Goal: Task Accomplishment & Management: Complete application form

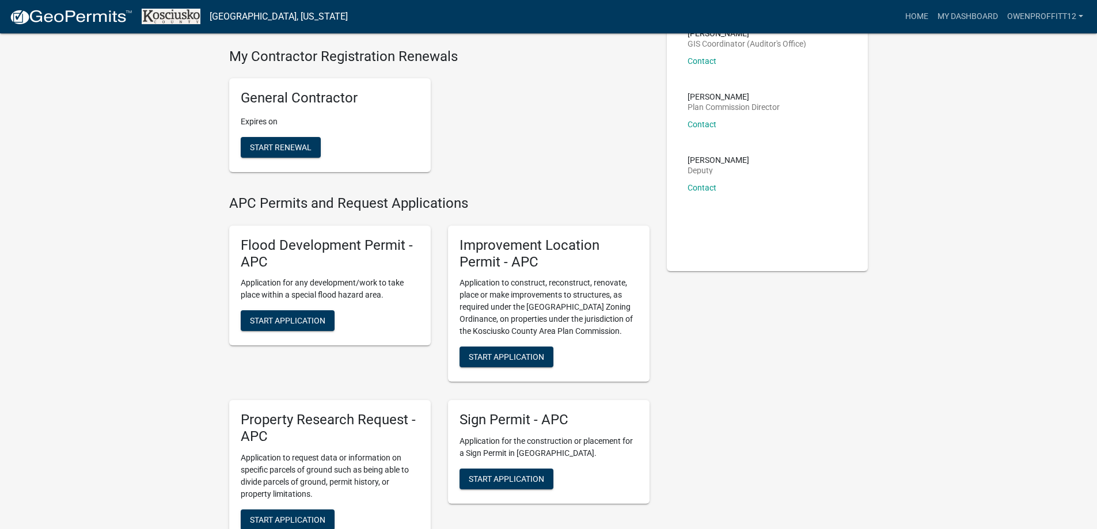
scroll to position [173, 0]
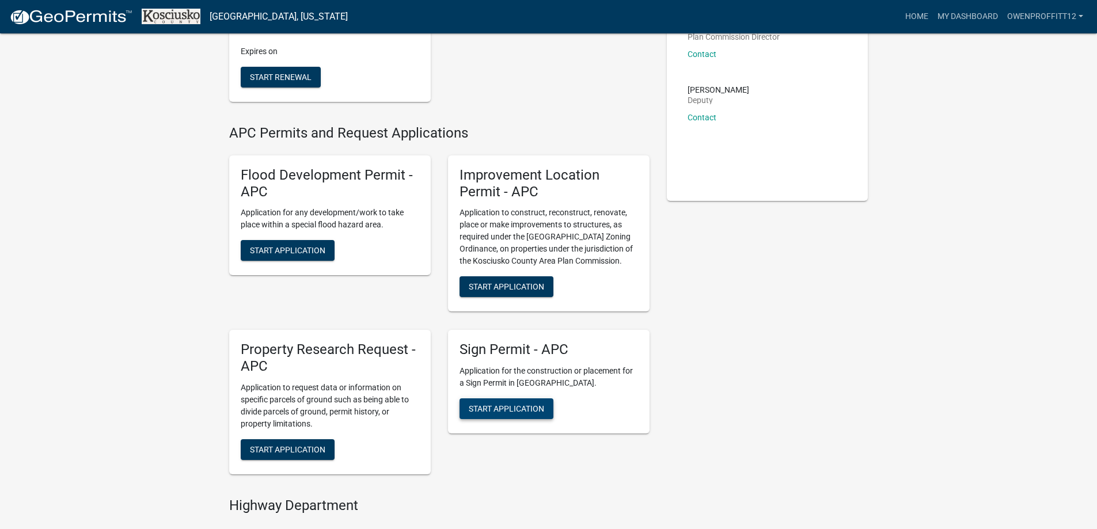
click at [531, 411] on span "Start Application" at bounding box center [506, 408] width 75 height 9
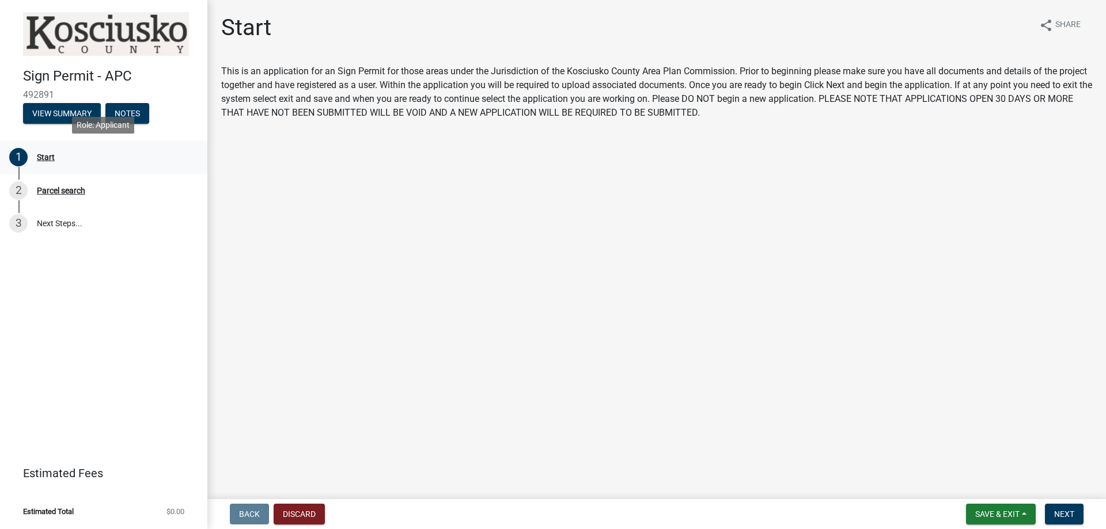
click at [52, 161] on div "Start" at bounding box center [46, 157] width 18 height 8
click at [1075, 512] on button "Next" at bounding box center [1064, 514] width 39 height 21
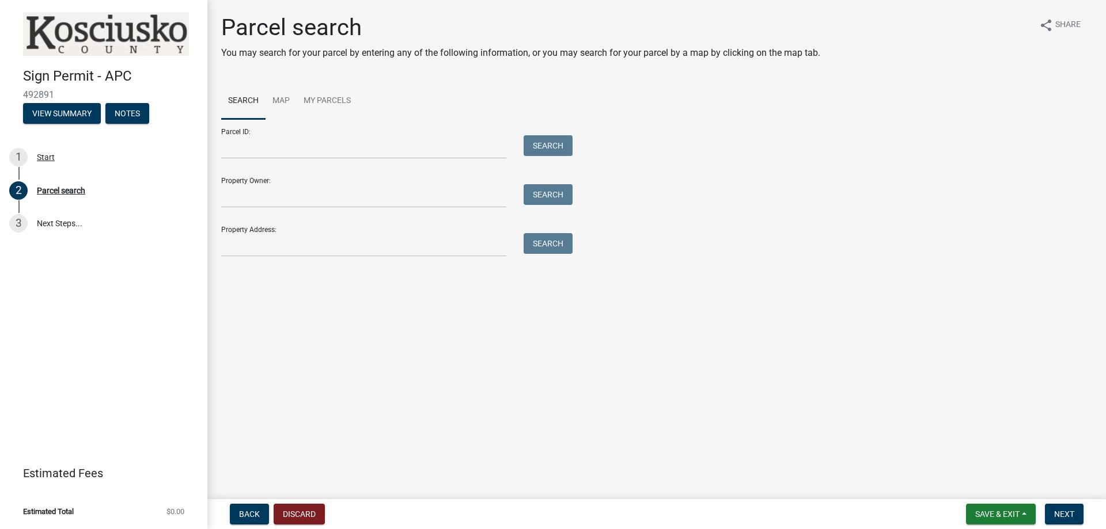
click at [350, 233] on div "Property Address: Search" at bounding box center [394, 237] width 346 height 40
drag, startPoint x: 350, startPoint y: 238, endPoint x: 362, endPoint y: 236, distance: 12.3
click at [350, 238] on input "Property Address:" at bounding box center [363, 245] width 285 height 24
type input "[STREET_ADDRESS]"
click at [538, 252] on button "Search" at bounding box center [548, 243] width 49 height 21
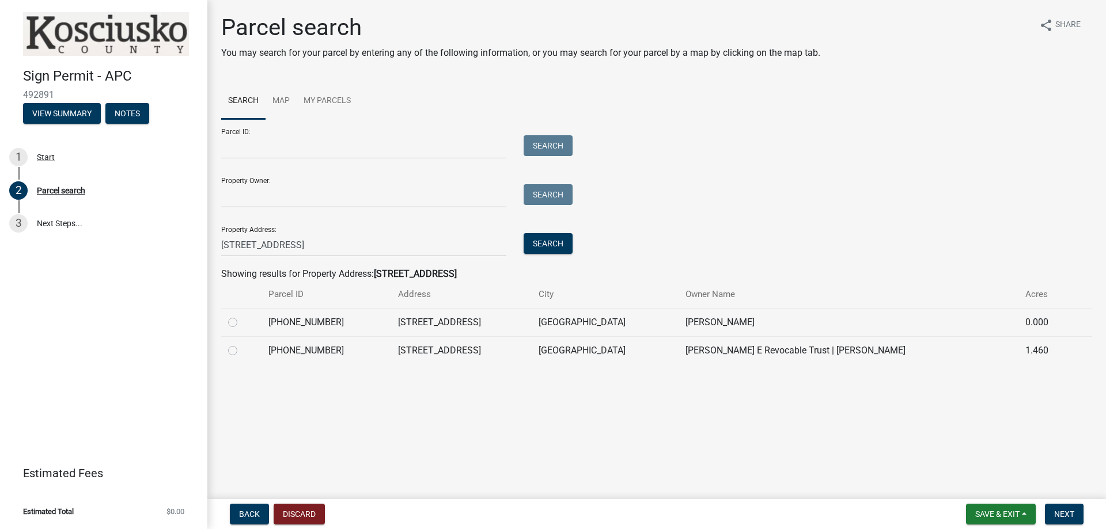
click at [237, 339] on td at bounding box center [241, 350] width 40 height 28
click at [247, 329] on td at bounding box center [241, 322] width 40 height 28
click at [232, 316] on div at bounding box center [241, 323] width 26 height 14
click at [242, 316] on label at bounding box center [242, 316] width 0 height 0
click at [242, 321] on input "radio" at bounding box center [245, 319] width 7 height 7
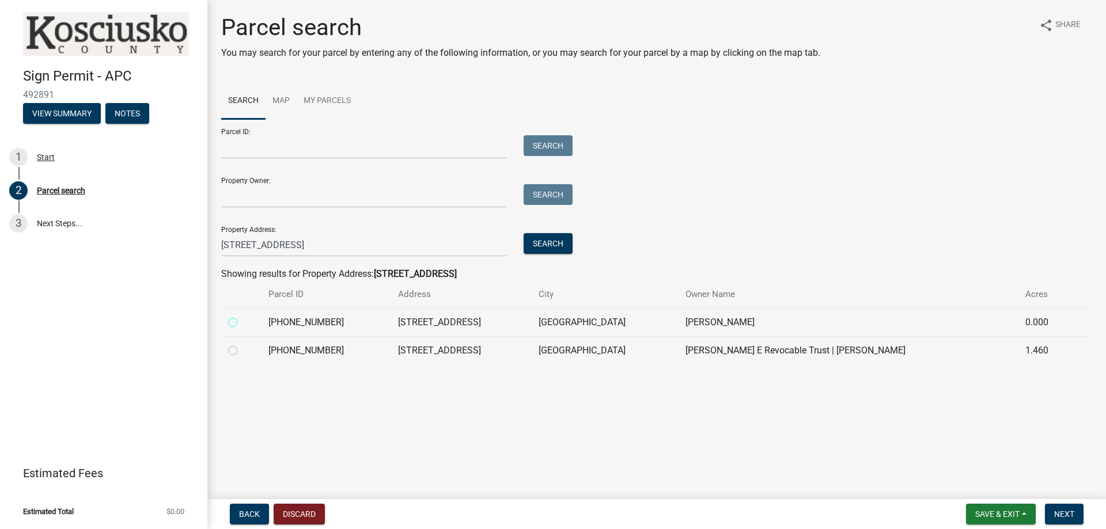
radio input "true"
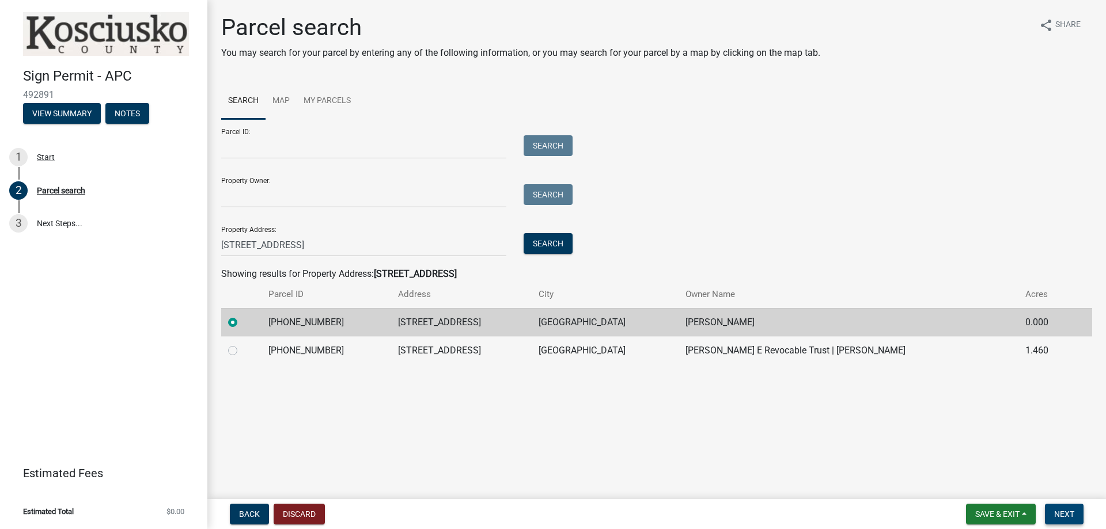
click at [1069, 513] on span "Next" at bounding box center [1064, 514] width 20 height 9
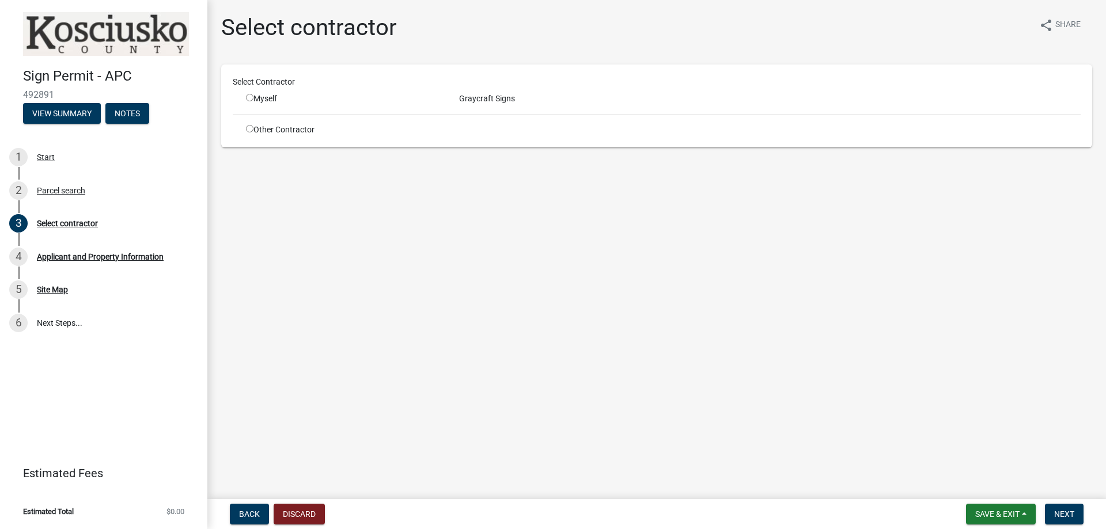
click at [252, 106] on div "Select Contractor Myself Graycraft Signs Other Contractor" at bounding box center [657, 106] width 848 height 60
click at [263, 99] on div "Myself" at bounding box center [344, 99] width 196 height 12
click at [249, 98] on input "radio" at bounding box center [249, 97] width 7 height 7
radio input "true"
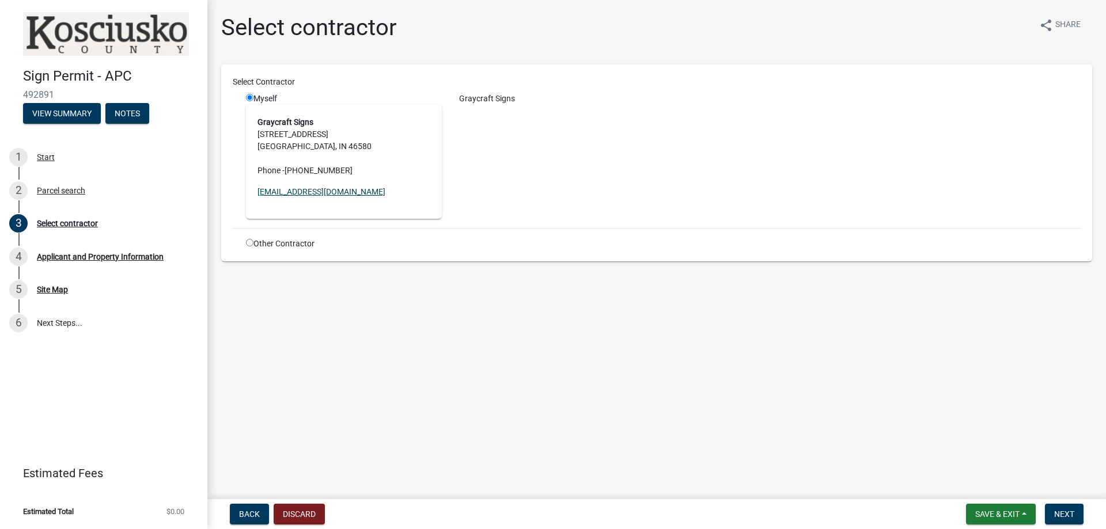
click at [324, 192] on link "[EMAIL_ADDRESS][DOMAIN_NAME]" at bounding box center [321, 191] width 128 height 9
click at [252, 509] on button "Back" at bounding box center [249, 514] width 39 height 21
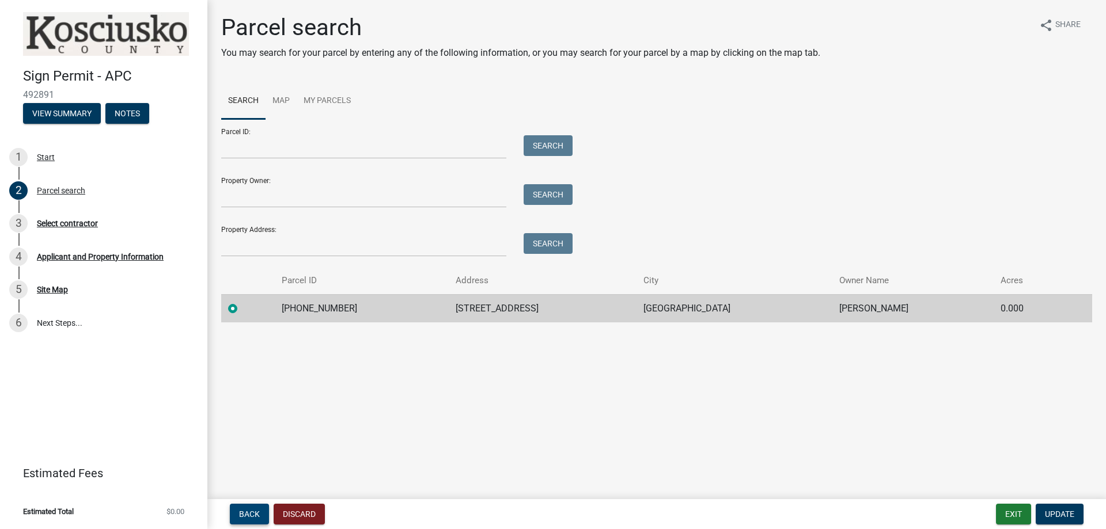
click at [252, 509] on button "Back" at bounding box center [249, 514] width 39 height 21
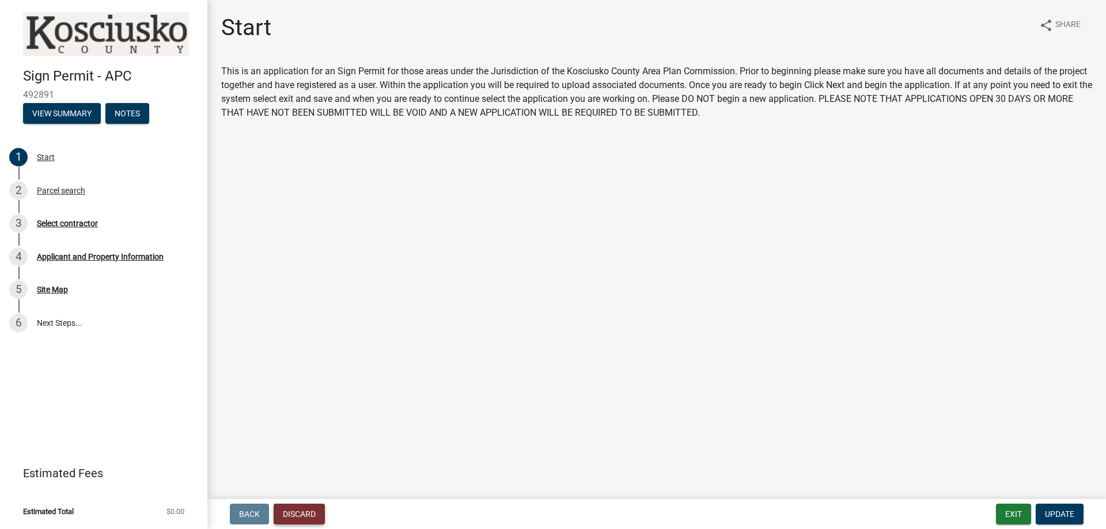
click at [316, 517] on button "Discard" at bounding box center [299, 514] width 51 height 21
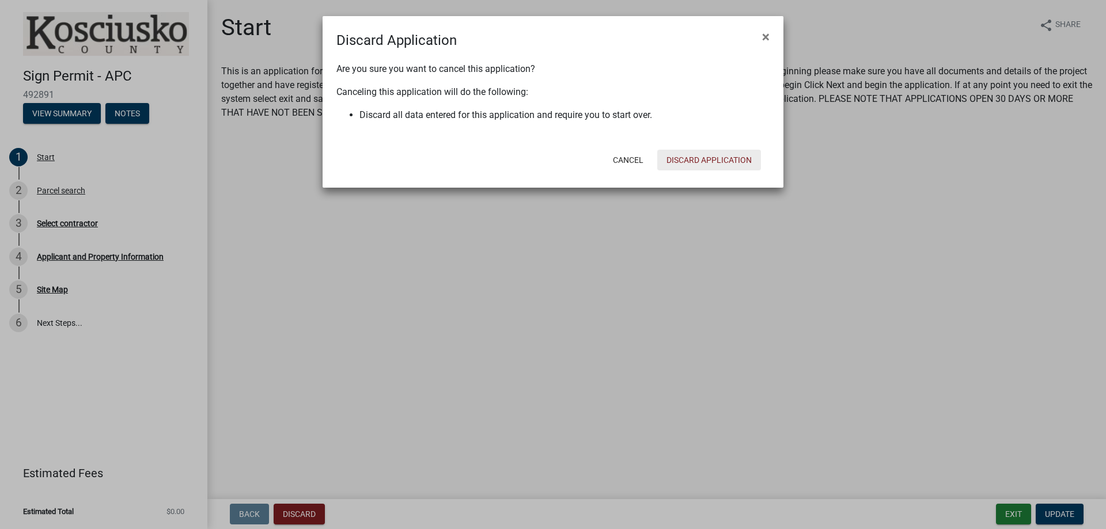
click at [712, 159] on button "Discard Application" at bounding box center [709, 160] width 104 height 21
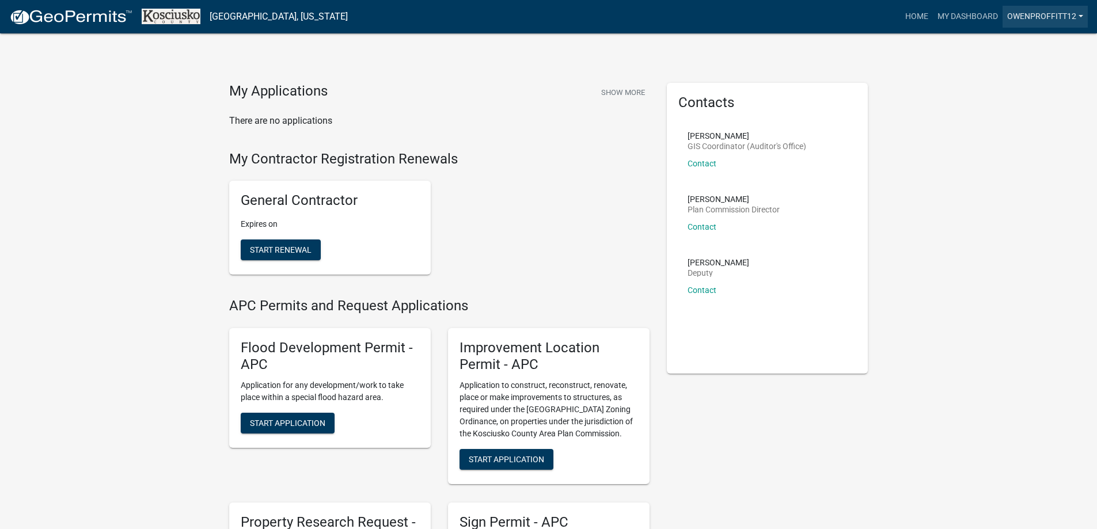
click at [1036, 12] on link "OwenProffitt12" at bounding box center [1045, 17] width 85 height 22
click at [1035, 47] on link "Account" at bounding box center [1042, 47] width 92 height 28
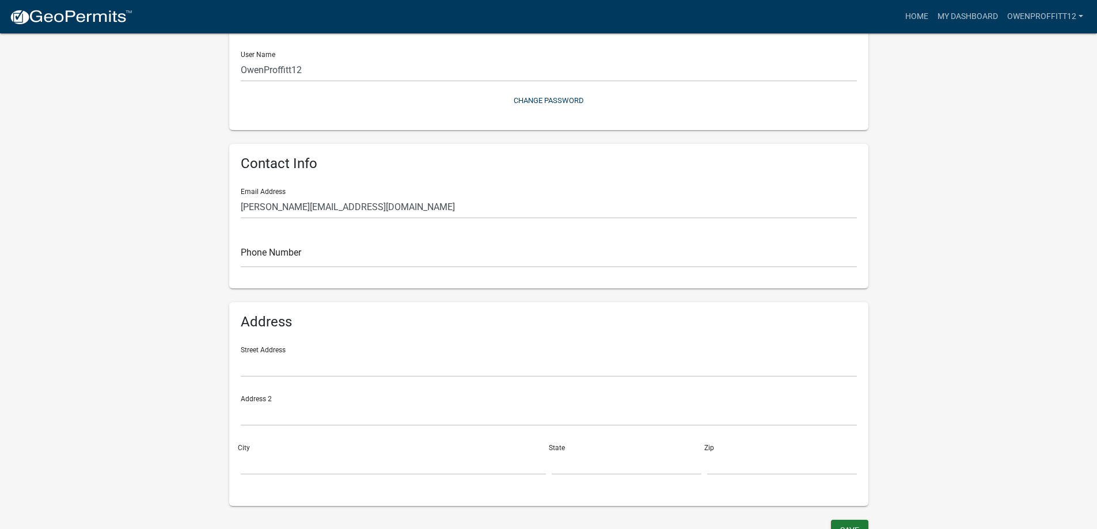
scroll to position [142, 0]
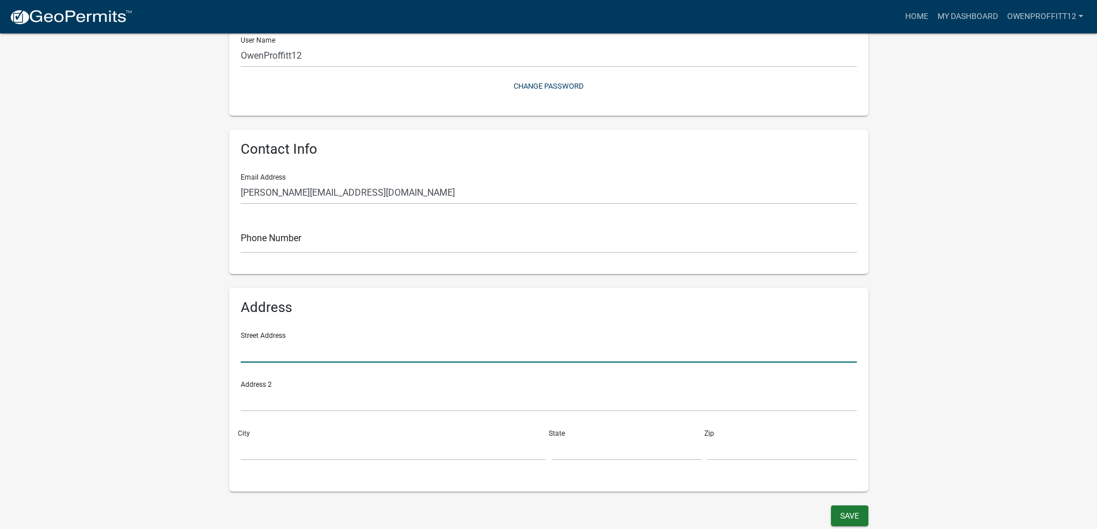
click at [437, 354] on input "text" at bounding box center [549, 351] width 616 height 24
type input "[STREET_ADDRESS]"
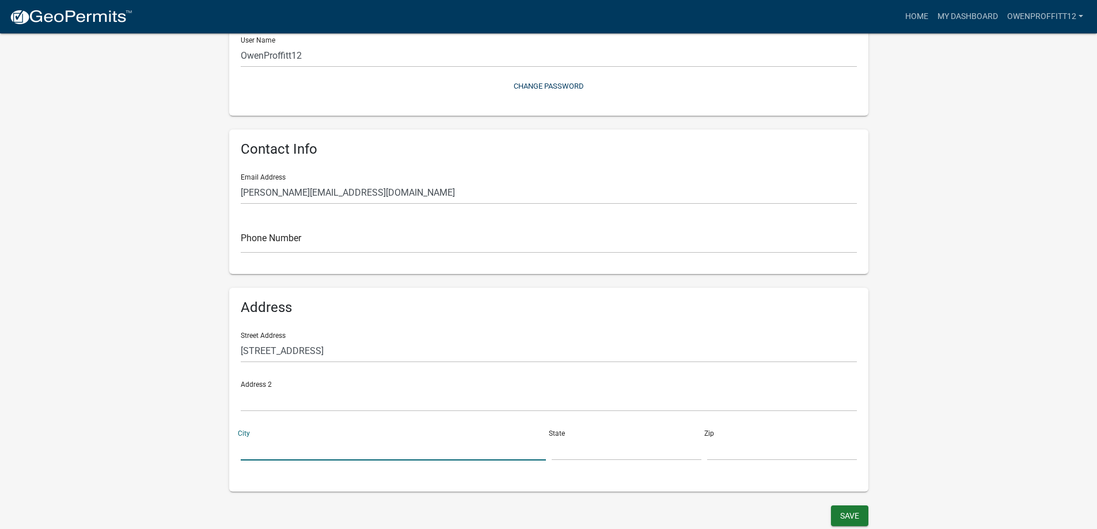
drag, startPoint x: 253, startPoint y: 445, endPoint x: 262, endPoint y: 445, distance: 8.6
click at [253, 445] on input "City" at bounding box center [393, 449] width 305 height 24
type input "[GEOGRAPHIC_DATA]"
click at [577, 449] on input "text" at bounding box center [627, 449] width 150 height 24
type input "IN"
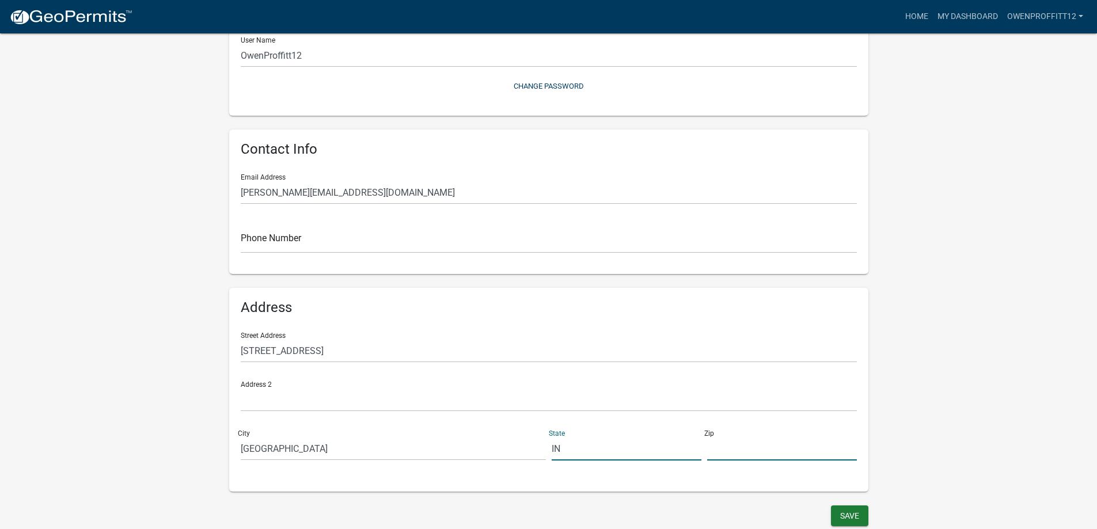
click at [741, 446] on input "text" at bounding box center [782, 449] width 150 height 24
type input "46580"
click at [915, 388] on wm-user-profile-view "more_horiz Home My Dashboard OwenProffitt12 Account Contractor Profile Logout M…" at bounding box center [548, 200] width 1097 height 657
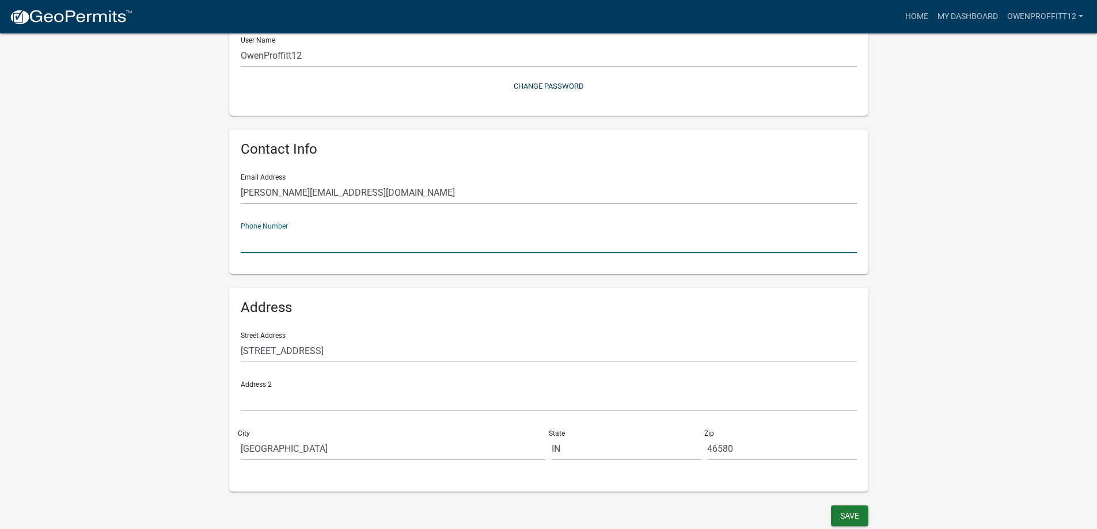
click at [303, 247] on input "text" at bounding box center [549, 242] width 616 height 24
type input "[PHONE_NUMBER]"
click at [853, 527] on div "Save" at bounding box center [549, 518] width 657 height 24
click at [859, 517] on button "Save" at bounding box center [849, 516] width 37 height 21
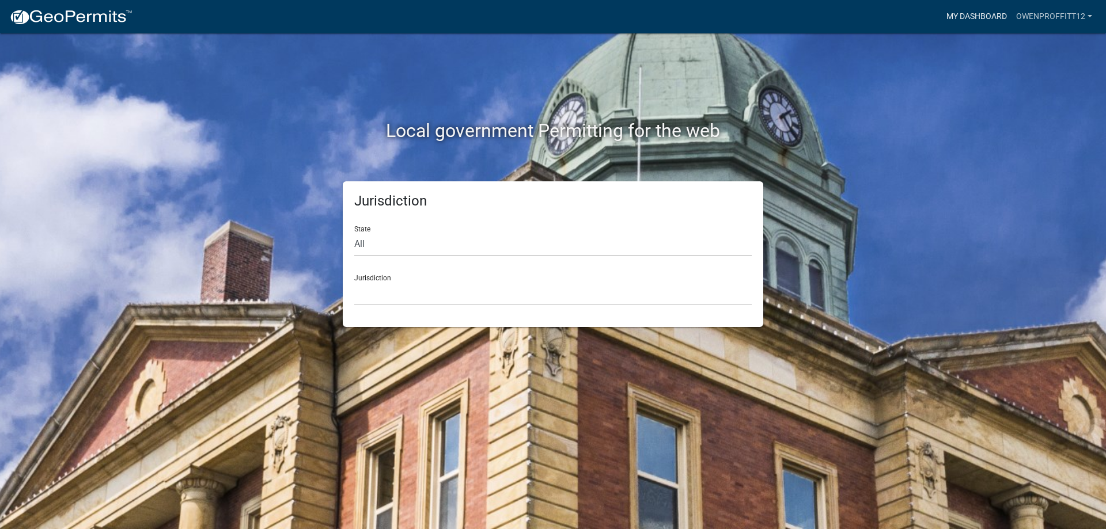
click at [976, 16] on link "My Dashboard" at bounding box center [977, 17] width 70 height 22
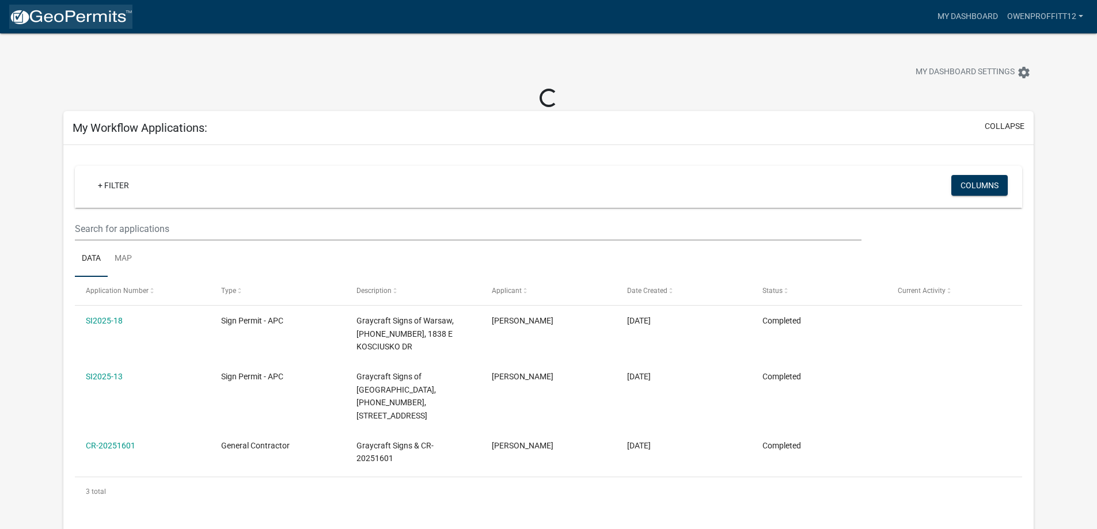
click at [66, 22] on img at bounding box center [70, 17] width 123 height 17
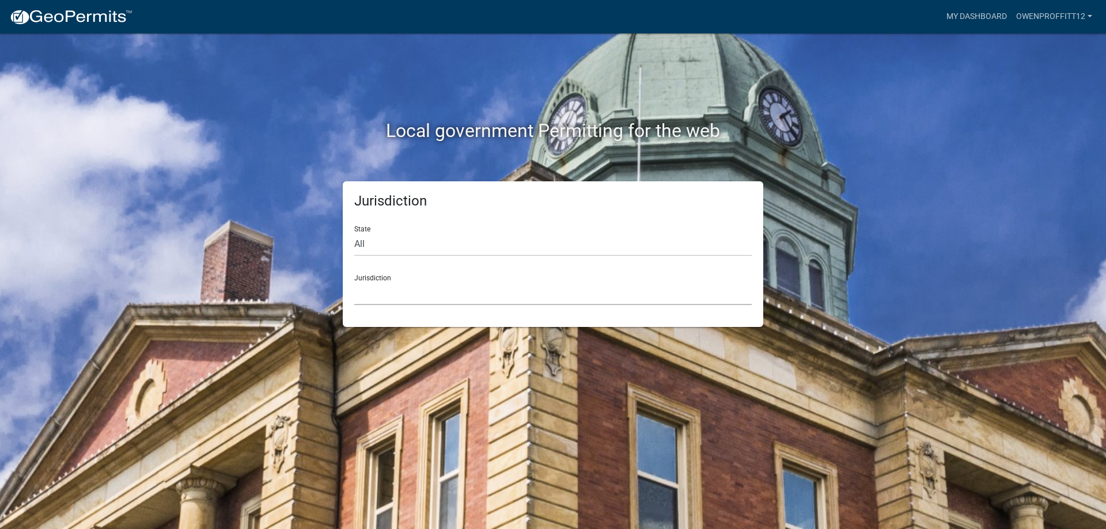
click at [428, 289] on select "[GEOGRAPHIC_DATA], [US_STATE] [GEOGRAPHIC_DATA], [US_STATE][PERSON_NAME][GEOGRA…" at bounding box center [552, 294] width 397 height 24
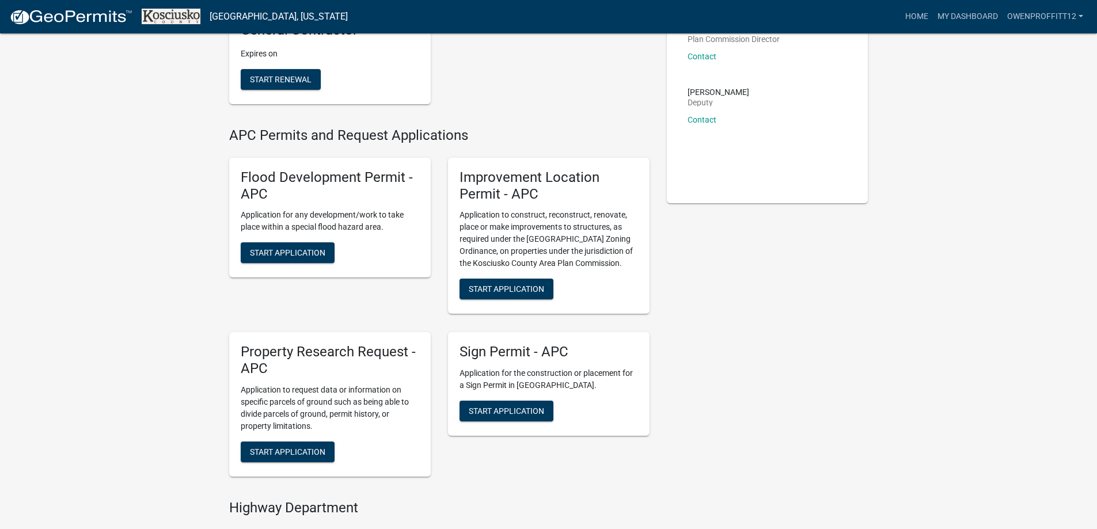
scroll to position [173, 0]
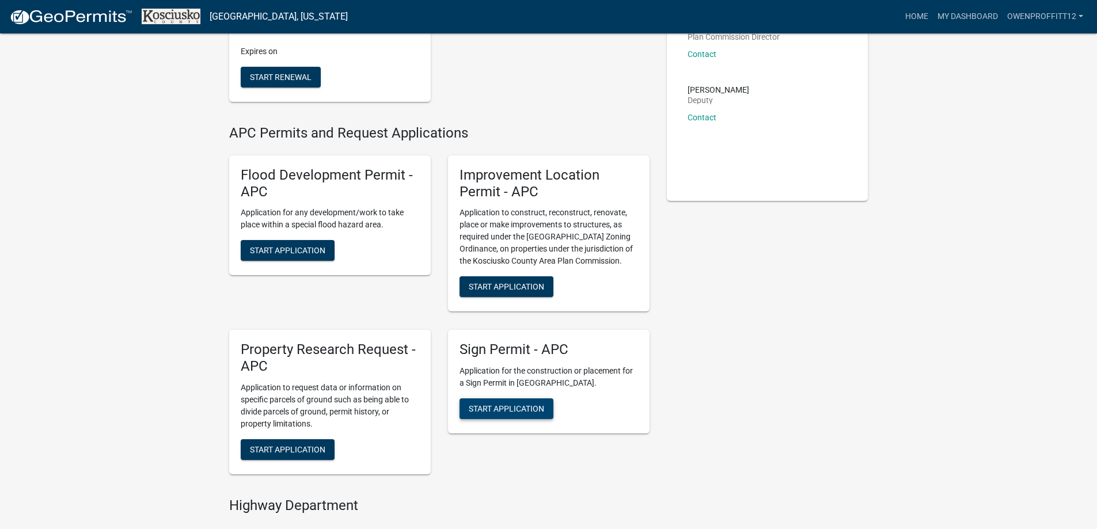
click at [528, 412] on span "Start Application" at bounding box center [506, 408] width 75 height 9
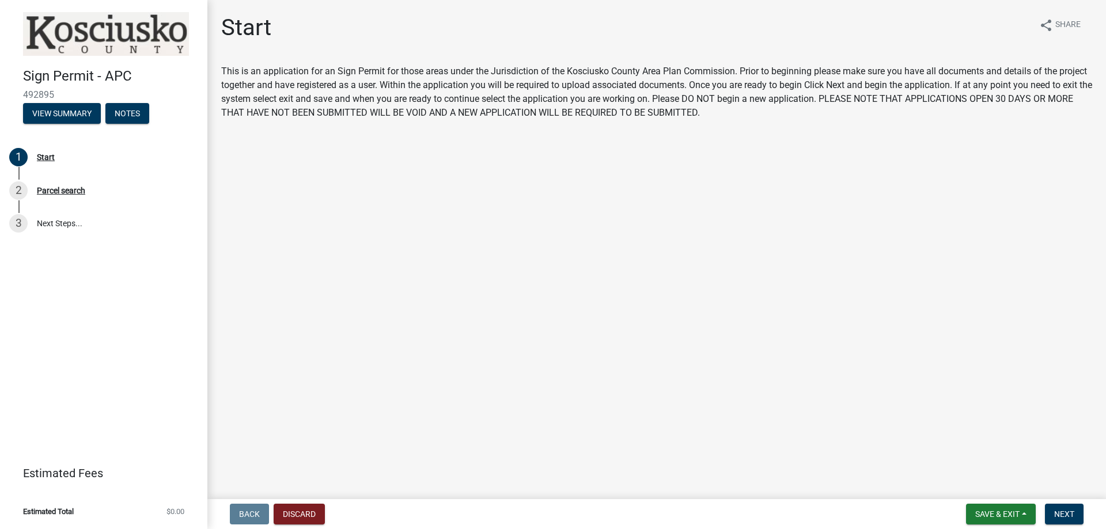
click at [1089, 521] on div "Back Discard Save & Exit Save Save & Exit Next" at bounding box center [657, 514] width 880 height 21
click at [1075, 507] on button "Next" at bounding box center [1064, 514] width 39 height 21
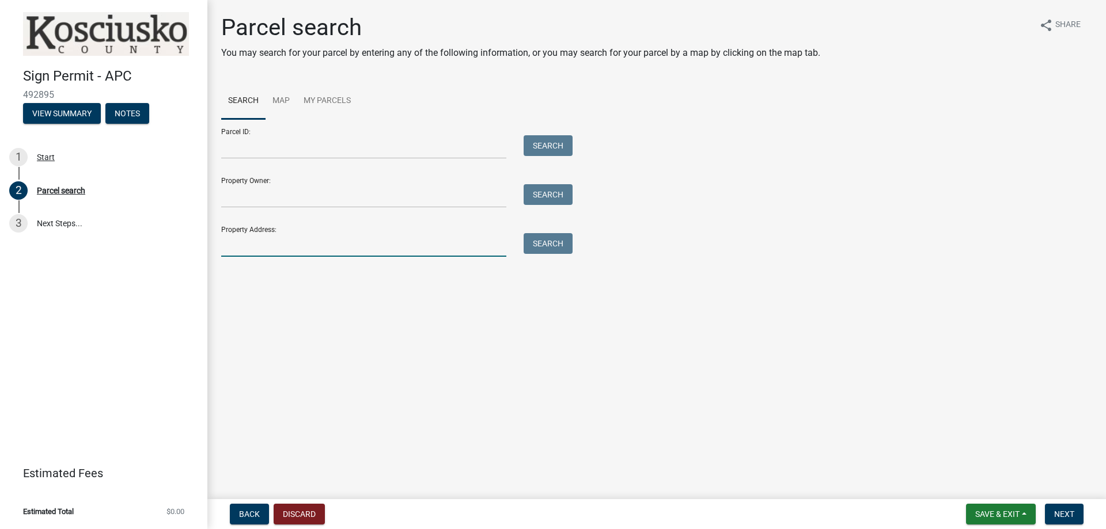
click at [330, 255] on input "Property Address:" at bounding box center [363, 245] width 285 height 24
type input "[STREET_ADDRESS]"
click at [537, 244] on button "Search" at bounding box center [548, 243] width 49 height 21
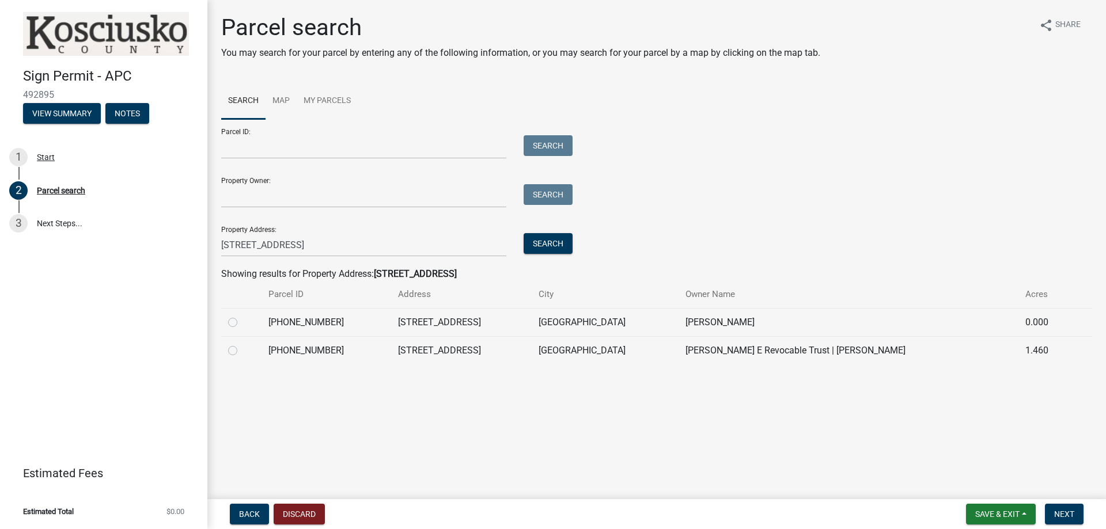
click at [242, 316] on label at bounding box center [242, 316] width 0 height 0
click at [242, 318] on input "radio" at bounding box center [245, 319] width 7 height 7
radio input "true"
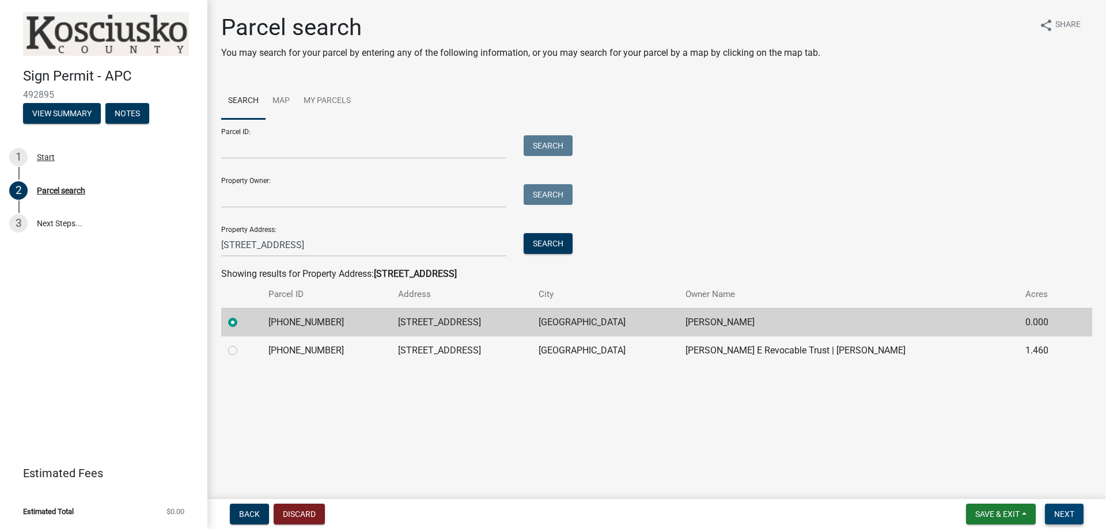
click at [1060, 513] on span "Next" at bounding box center [1064, 514] width 20 height 9
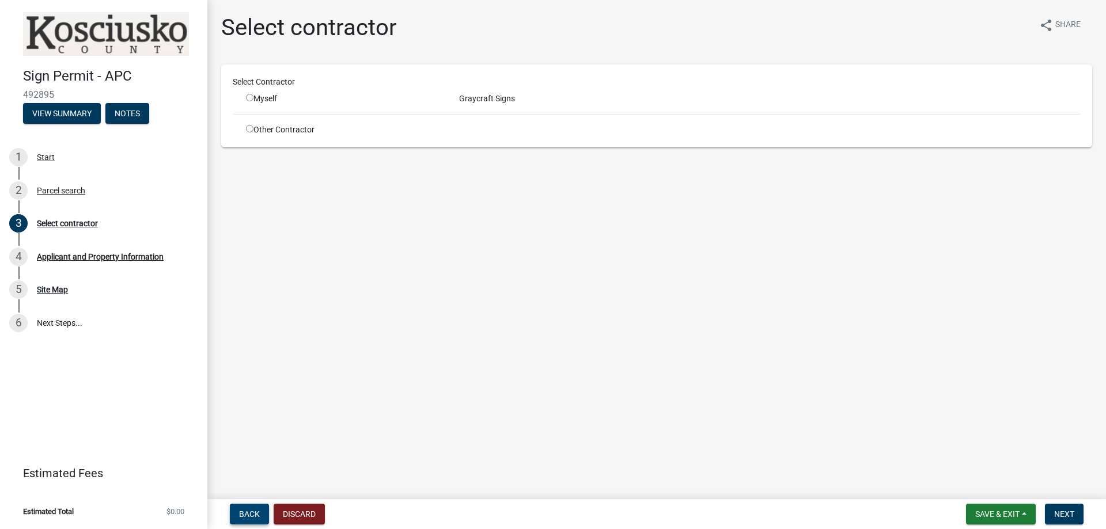
click at [267, 518] on button "Back" at bounding box center [249, 514] width 39 height 21
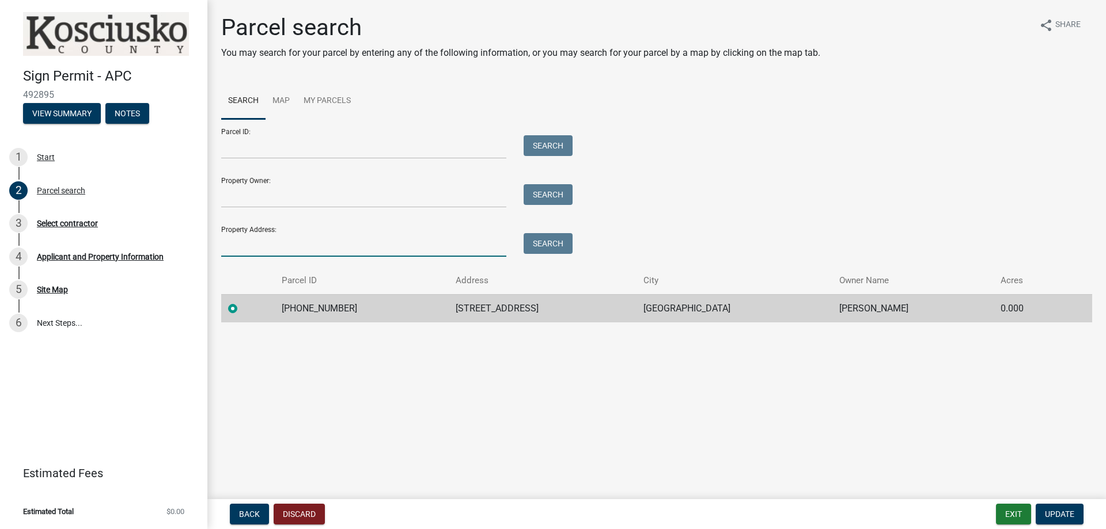
drag, startPoint x: 281, startPoint y: 247, endPoint x: 291, endPoint y: 249, distance: 10.8
click at [281, 247] on input "Property Address:" at bounding box center [363, 245] width 285 height 24
type input "[STREET_ADDRESS]"
click at [566, 236] on button "Search" at bounding box center [548, 243] width 49 height 21
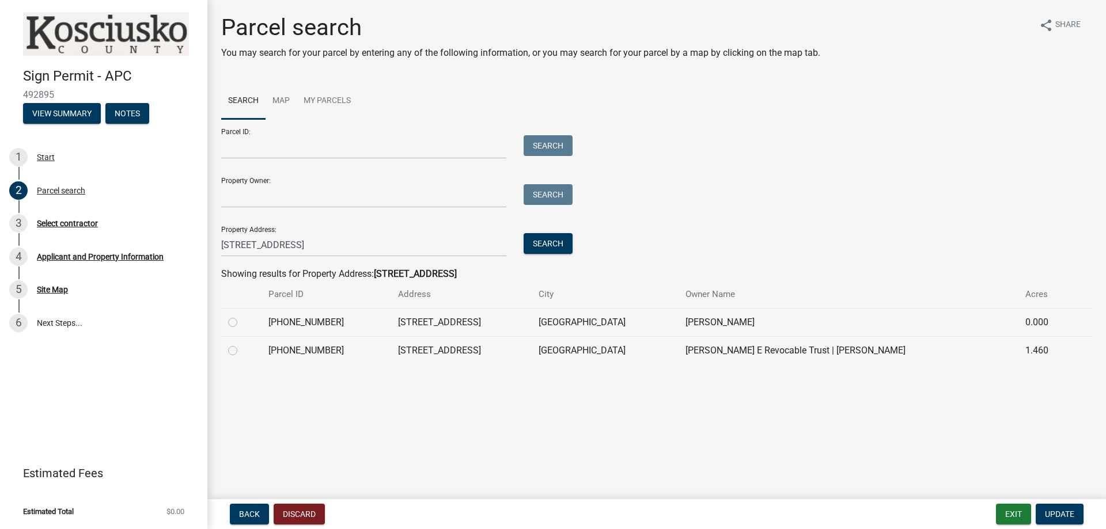
click at [242, 316] on label at bounding box center [242, 316] width 0 height 0
click at [242, 323] on input "radio" at bounding box center [245, 319] width 7 height 7
radio input "true"
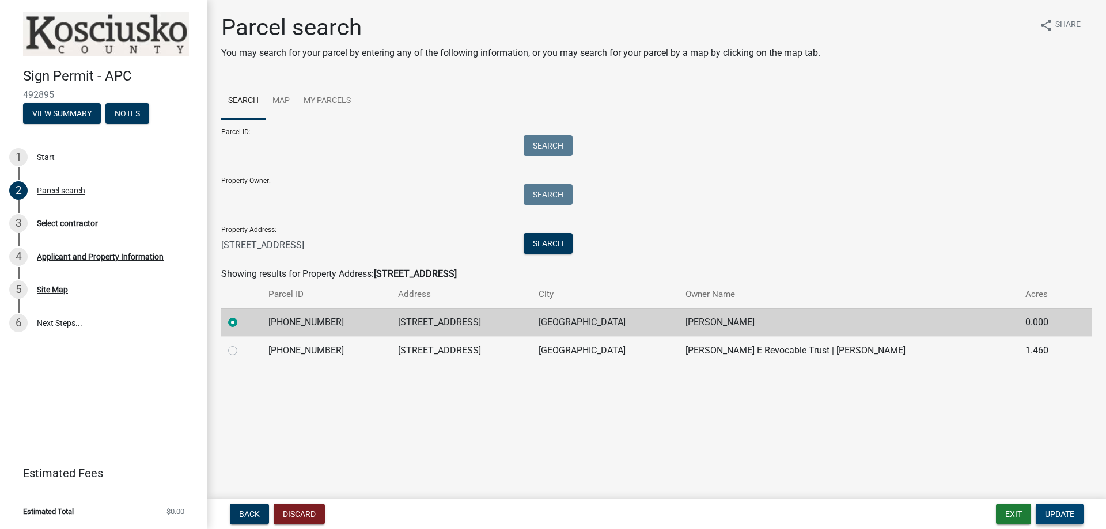
click at [1062, 513] on span "Update" at bounding box center [1059, 514] width 29 height 9
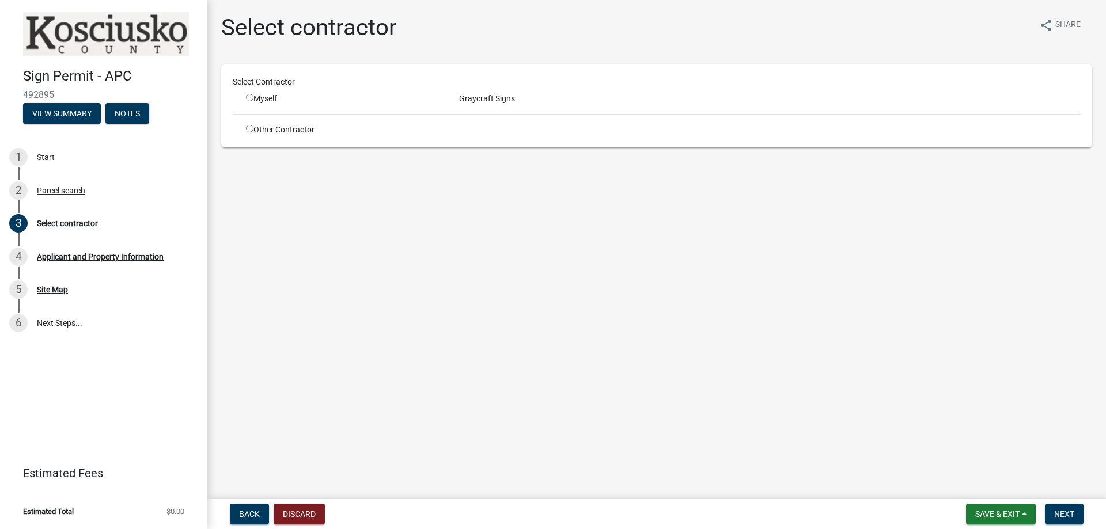
click at [247, 100] on input "radio" at bounding box center [249, 97] width 7 height 7
radio input "true"
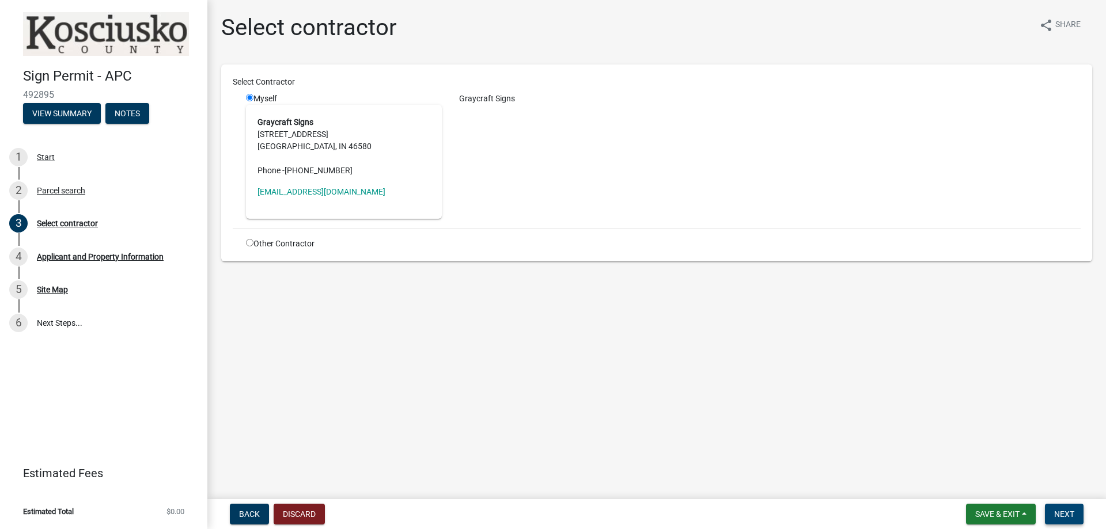
click at [1051, 513] on button "Next" at bounding box center [1064, 514] width 39 height 21
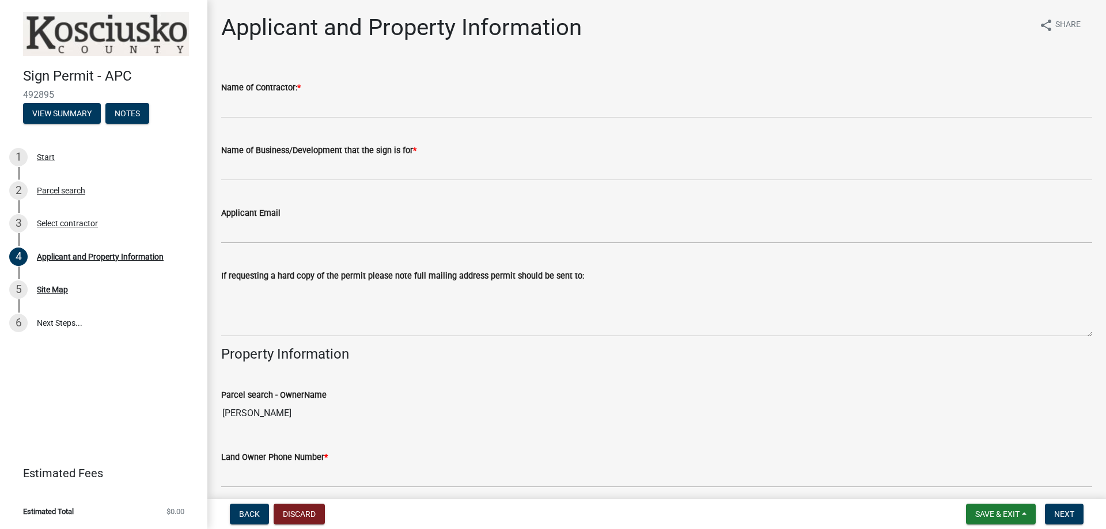
click at [261, 120] on wm-data-entity-input "Name of Contractor: *" at bounding box center [656, 96] width 871 height 63
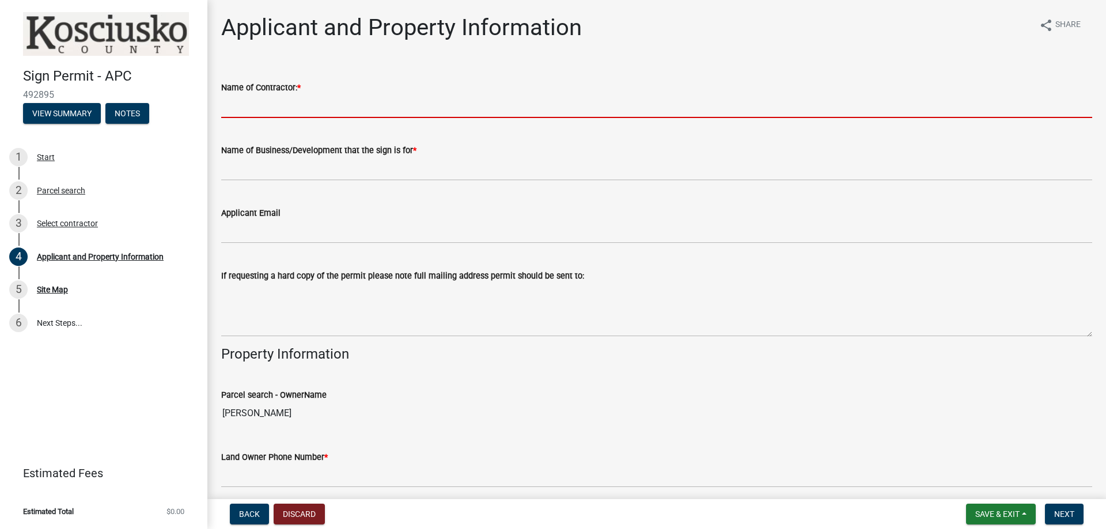
click at [271, 113] on input "Name of Contractor: *" at bounding box center [656, 106] width 871 height 24
type input "[PERSON_NAME]"
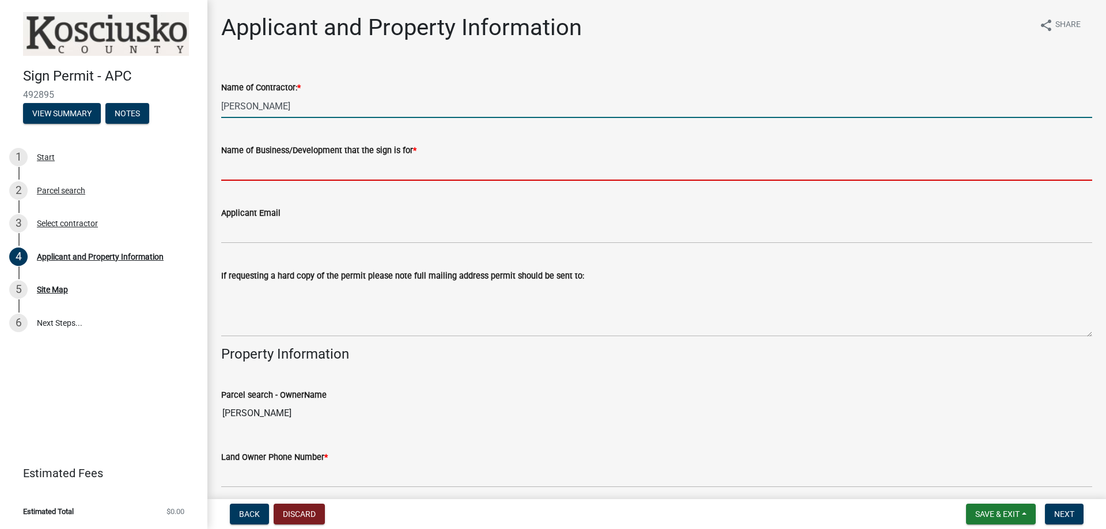
type input "Graycraft Signs of [GEOGRAPHIC_DATA]"
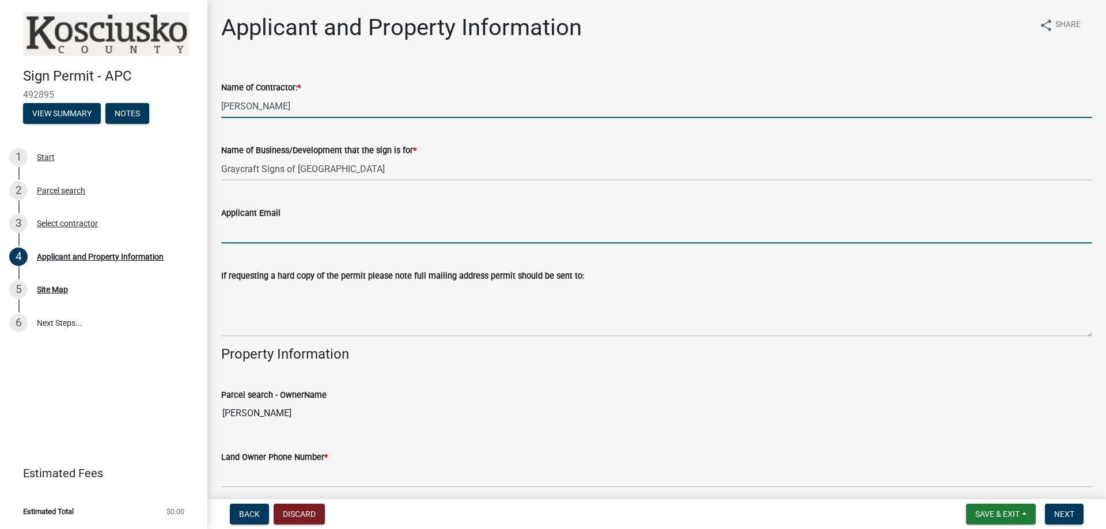
type input "[PERSON_NAME][EMAIL_ADDRESS][DOMAIN_NAME]"
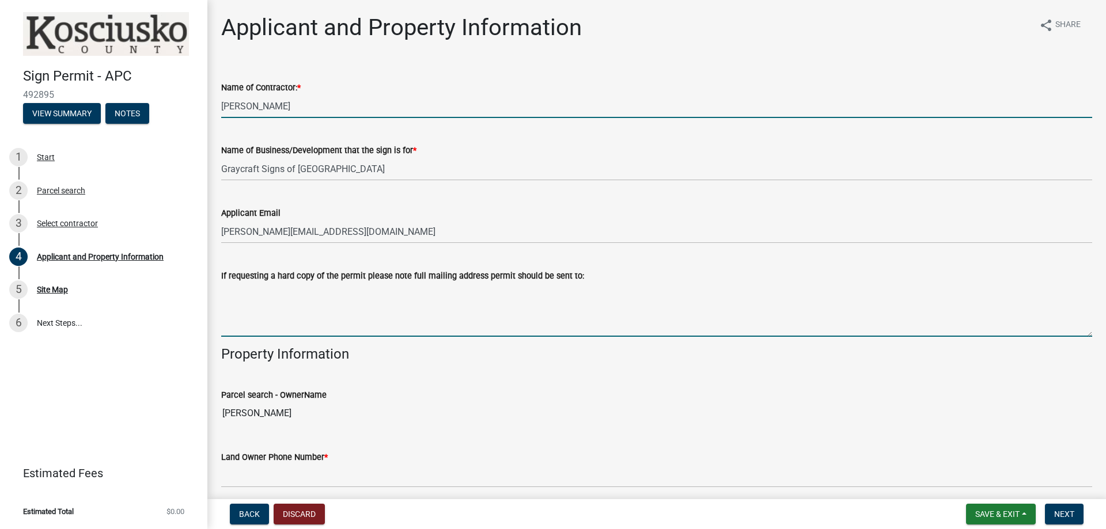
type textarea "[STREET_ADDRESS]"
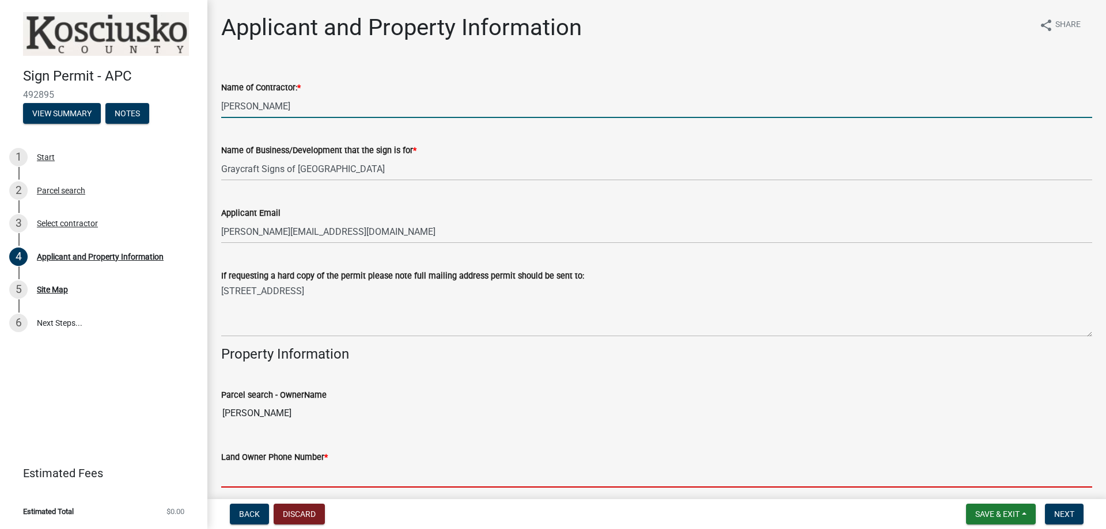
type input "2607601161"
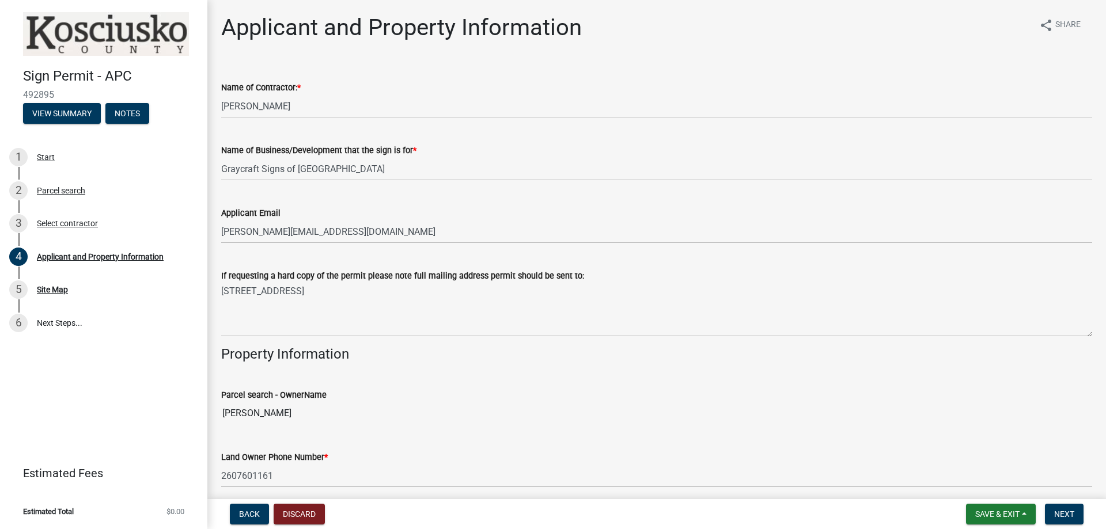
click at [387, 256] on div "If requesting a hard copy of the permit please note full mailing address permit…" at bounding box center [656, 295] width 871 height 84
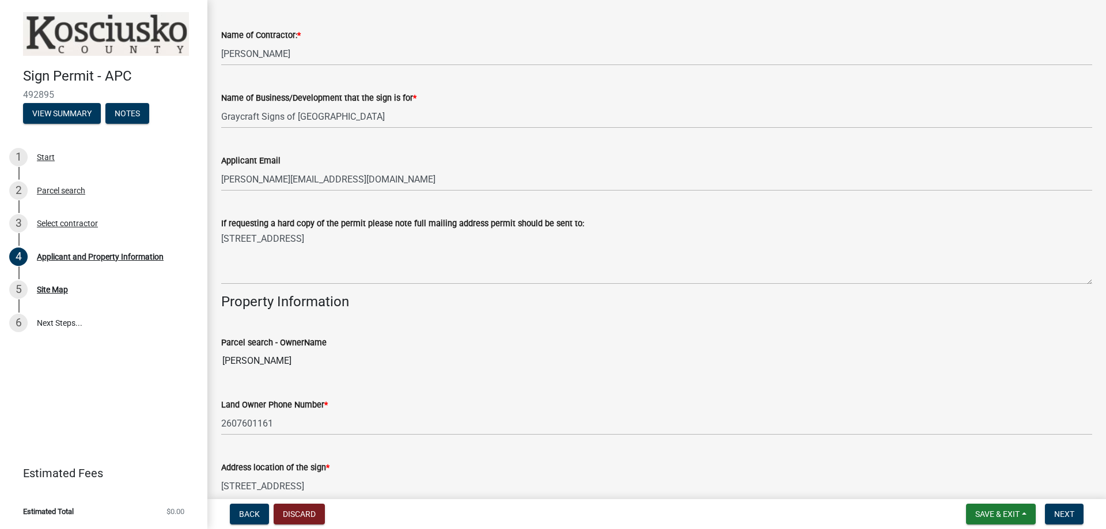
scroll to position [173, 0]
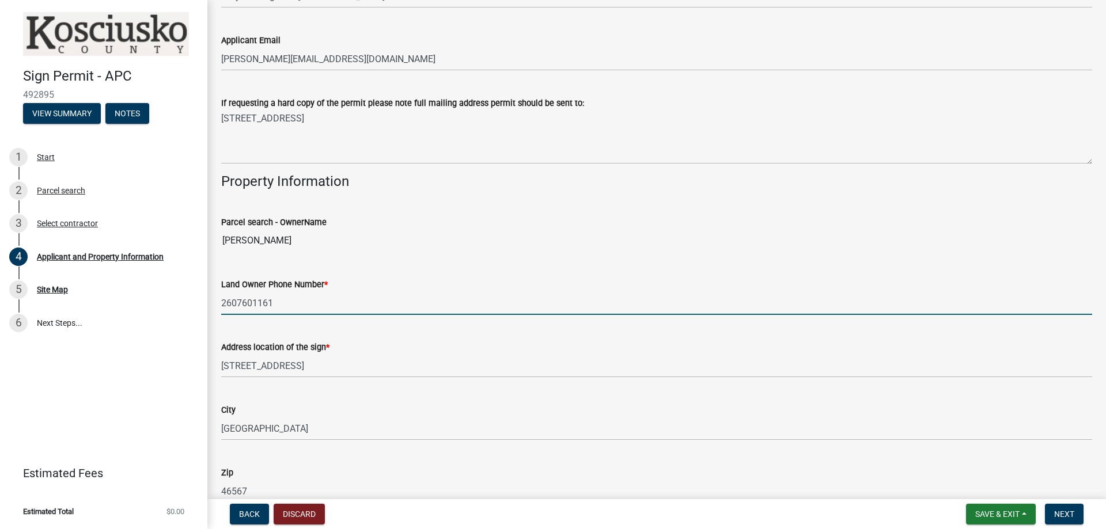
click at [305, 308] on input "2607601161" at bounding box center [656, 303] width 871 height 24
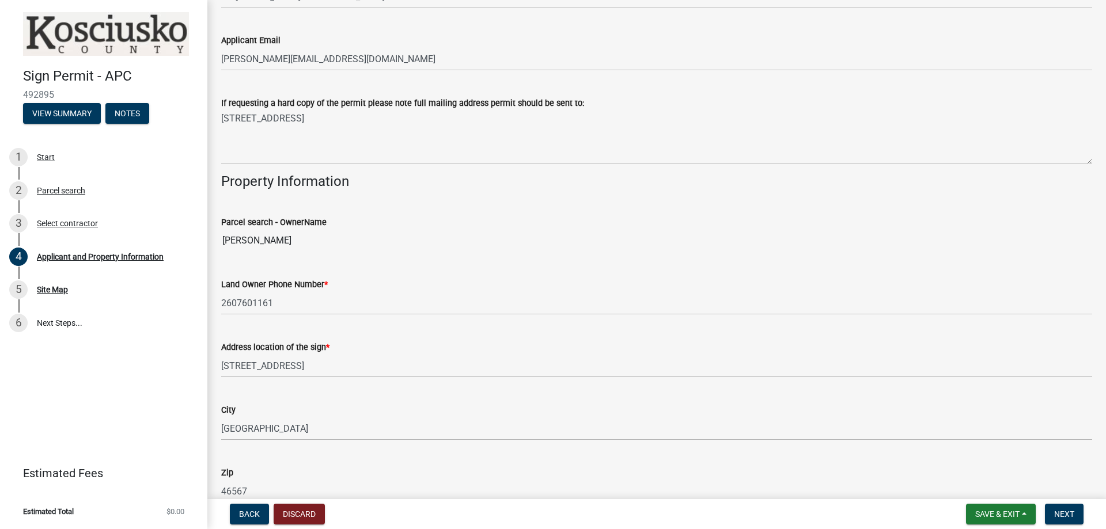
click at [374, 271] on div "Land Owner Phone Number * [PHONE_NUMBER]" at bounding box center [656, 289] width 871 height 54
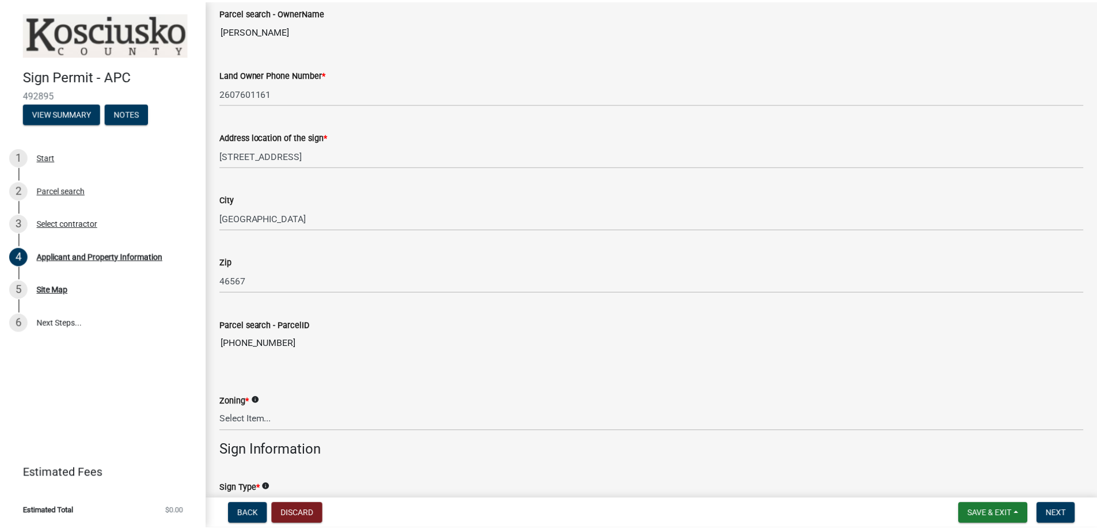
scroll to position [403, 0]
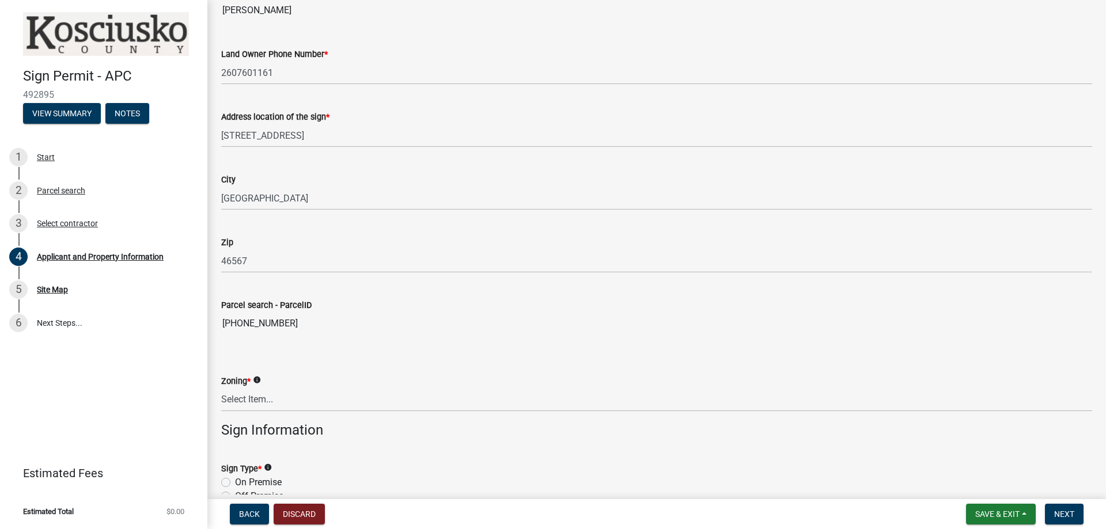
click at [293, 418] on wm-data-entity-input "Zoning * info Select Item... Residential Agricultural Commercial Industrial 1 I…" at bounding box center [656, 383] width 871 height 78
drag, startPoint x: 301, startPoint y: 410, endPoint x: 310, endPoint y: 403, distance: 12.3
click at [301, 410] on select "Select Item... Residential Agricultural Commercial Industrial 1 Industrial 2 In…" at bounding box center [656, 400] width 871 height 24
click at [871, 35] on div "Land Owner Phone Number * [PHONE_NUMBER]" at bounding box center [656, 58] width 871 height 54
click at [309, 512] on button "Discard" at bounding box center [299, 514] width 51 height 21
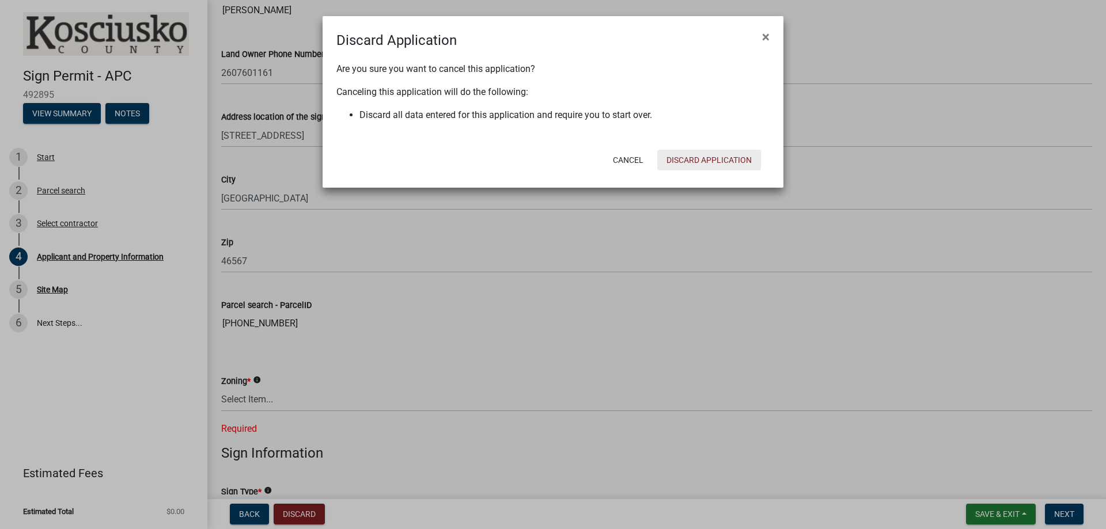
click at [713, 157] on button "Discard Application" at bounding box center [709, 160] width 104 height 21
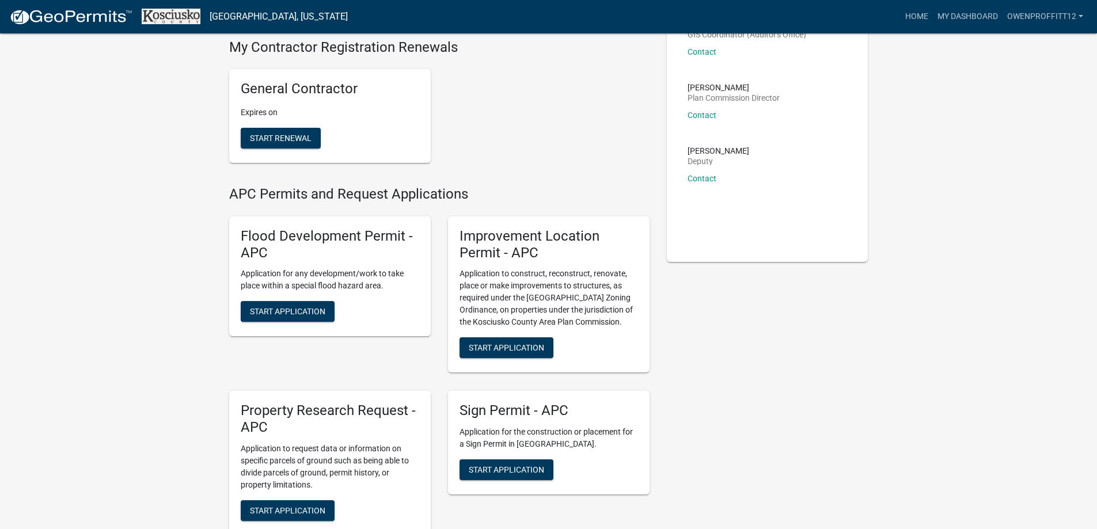
scroll to position [115, 0]
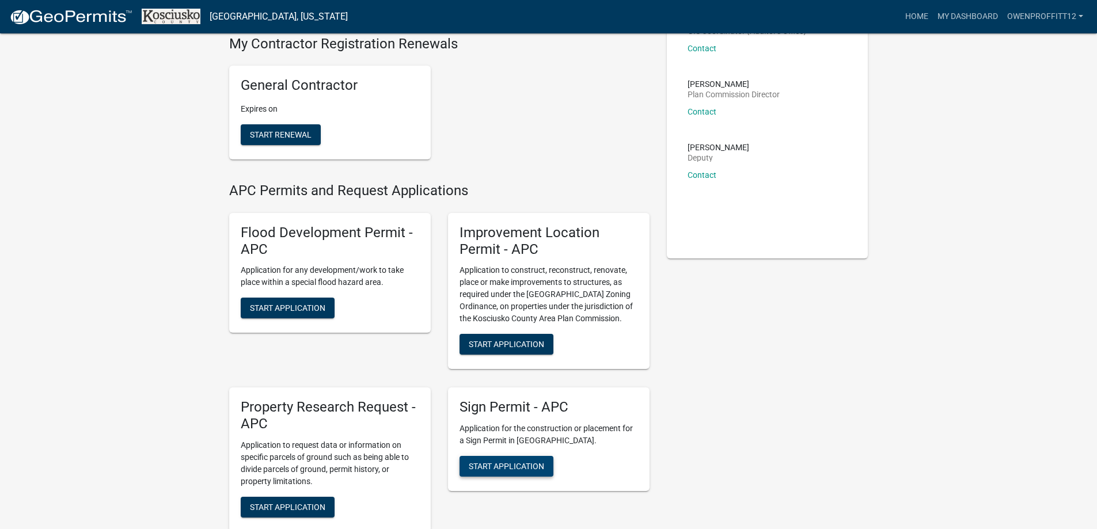
click at [504, 465] on span "Start Application" at bounding box center [506, 466] width 75 height 9
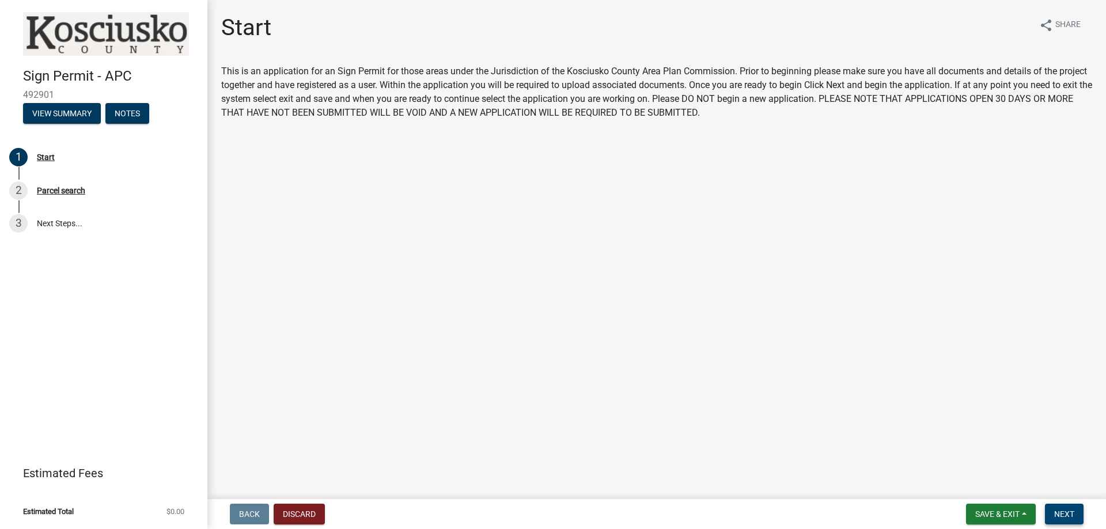
click at [1063, 507] on button "Next" at bounding box center [1064, 514] width 39 height 21
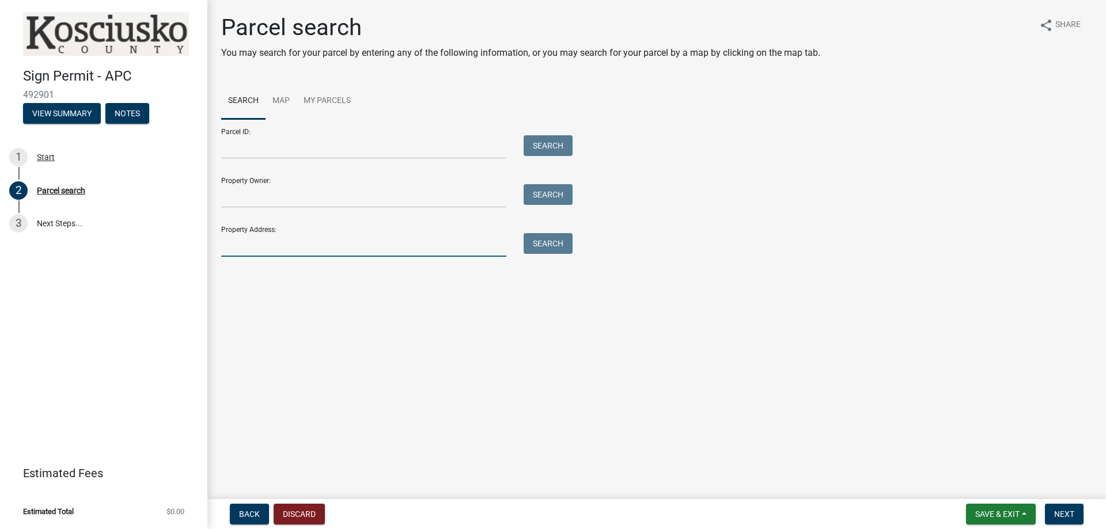
click at [364, 239] on input "Property Address:" at bounding box center [363, 245] width 285 height 24
click at [321, 150] on input "Parcel ID:" at bounding box center [363, 147] width 285 height 24
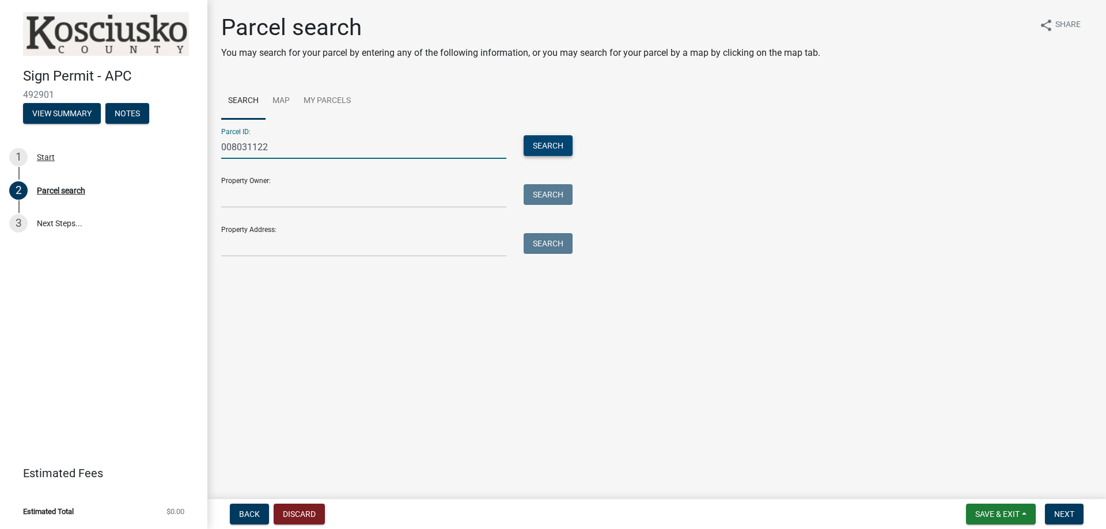
type input "008031122"
click at [562, 153] on button "Search" at bounding box center [548, 145] width 49 height 21
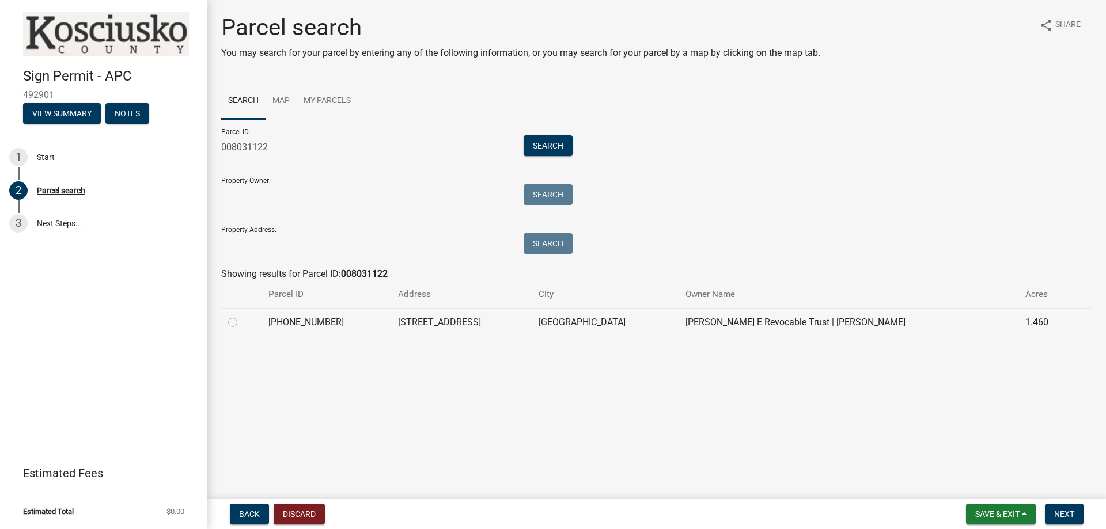
click at [242, 316] on label at bounding box center [242, 316] width 0 height 0
click at [242, 321] on input "radio" at bounding box center [245, 319] width 7 height 7
radio input "true"
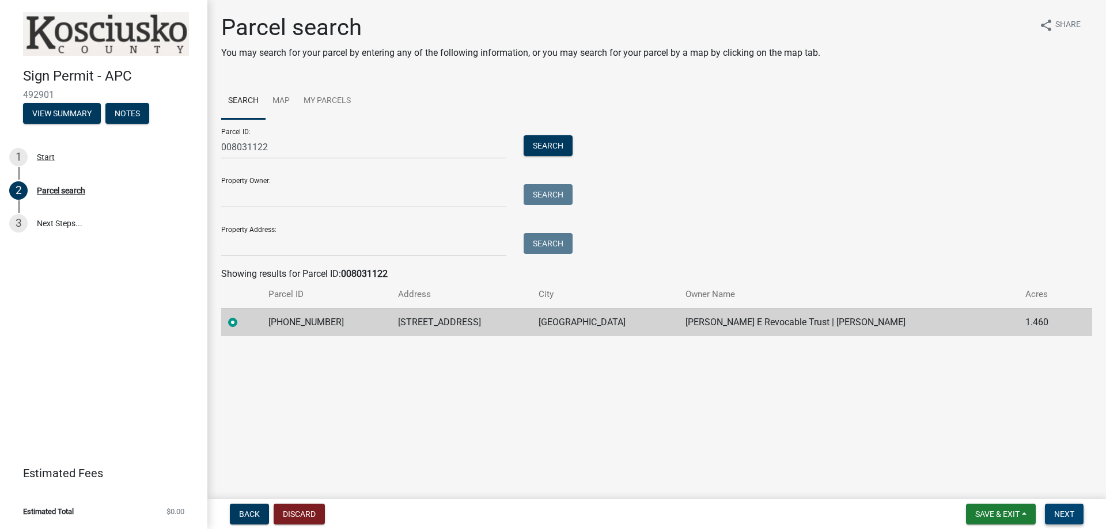
click at [1056, 513] on span "Next" at bounding box center [1064, 514] width 20 height 9
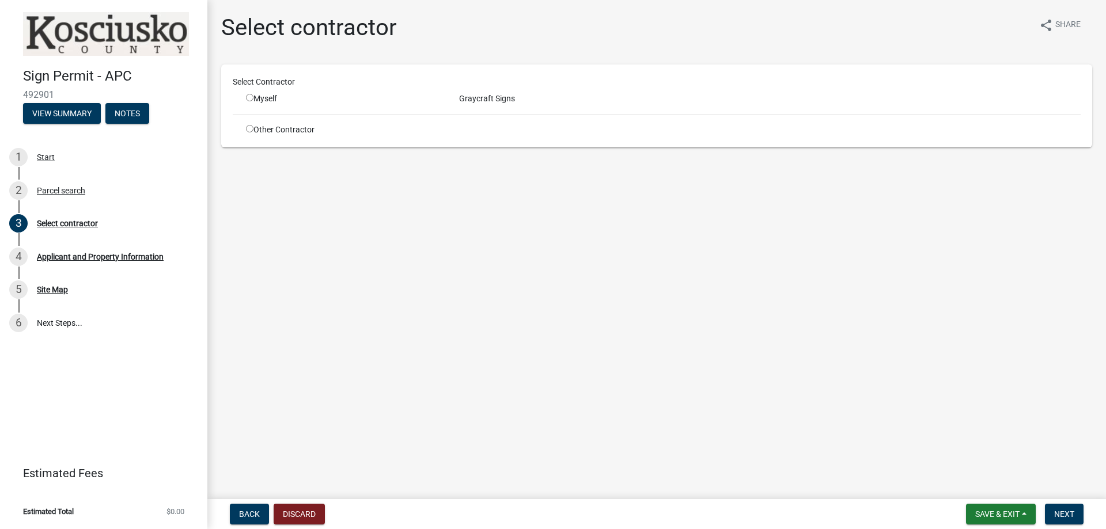
click at [341, 99] on div "Myself" at bounding box center [344, 99] width 196 height 12
click at [283, 96] on div "Myself" at bounding box center [344, 99] width 196 height 12
click at [254, 92] on div "Select Contractor" at bounding box center [656, 84] width 865 height 17
click at [257, 97] on div "Myself" at bounding box center [344, 99] width 196 height 12
click at [253, 99] on div "Myself" at bounding box center [344, 99] width 196 height 12
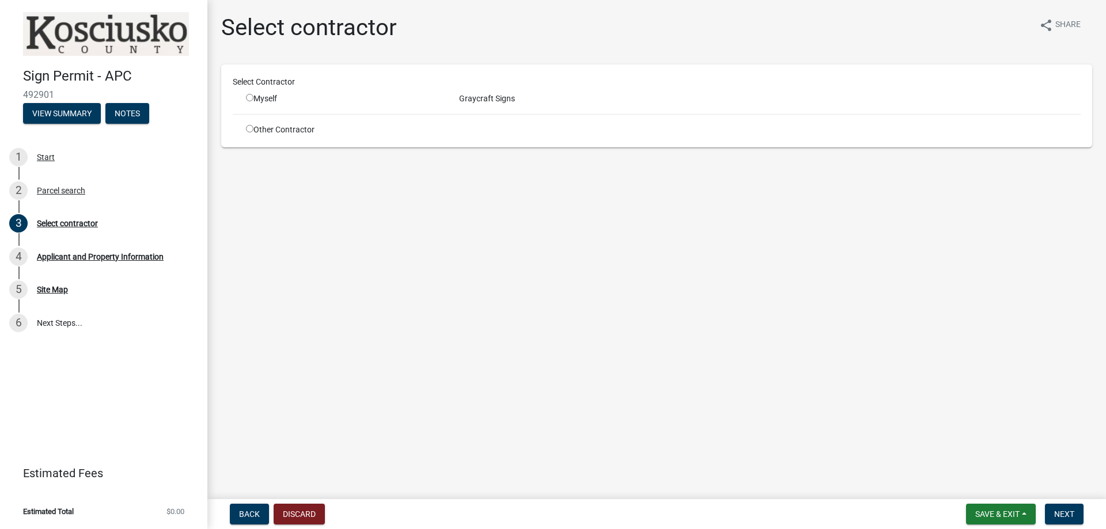
click at [247, 96] on input "radio" at bounding box center [249, 97] width 7 height 7
radio input "true"
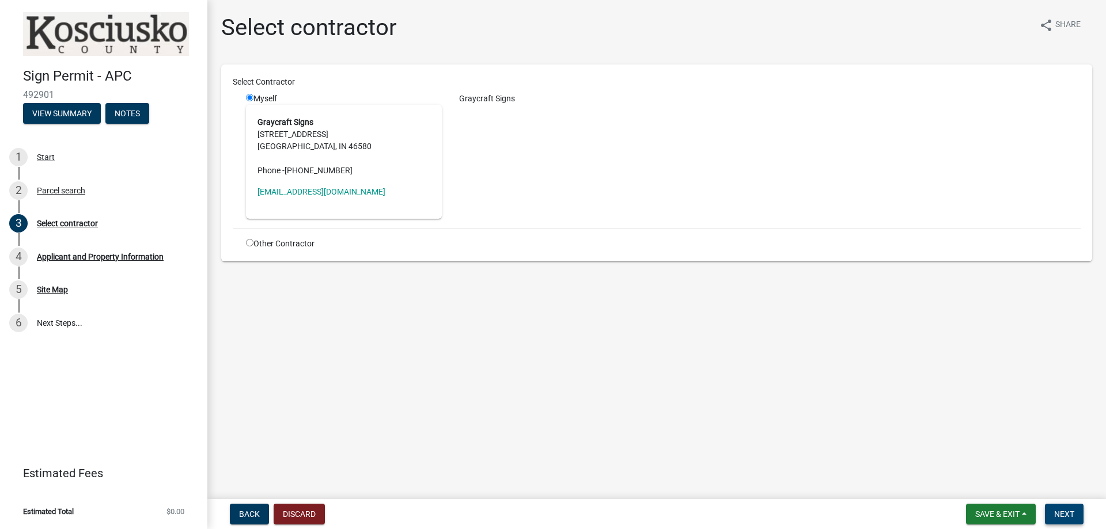
click at [1074, 521] on button "Next" at bounding box center [1064, 514] width 39 height 21
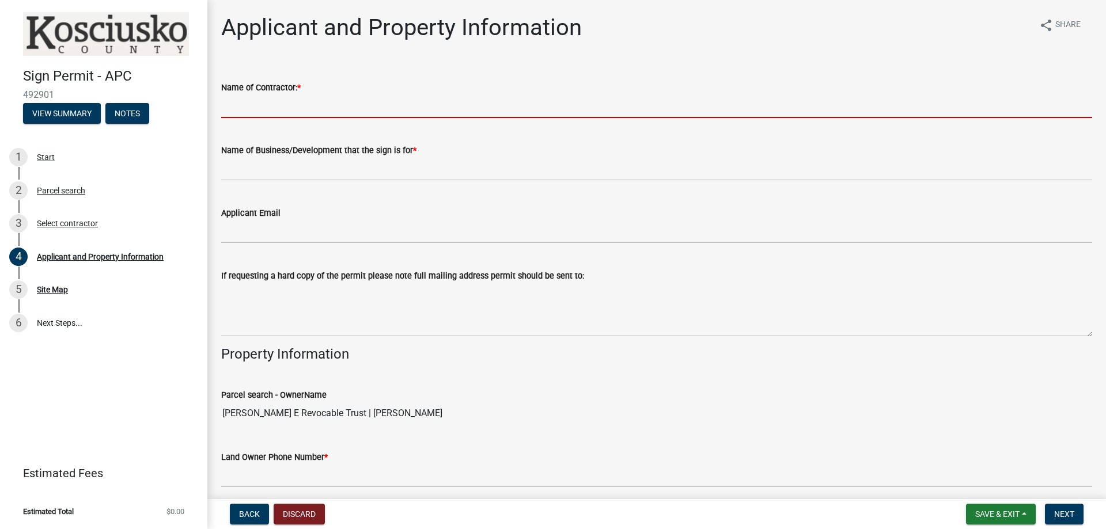
click at [392, 108] on input "Name of Contractor: *" at bounding box center [656, 106] width 871 height 24
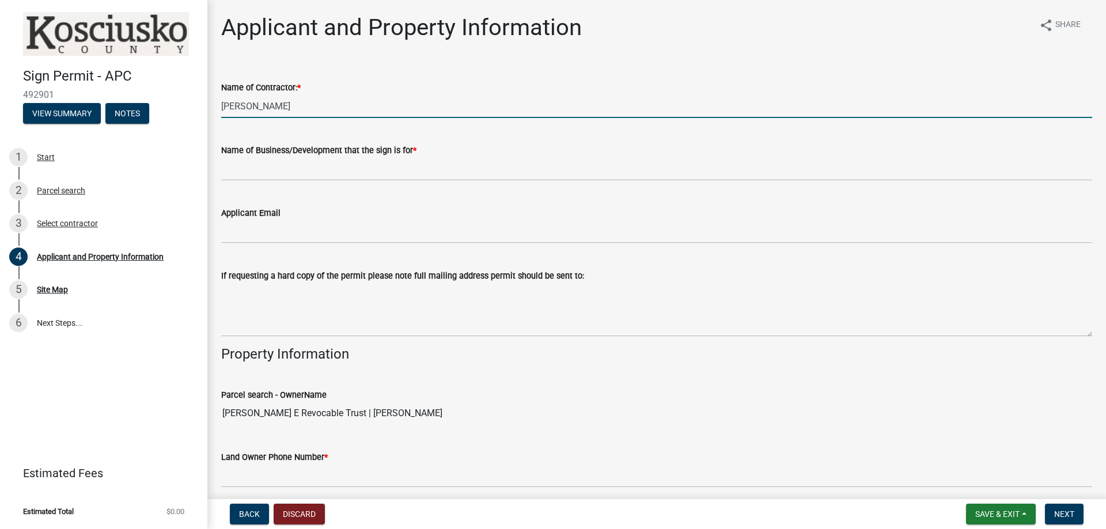
type input "[PERSON_NAME]"
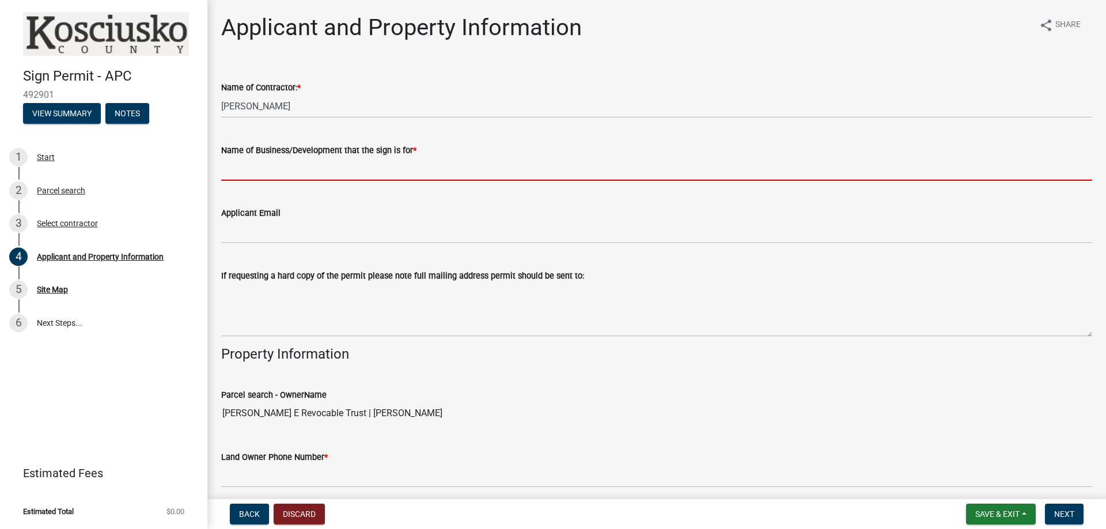
click at [429, 169] on input "Name of Business/Development that the sign is for *" at bounding box center [656, 169] width 871 height 24
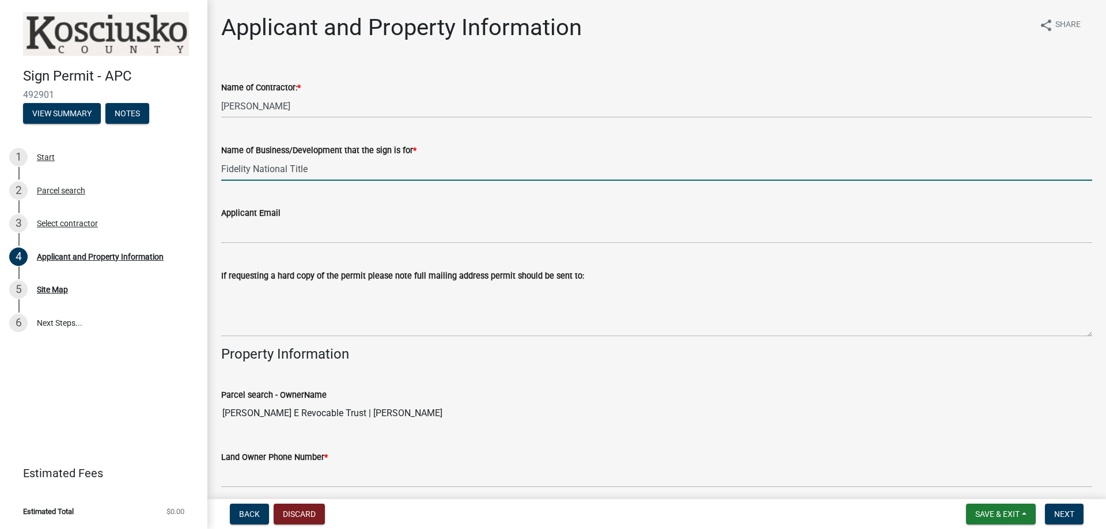
type input "Fidelity National Title"
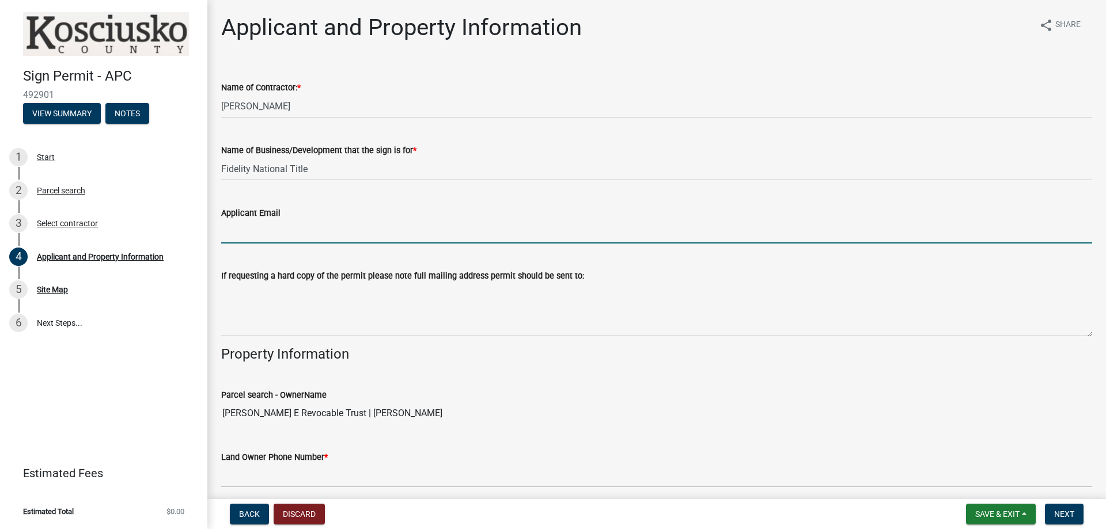
click at [361, 237] on input "Applicant Email" at bounding box center [656, 232] width 871 height 24
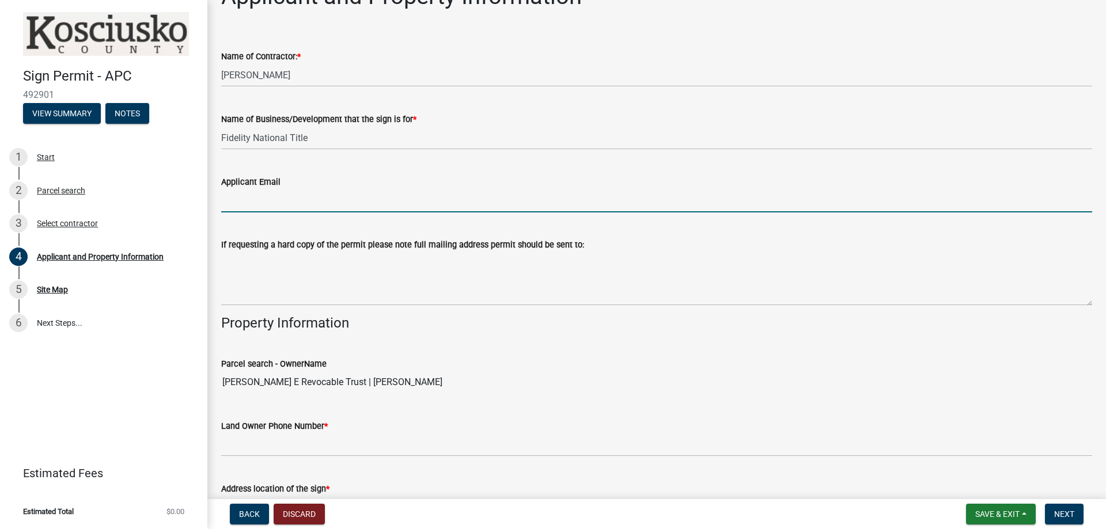
scroll to position [58, 0]
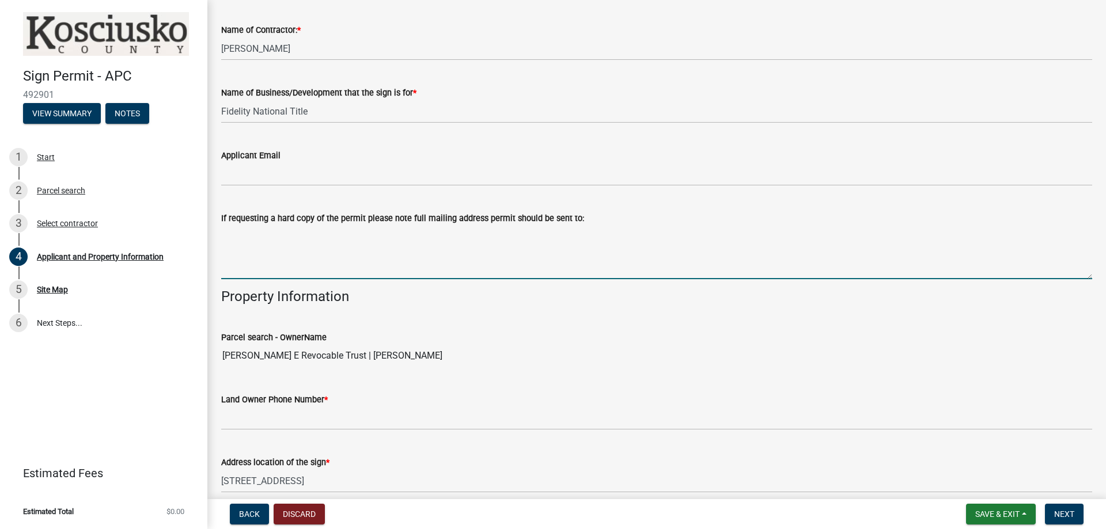
click at [541, 272] on textarea "If requesting a hard copy of the permit please note full mailing address permit…" at bounding box center [656, 252] width 871 height 54
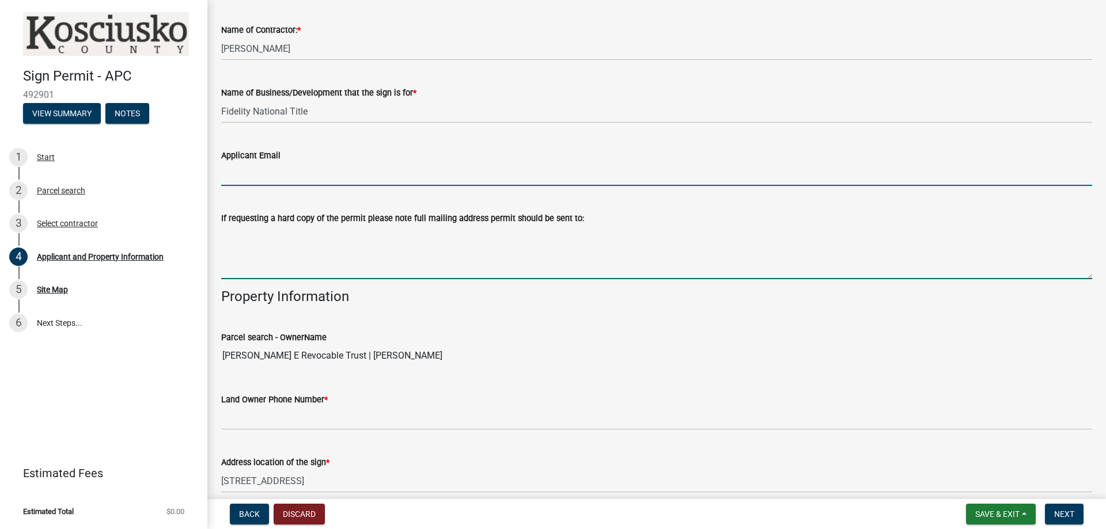
click at [448, 179] on input "Applicant Email" at bounding box center [656, 174] width 871 height 24
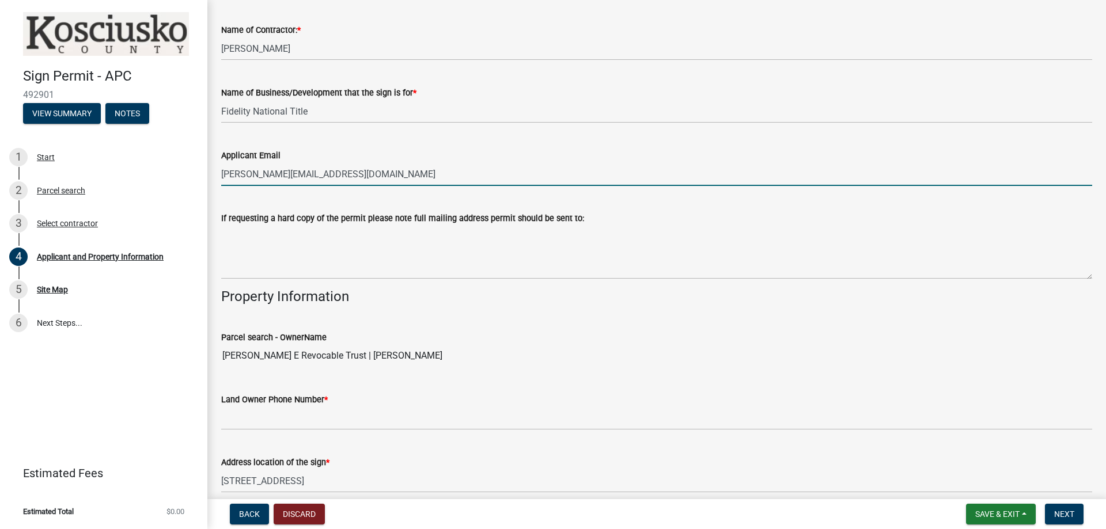
type input "[PERSON_NAME][EMAIL_ADDRESS][DOMAIN_NAME]"
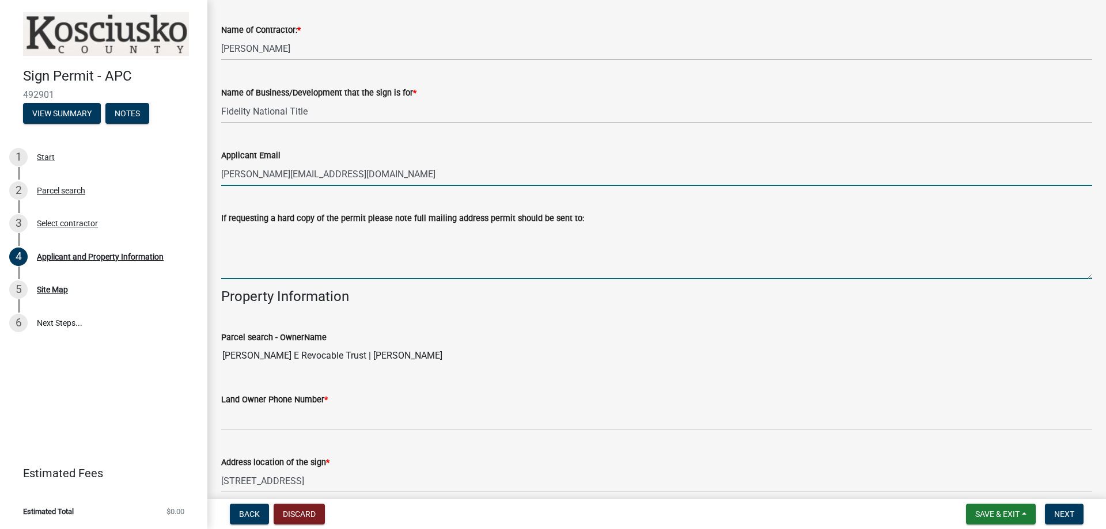
click at [464, 272] on textarea "If requesting a hard copy of the permit please note full mailing address permit…" at bounding box center [656, 252] width 871 height 54
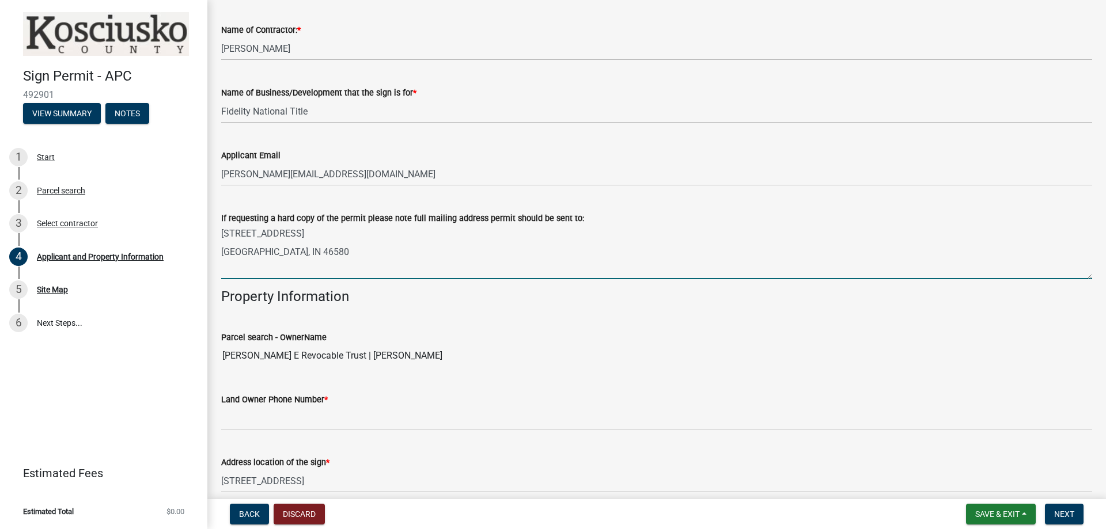
type textarea "[STREET_ADDRESS] [GEOGRAPHIC_DATA], IN 46580"
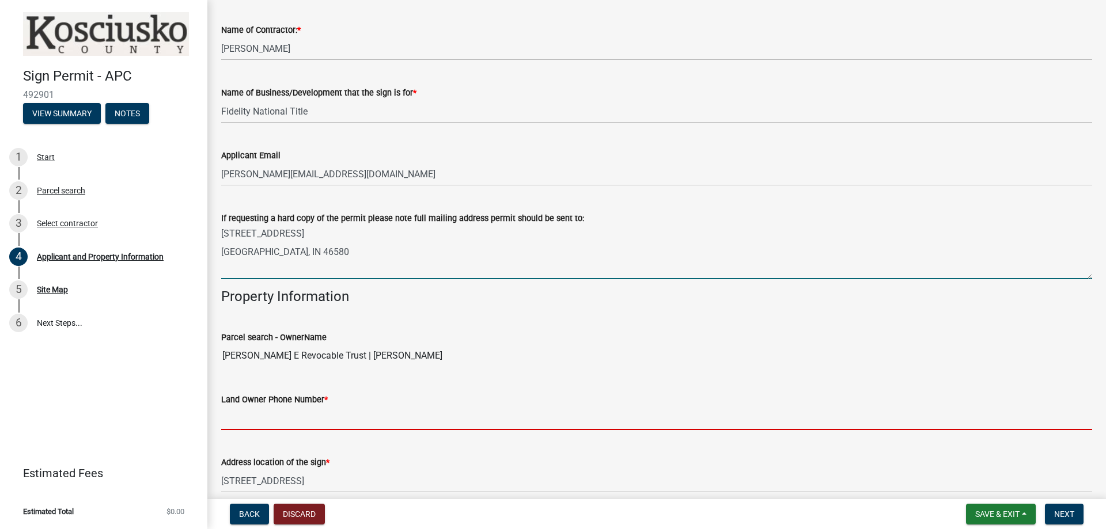
click at [413, 427] on input "Land Owner Phone Number *" at bounding box center [656, 419] width 871 height 24
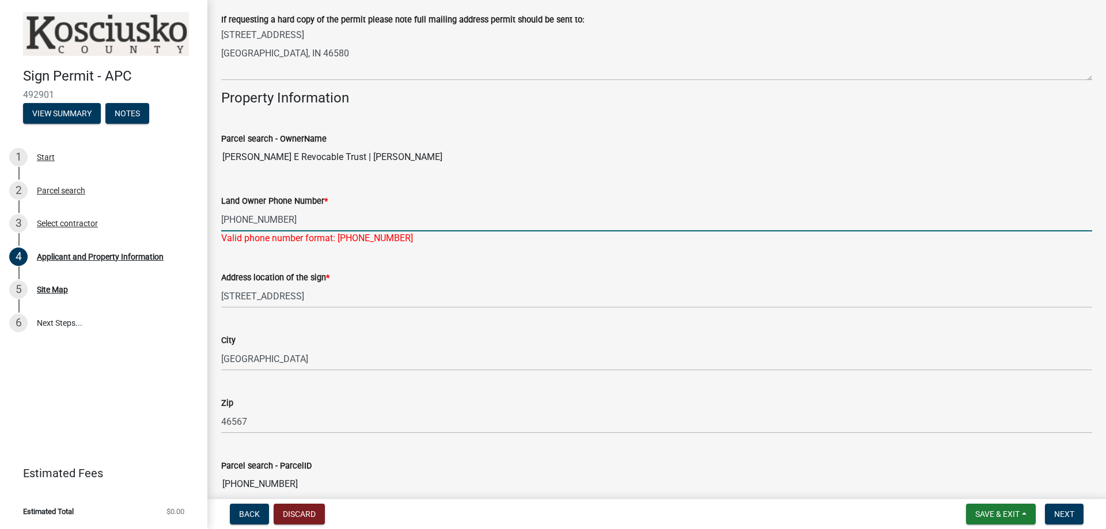
scroll to position [403, 0]
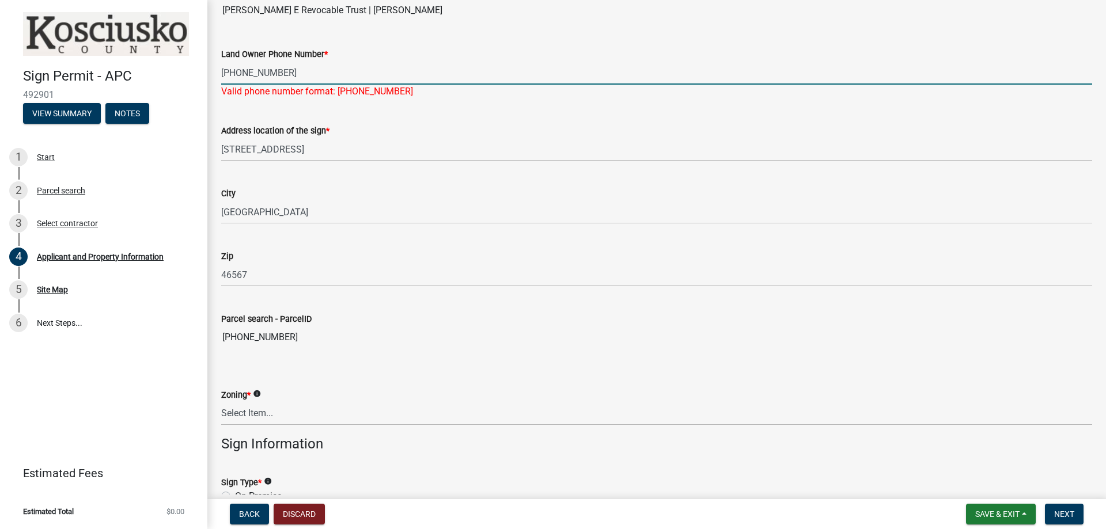
click at [310, 81] on input "[PHONE_NUMBER]" at bounding box center [656, 73] width 871 height 24
type input "[PHONE_NUMBER]"
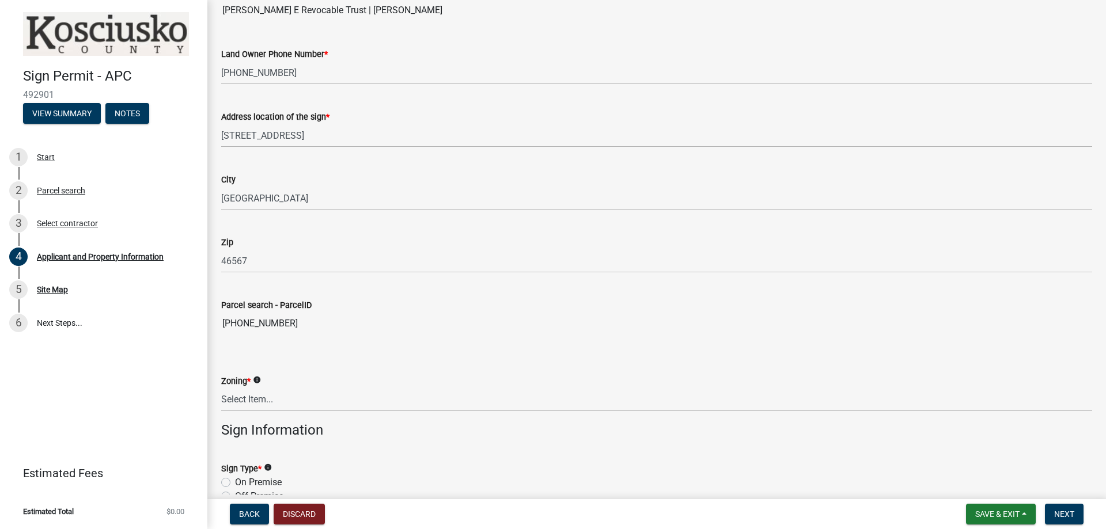
click at [327, 104] on wm-data-entity-input-list "Name of Contractor: * [PERSON_NAME] Name of Business/Development that the sign …" at bounding box center [656, 157] width 871 height 992
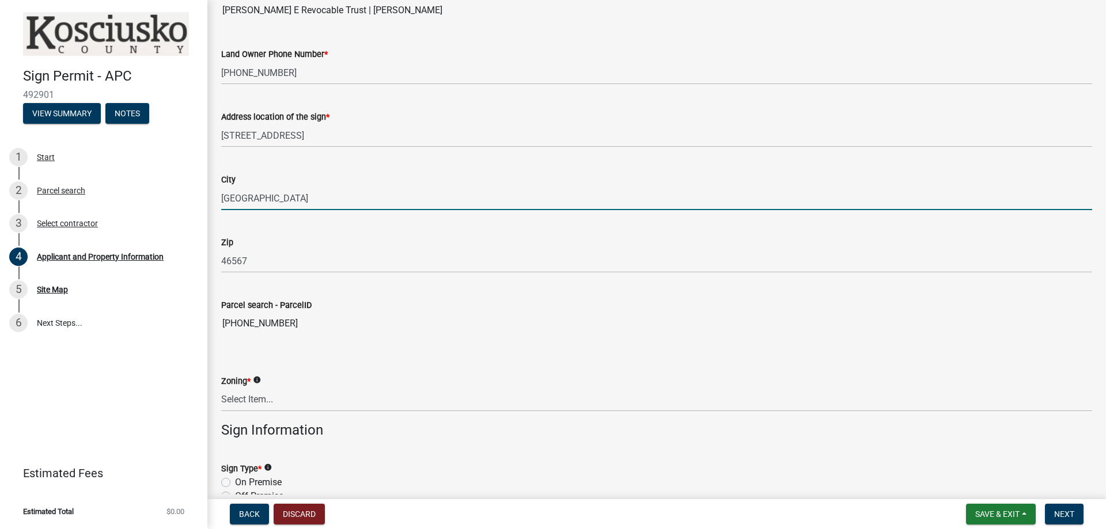
click at [279, 199] on input "[GEOGRAPHIC_DATA]" at bounding box center [656, 199] width 871 height 24
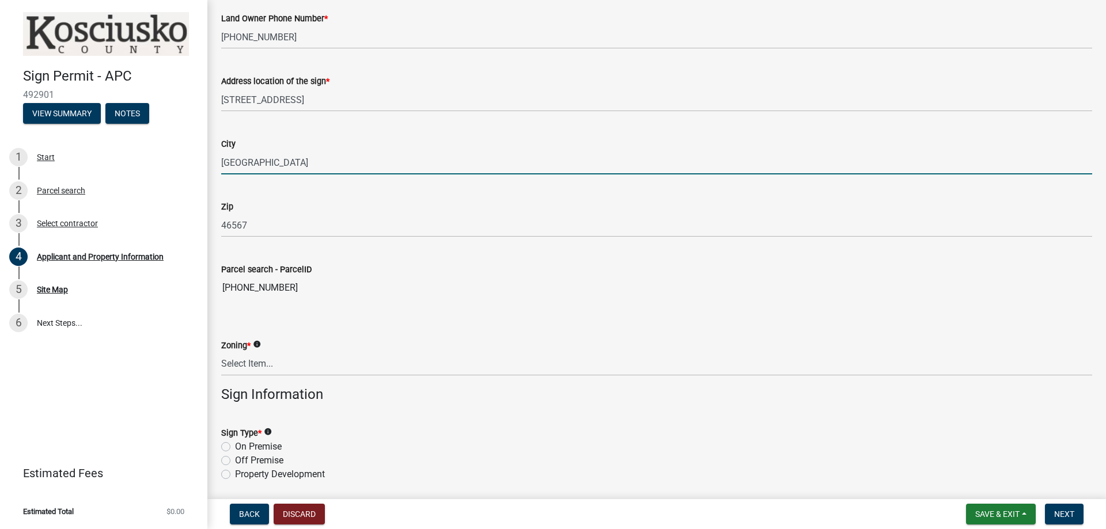
scroll to position [518, 0]
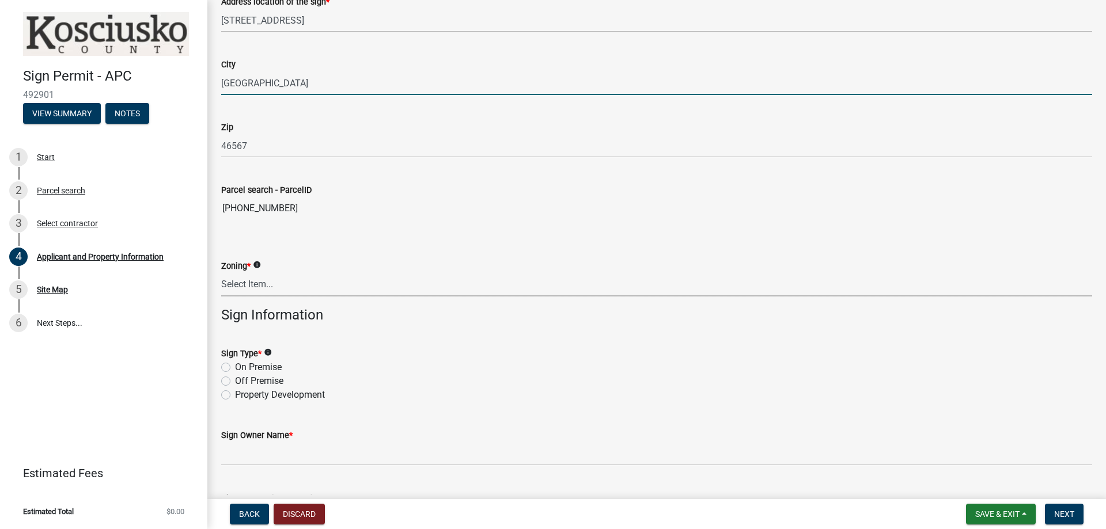
click at [284, 288] on select "Select Item... Residential Agricultural Commercial Industrial 1 Industrial 2 In…" at bounding box center [656, 285] width 871 height 24
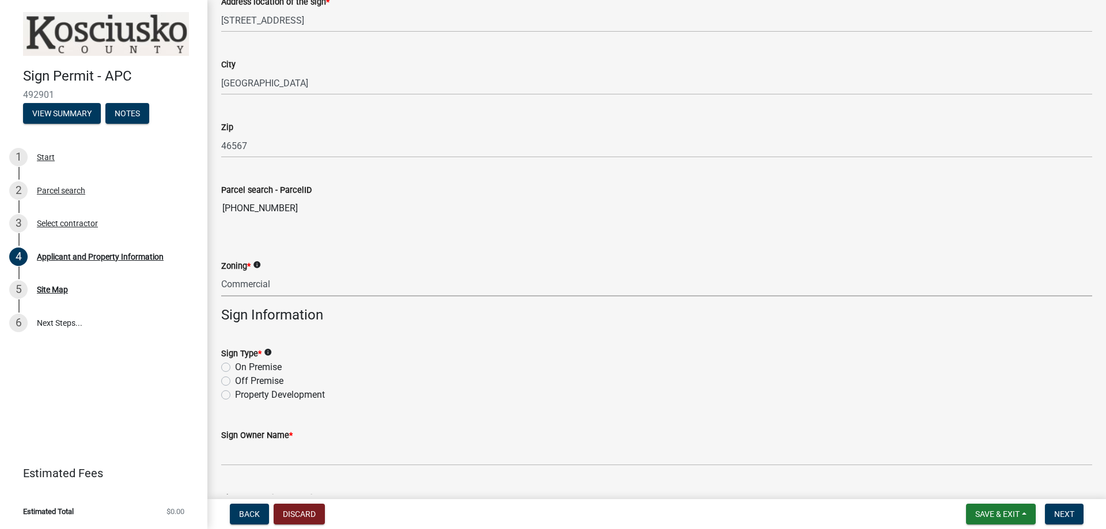
click at [221, 273] on select "Select Item... Residential Agricultural Commercial Industrial 1 Industrial 2 In…" at bounding box center [656, 285] width 871 height 24
select select "7e09fc80-bdbf-42b9-b796-164e07b79c47"
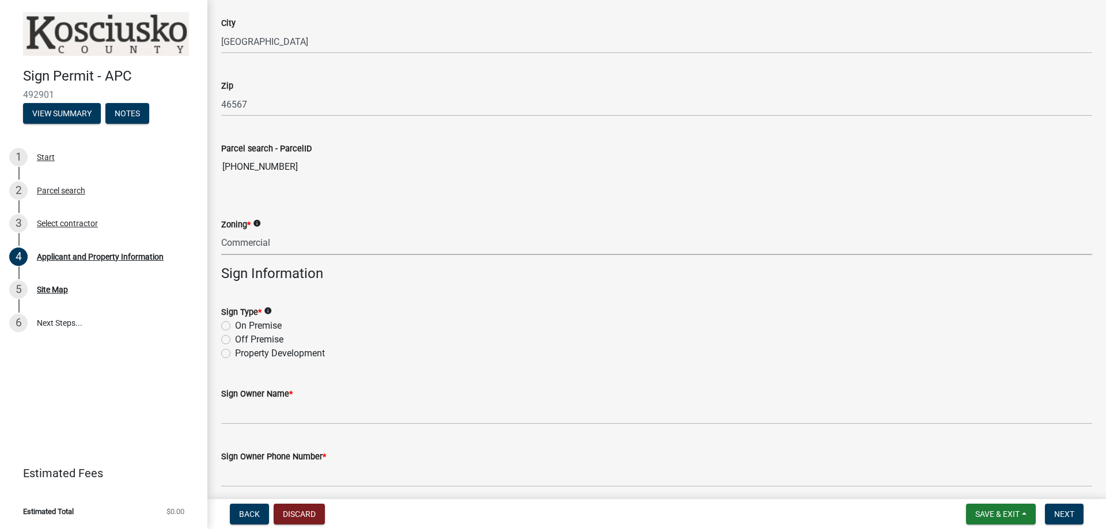
scroll to position [607, 0]
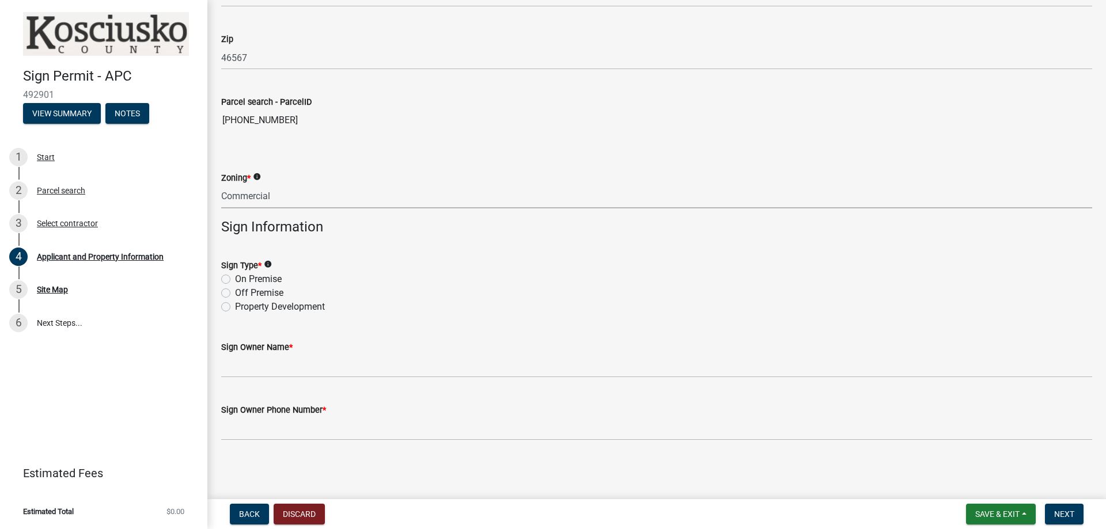
click at [251, 281] on label "On Premise" at bounding box center [258, 279] width 47 height 14
click at [243, 280] on input "On Premise" at bounding box center [238, 275] width 7 height 7
radio input "true"
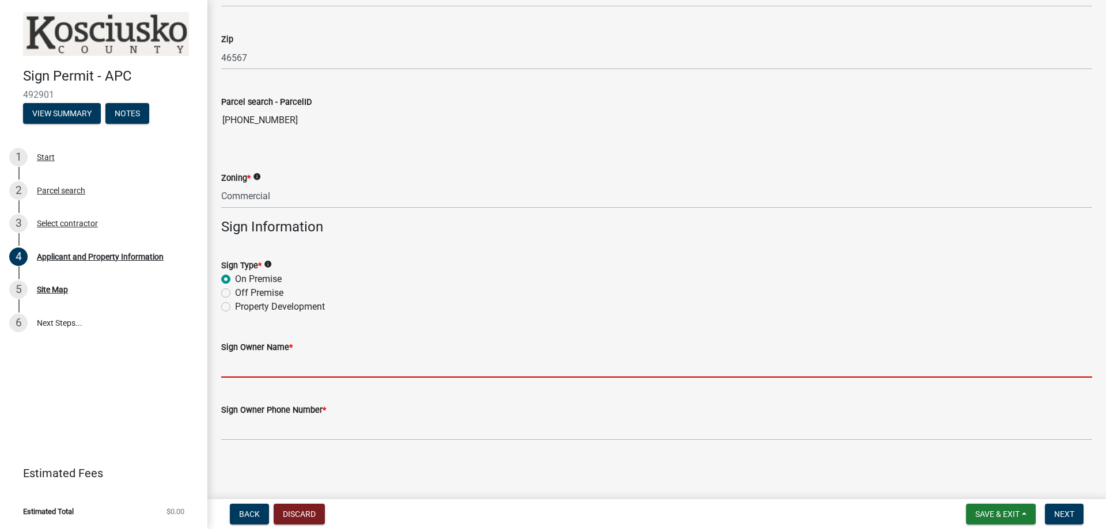
click at [259, 363] on input "Sign Owner Name *" at bounding box center [656, 366] width 871 height 24
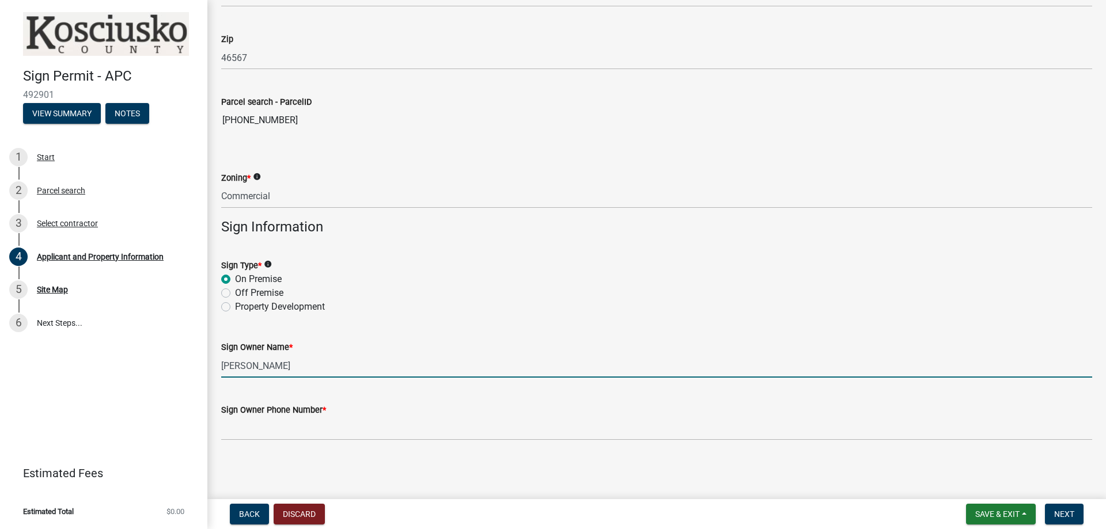
type input "[PERSON_NAME]"
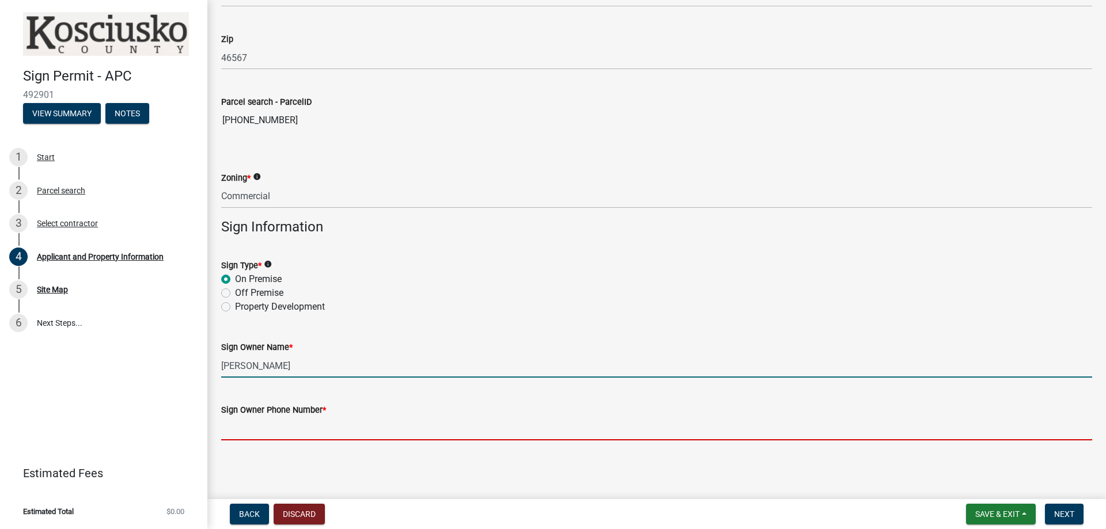
drag, startPoint x: 291, startPoint y: 423, endPoint x: 299, endPoint y: 423, distance: 8.1
click at [291, 423] on input "Sign Owner Phone Number *" at bounding box center [656, 429] width 871 height 24
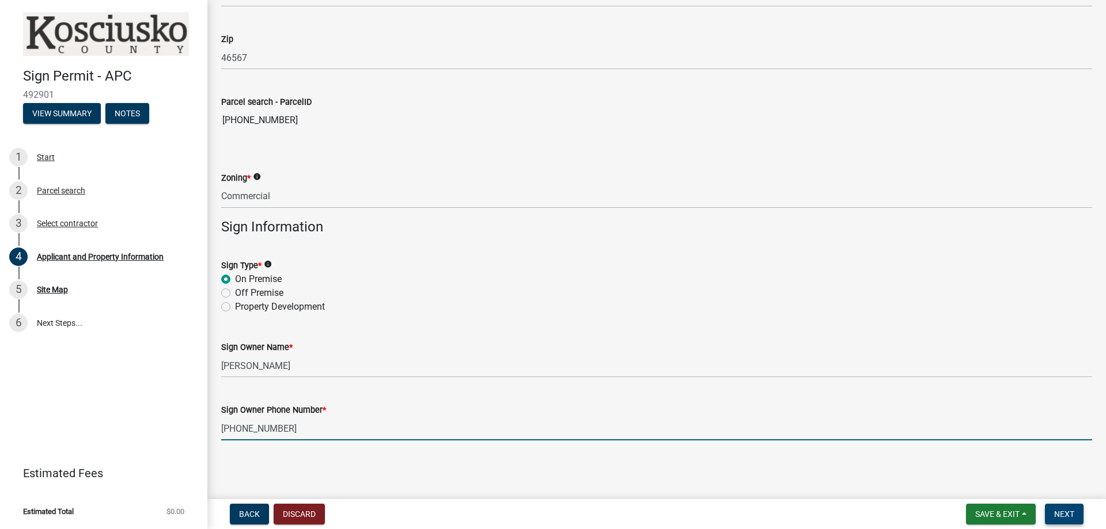
type input "[PHONE_NUMBER]"
click at [1060, 516] on span "Next" at bounding box center [1064, 514] width 20 height 9
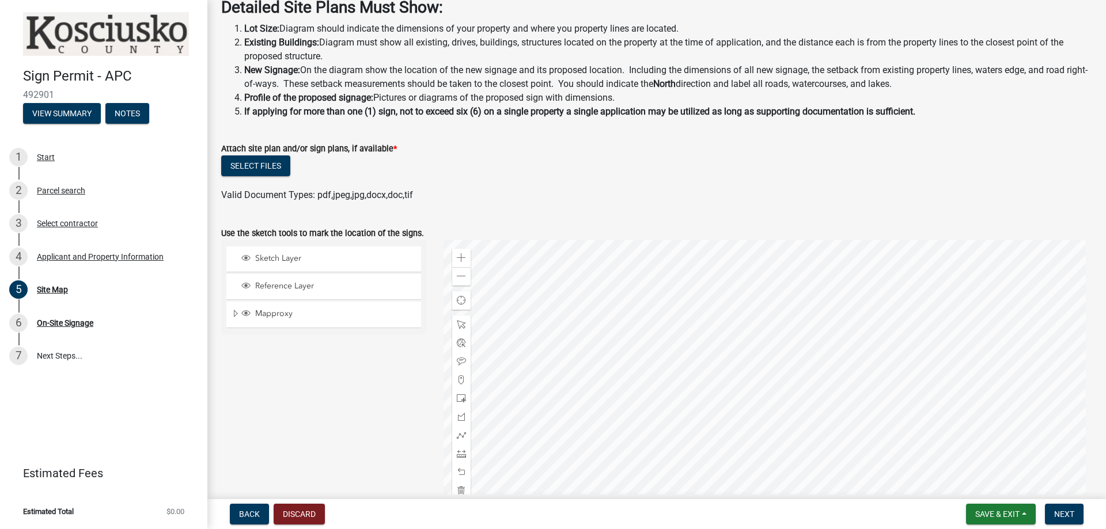
scroll to position [40, 0]
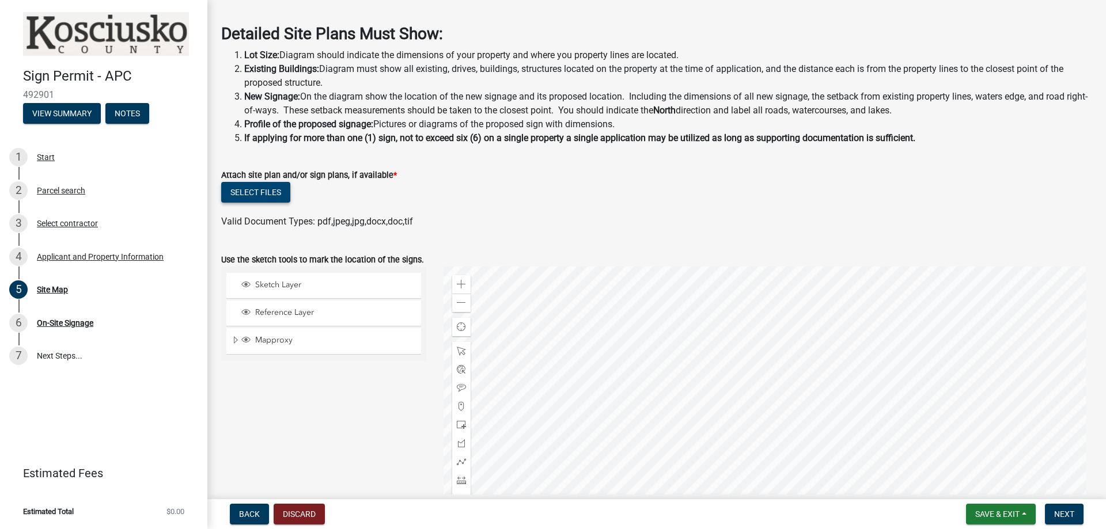
click at [256, 188] on button "Select files" at bounding box center [255, 192] width 69 height 21
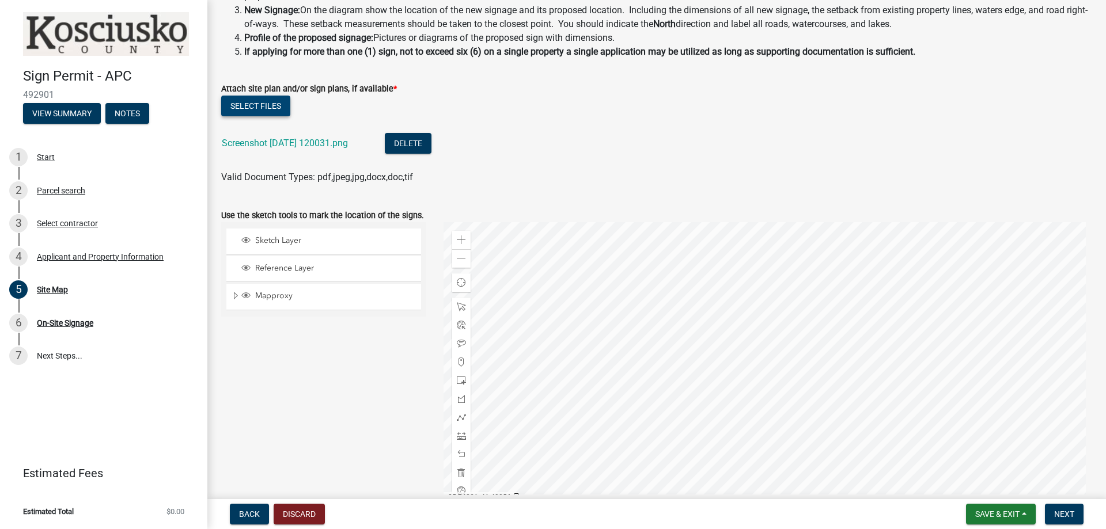
scroll to position [156, 0]
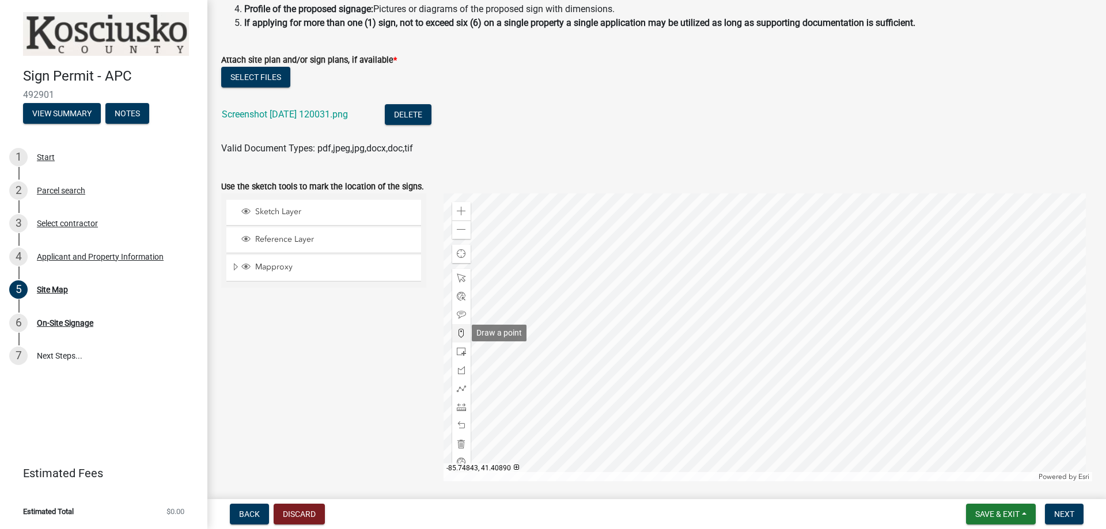
click at [459, 334] on span at bounding box center [461, 333] width 9 height 9
click at [717, 376] on div at bounding box center [768, 338] width 649 height 288
click at [709, 370] on div at bounding box center [768, 338] width 649 height 288
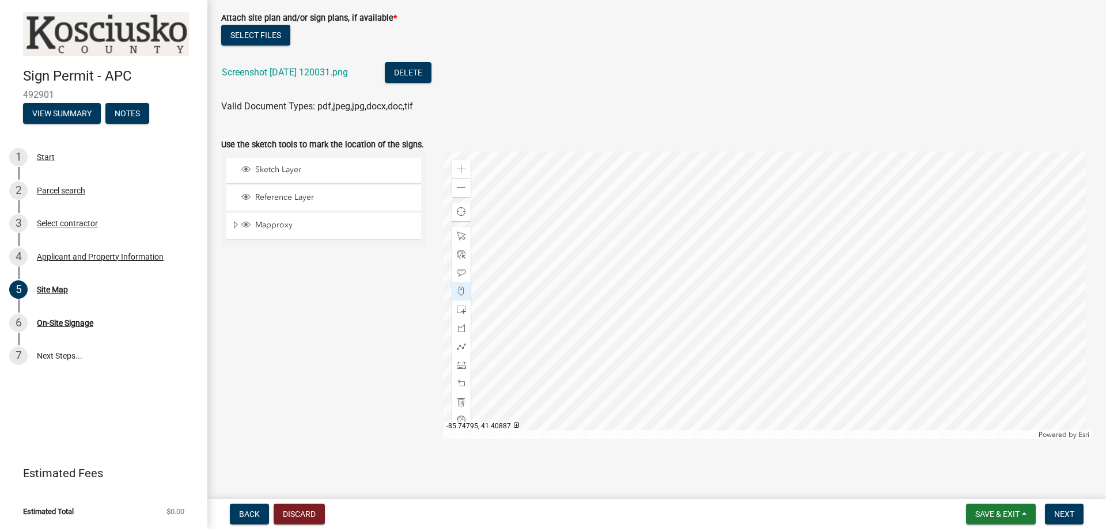
scroll to position [25, 0]
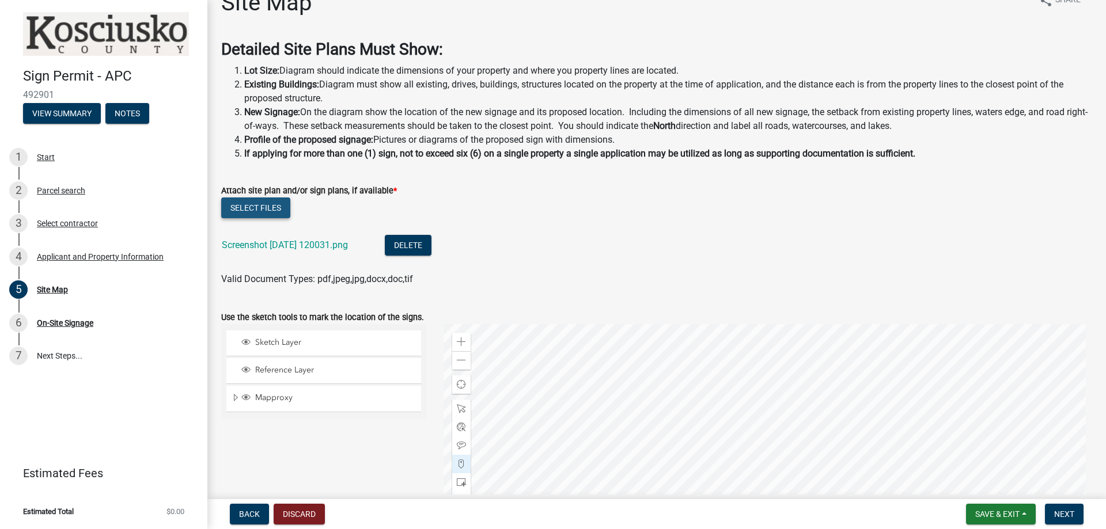
click at [263, 207] on button "Select files" at bounding box center [255, 208] width 69 height 21
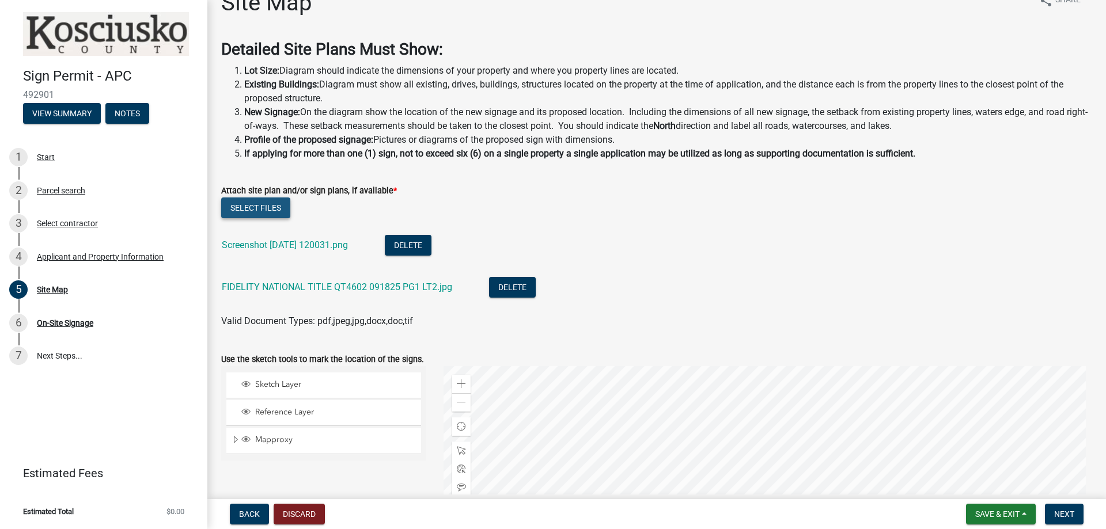
click at [257, 207] on button "Select files" at bounding box center [255, 208] width 69 height 21
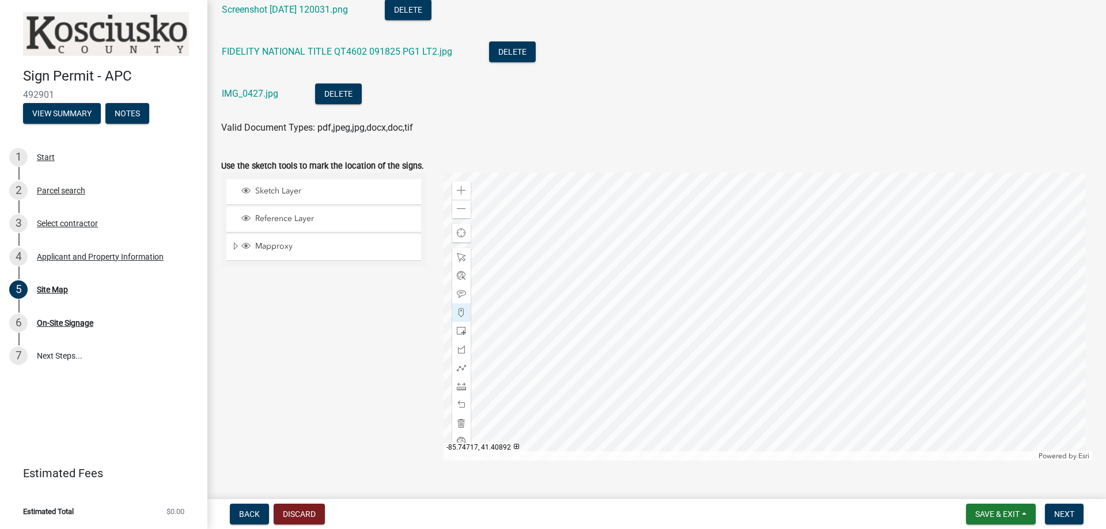
scroll to position [282, 0]
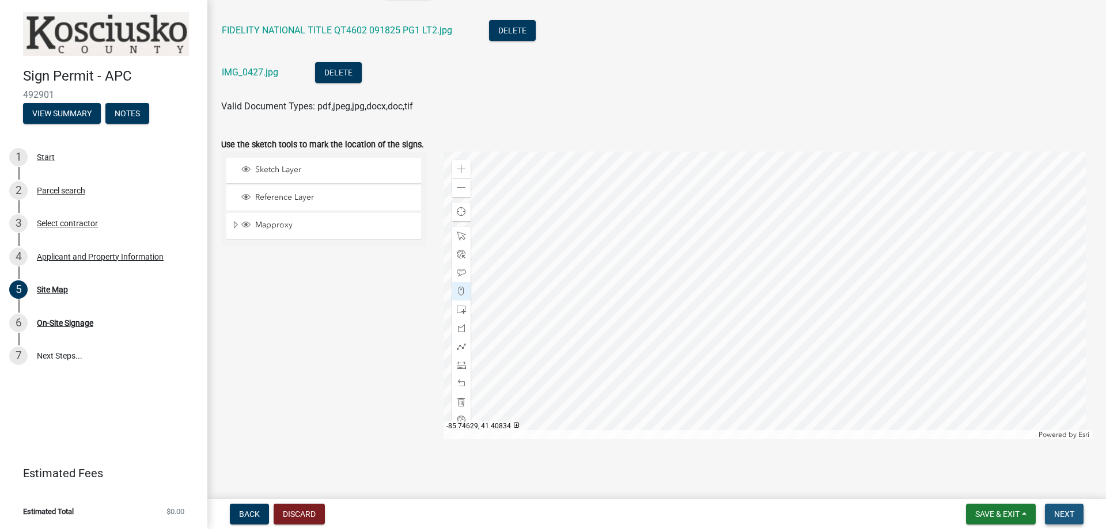
click at [1071, 510] on span "Next" at bounding box center [1064, 514] width 20 height 9
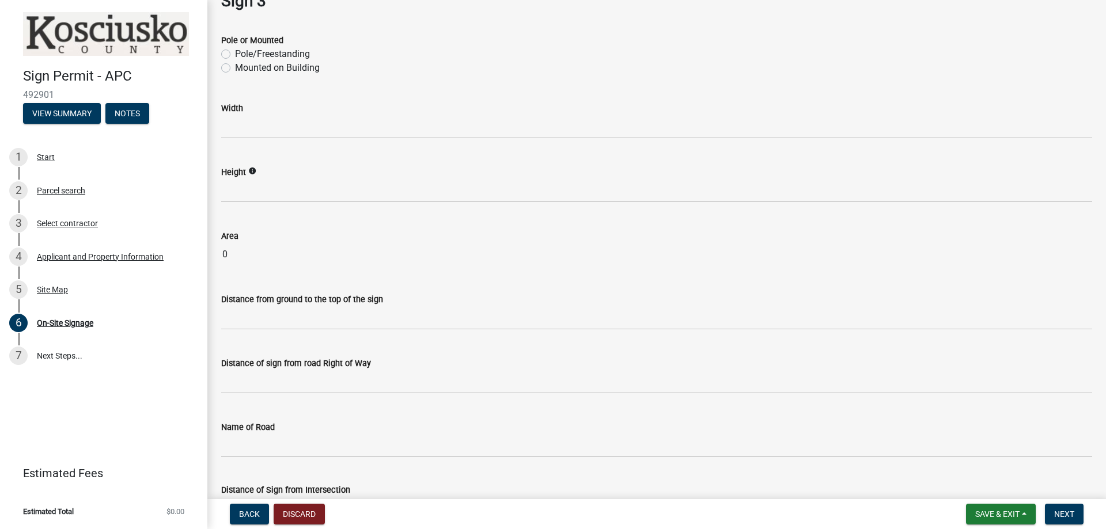
scroll to position [1935, 0]
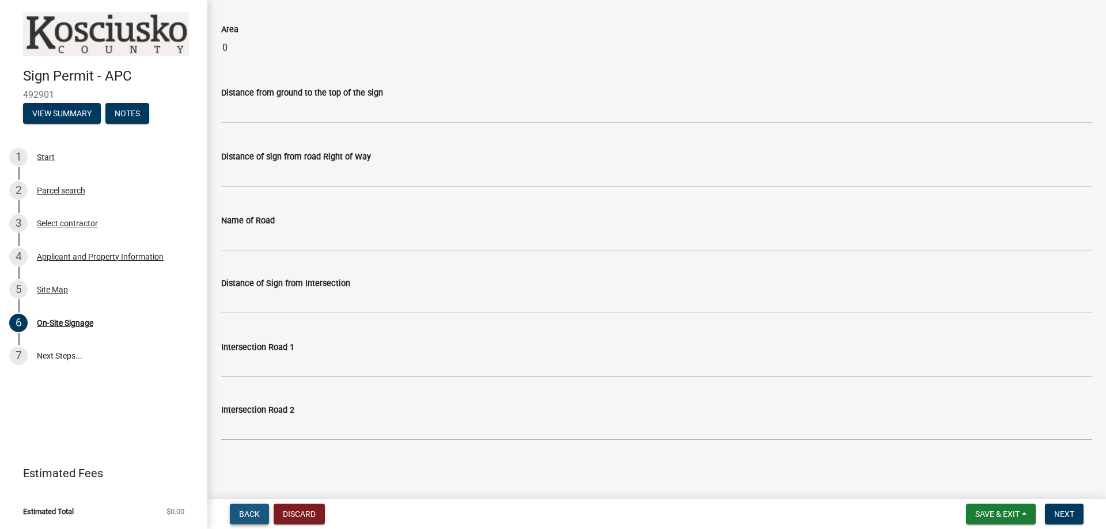
click at [255, 507] on button "Back" at bounding box center [249, 514] width 39 height 21
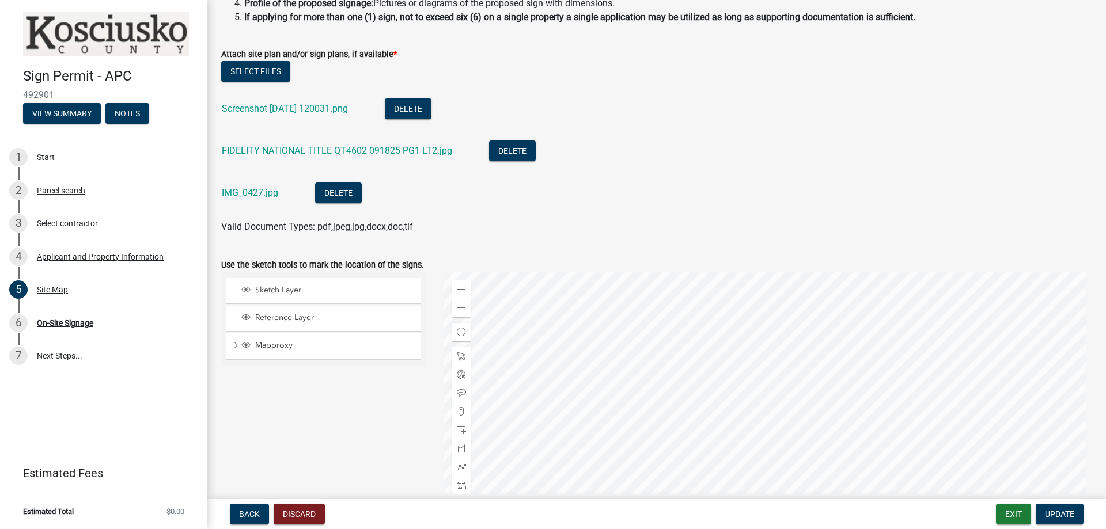
scroll to position [282, 0]
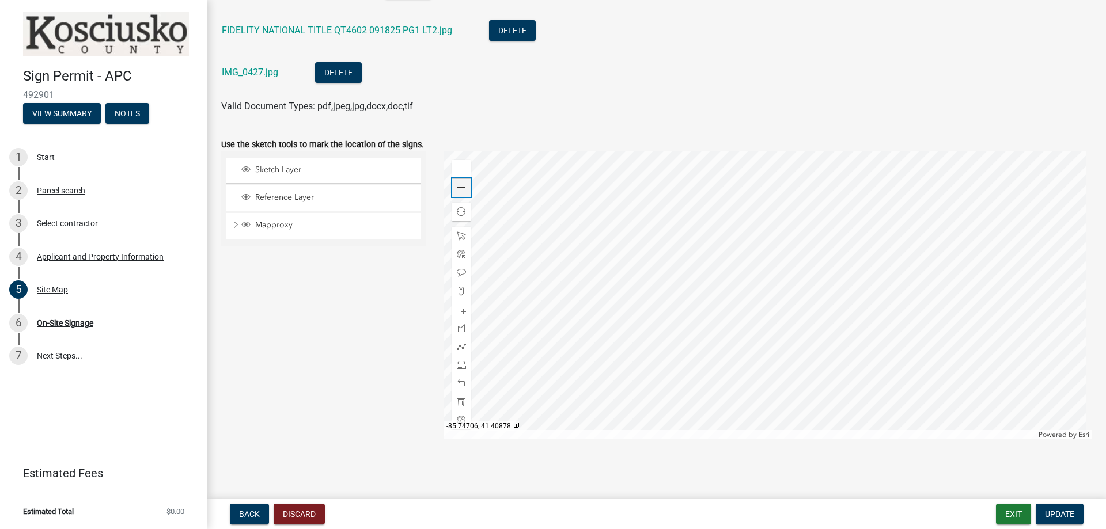
click at [460, 190] on span at bounding box center [461, 187] width 9 height 9
click at [1067, 517] on span "Update" at bounding box center [1059, 514] width 29 height 9
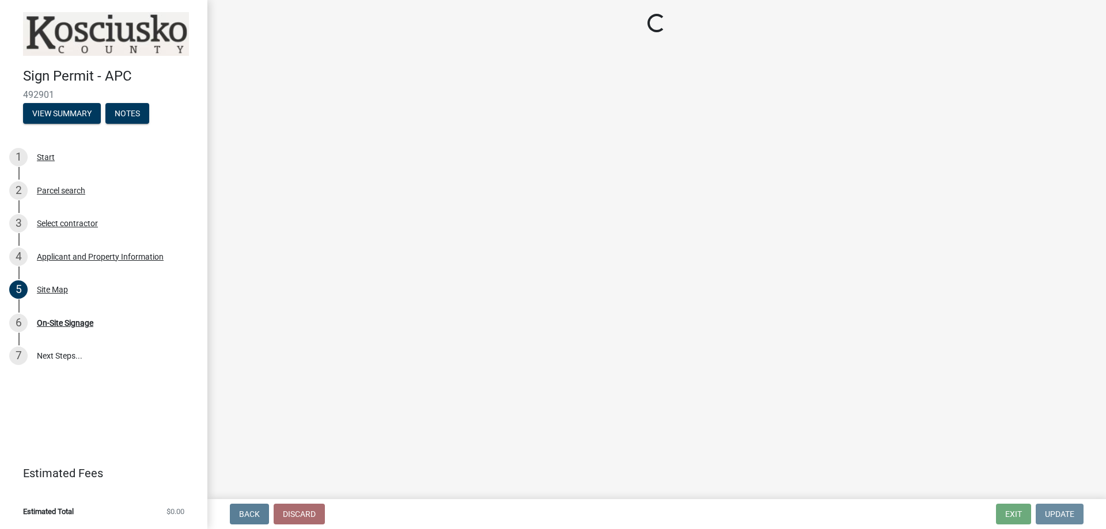
scroll to position [0, 0]
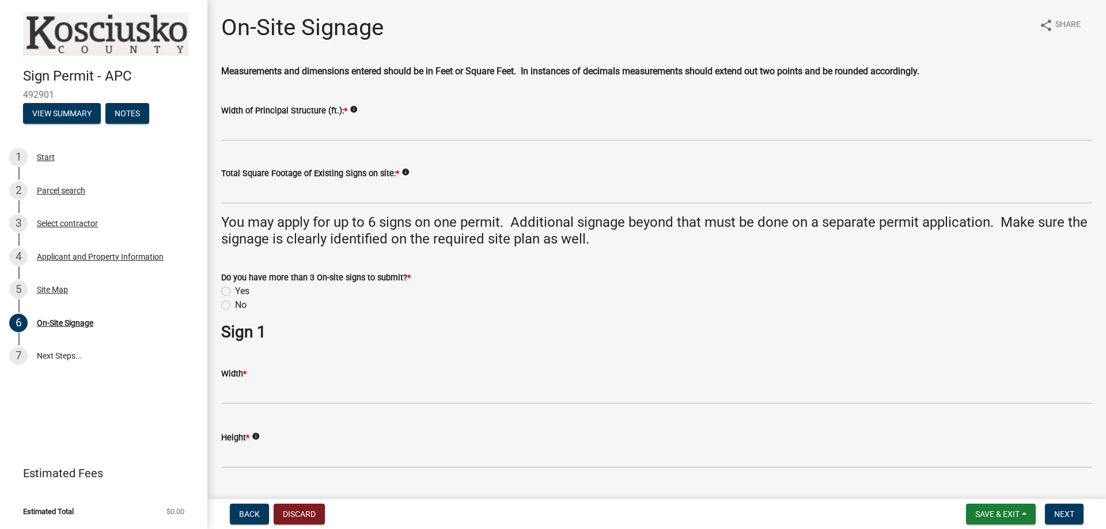
click at [406, 142] on wm-data-entity-input "Width of Principal Structure (ft.): * info" at bounding box center [656, 119] width 871 height 63
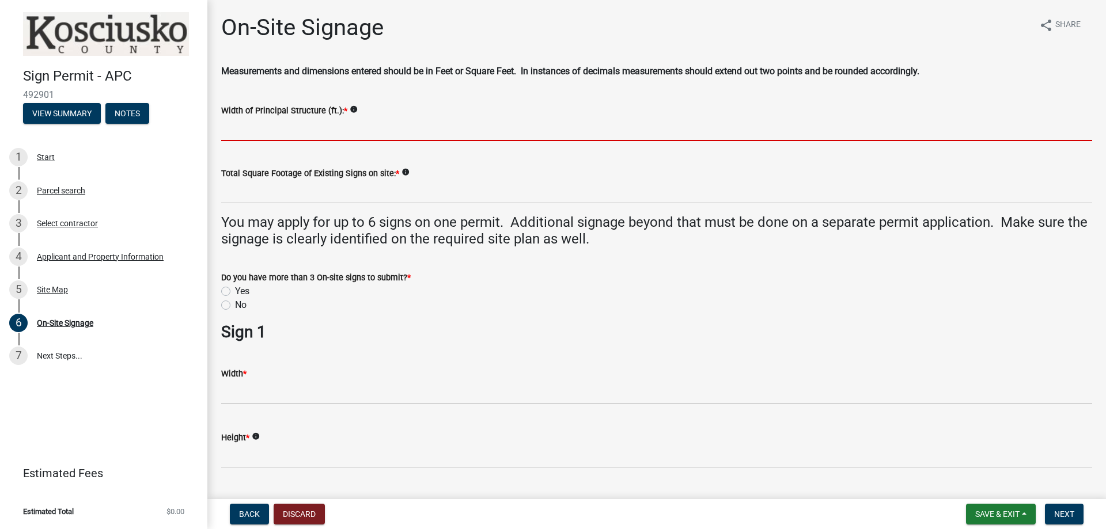
click at [412, 133] on input "Width of Principal Structure (ft.): *" at bounding box center [656, 130] width 871 height 24
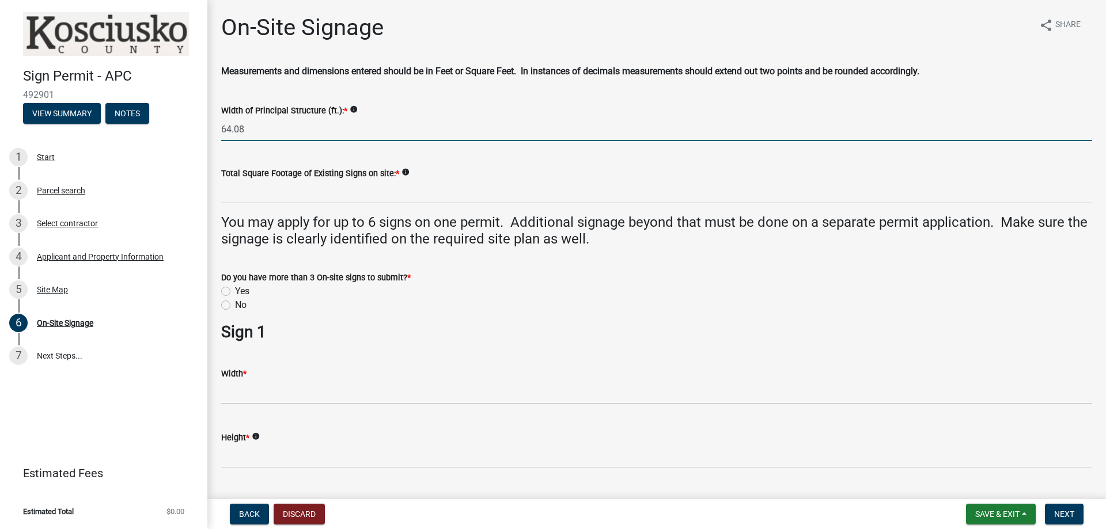
type input "64.08"
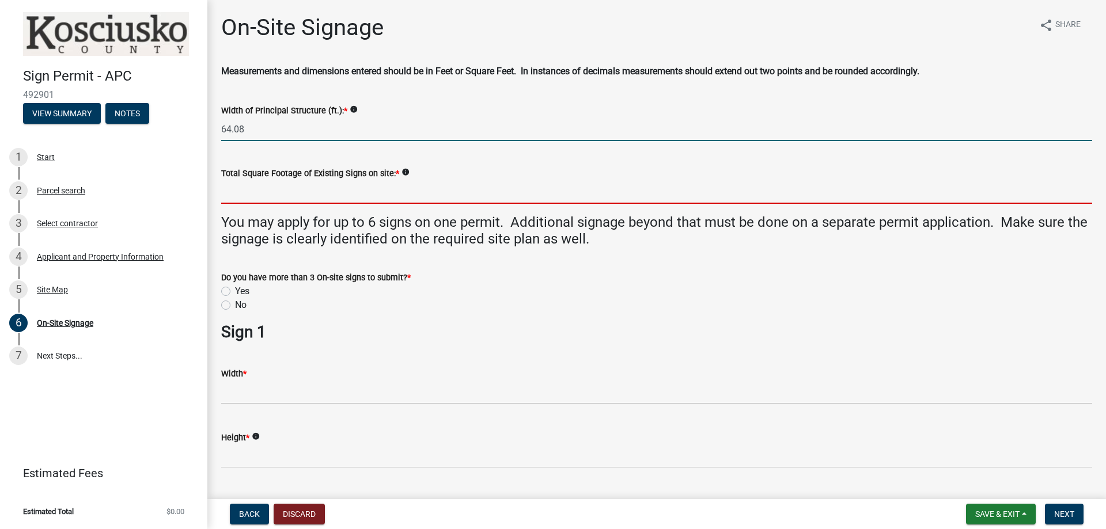
click at [324, 200] on input "text" at bounding box center [656, 192] width 871 height 24
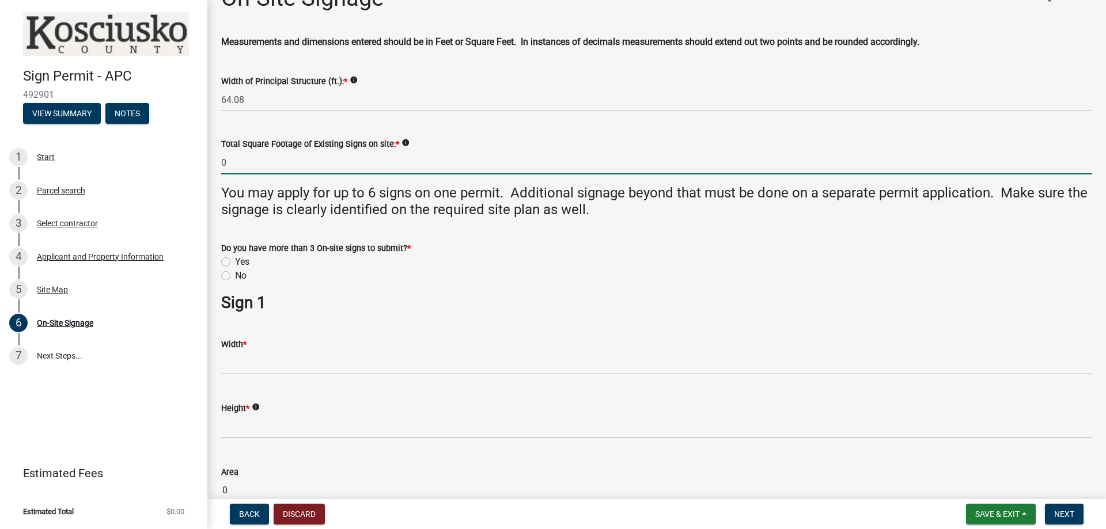
scroll to position [58, 0]
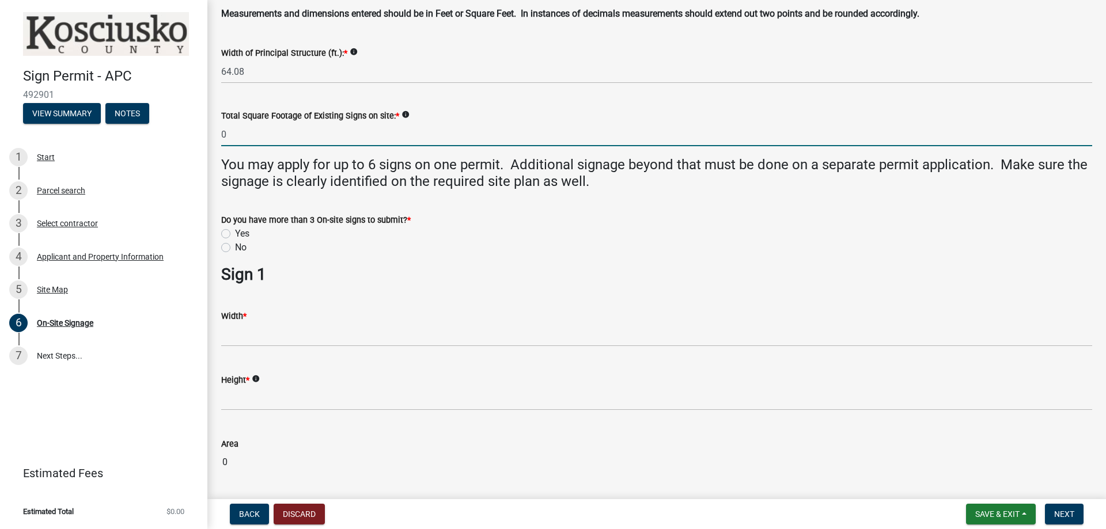
type input "0"
click at [235, 247] on label "No" at bounding box center [241, 248] width 12 height 14
click at [235, 247] on input "No" at bounding box center [238, 244] width 7 height 7
radio input "true"
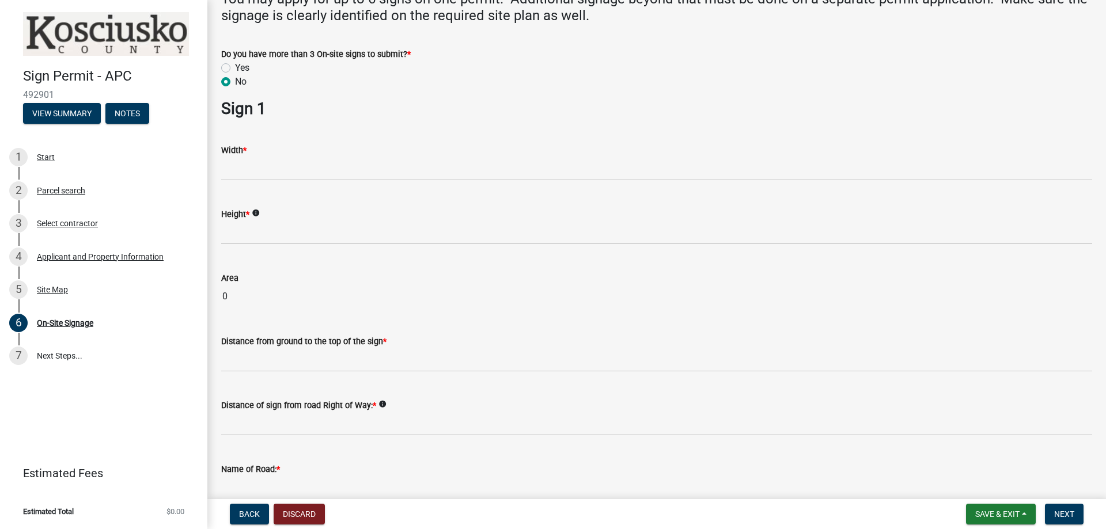
scroll to position [230, 0]
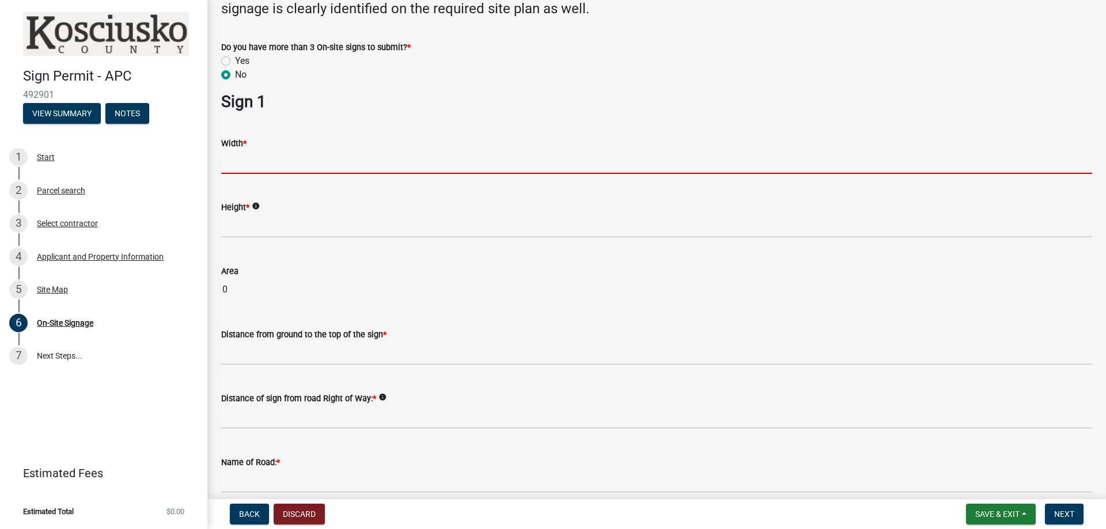
click at [262, 166] on input "text" at bounding box center [656, 162] width 871 height 24
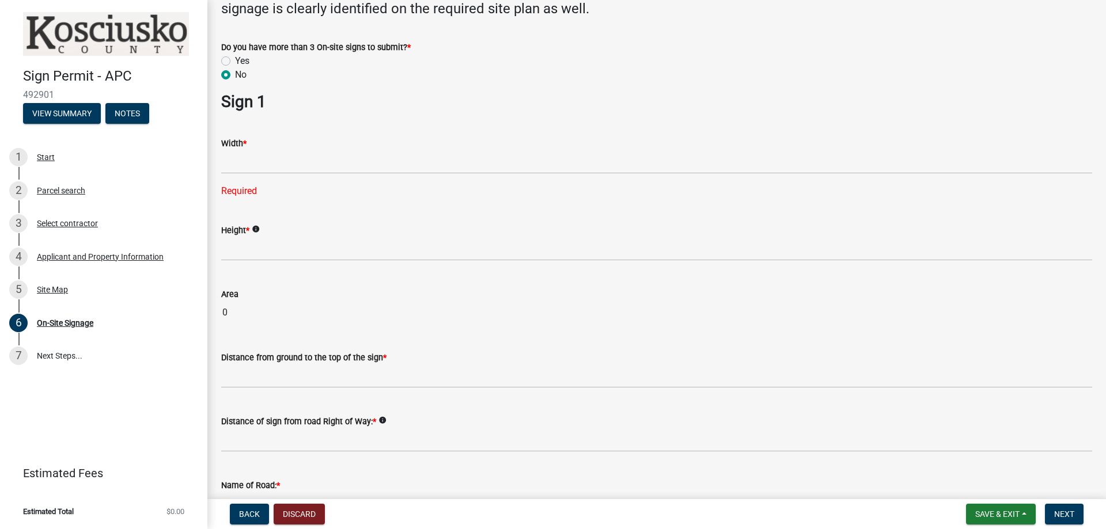
click at [910, 301] on input "0" at bounding box center [656, 312] width 871 height 23
click at [893, 184] on div "Required" at bounding box center [656, 191] width 871 height 14
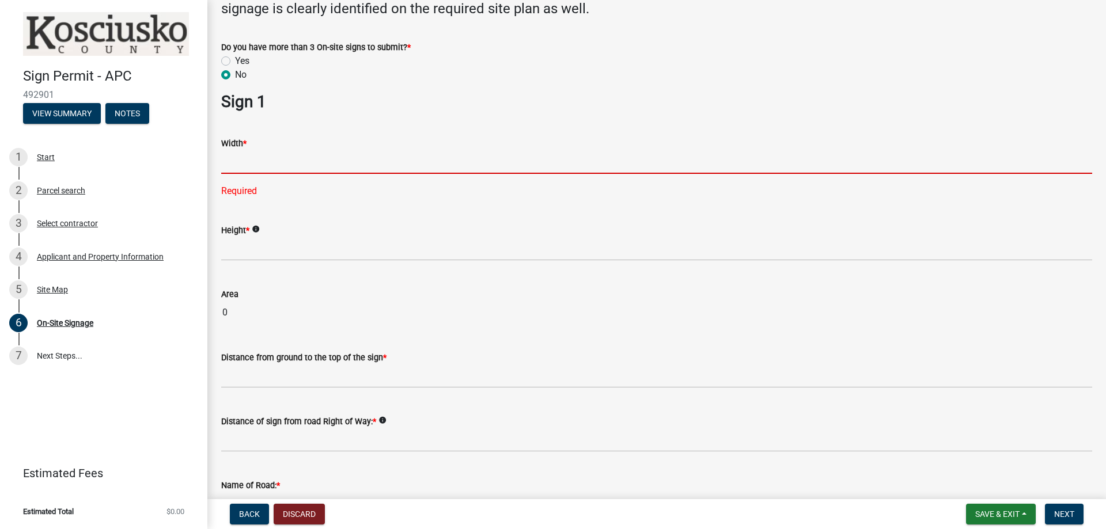
click at [316, 164] on input "text" at bounding box center [656, 162] width 871 height 24
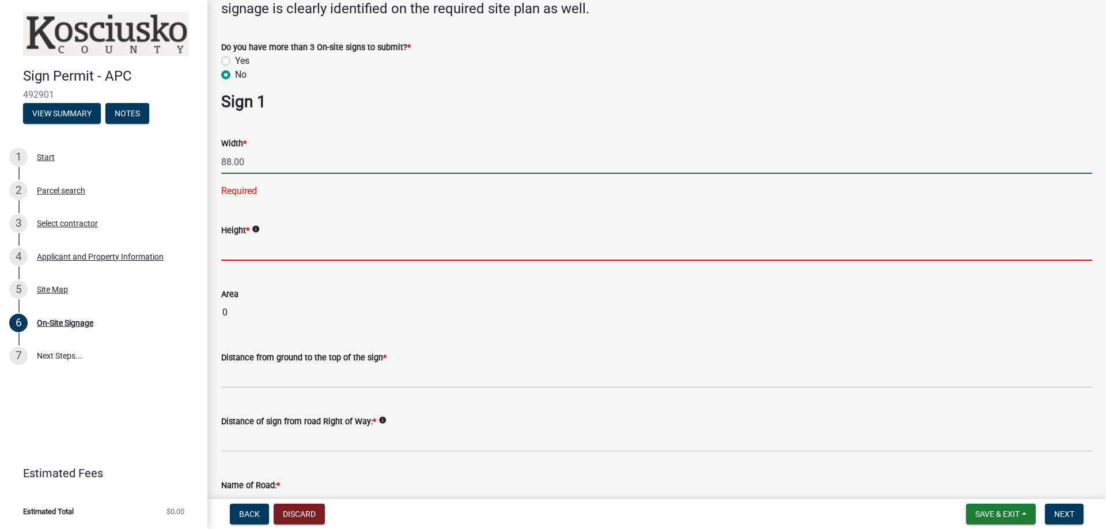
click at [305, 237] on form "Height * info" at bounding box center [656, 241] width 871 height 37
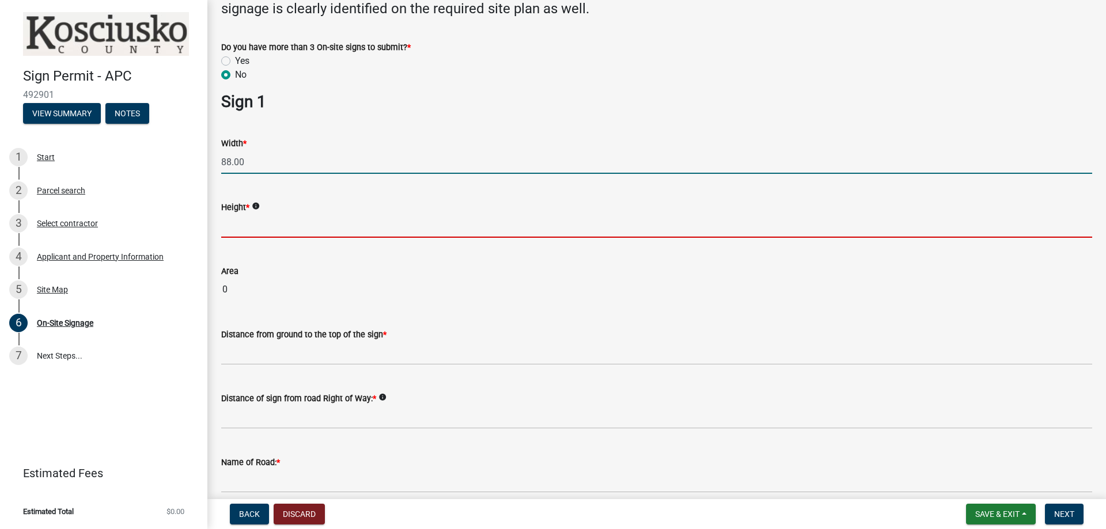
click at [267, 165] on input "88.00" at bounding box center [656, 162] width 871 height 24
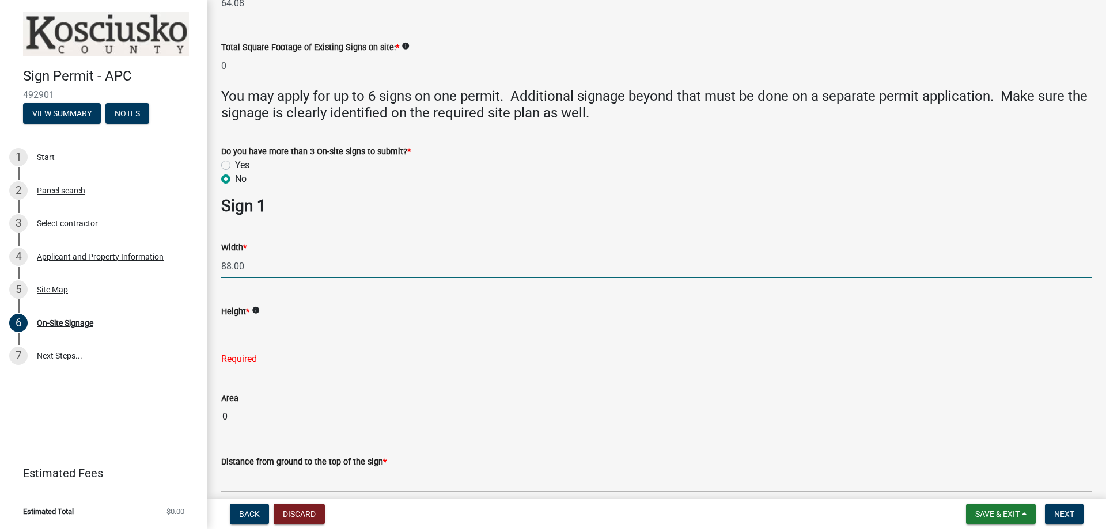
scroll to position [115, 0]
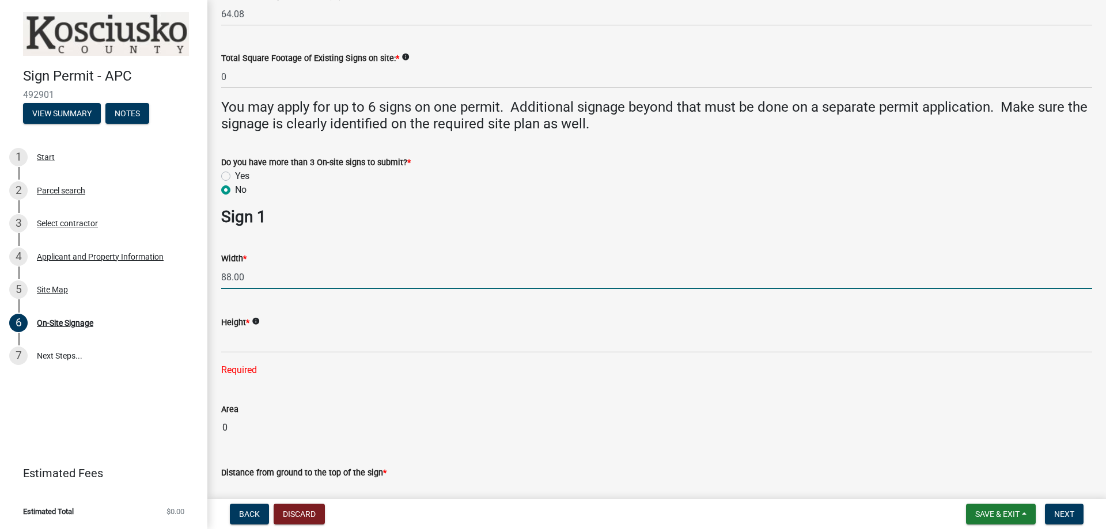
click at [252, 279] on input "88.00" at bounding box center [656, 278] width 871 height 24
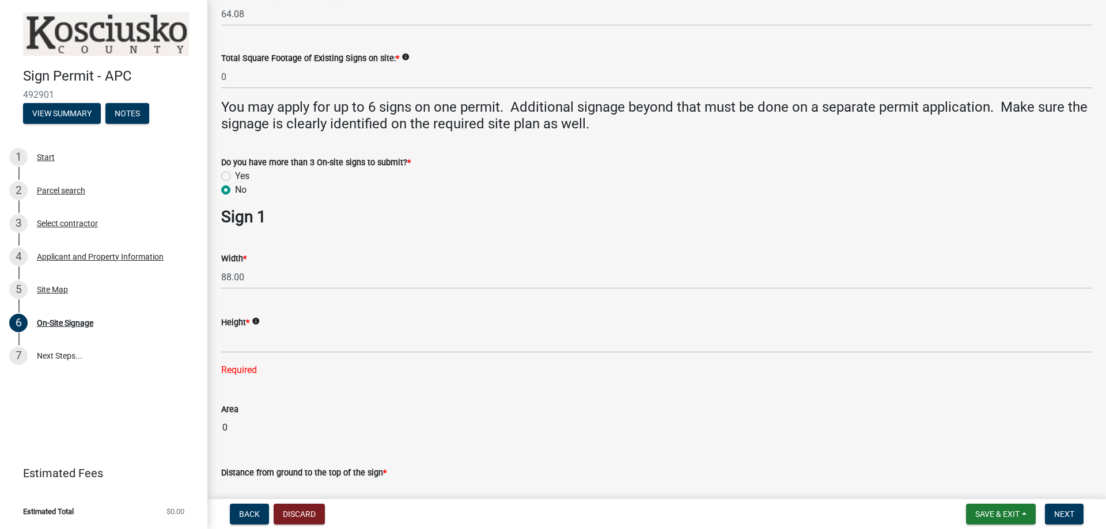
click at [320, 294] on wm-data-entity-input "Width * 88.00" at bounding box center [656, 268] width 871 height 64
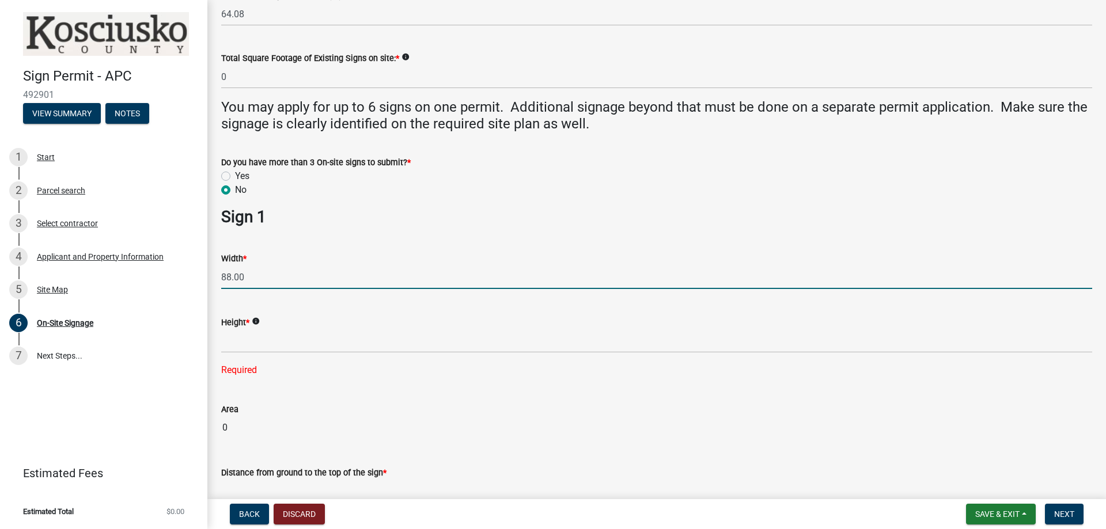
click at [319, 282] on input "88.00" at bounding box center [656, 278] width 871 height 24
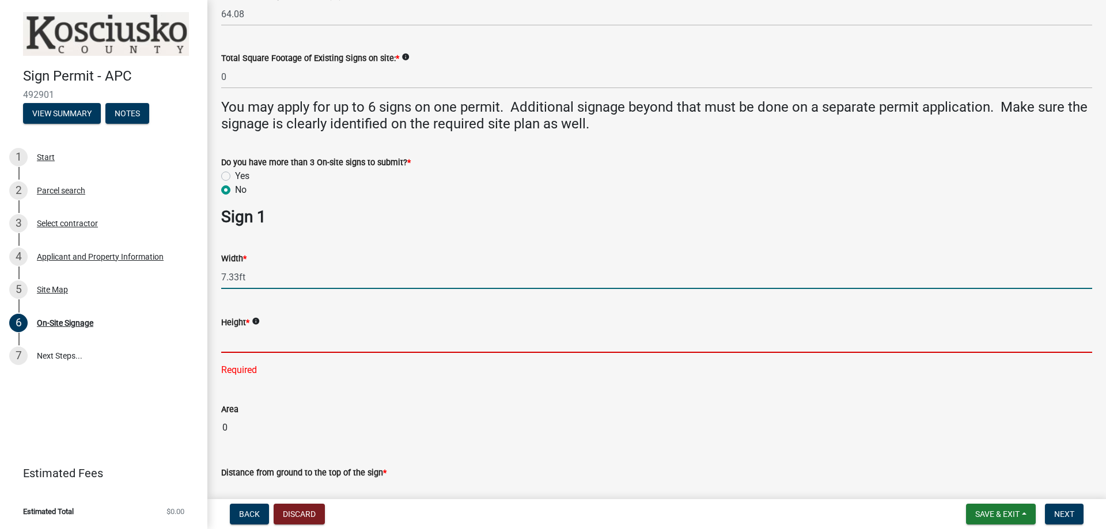
type input "7.33"
click at [268, 353] on input "text" at bounding box center [656, 341] width 871 height 24
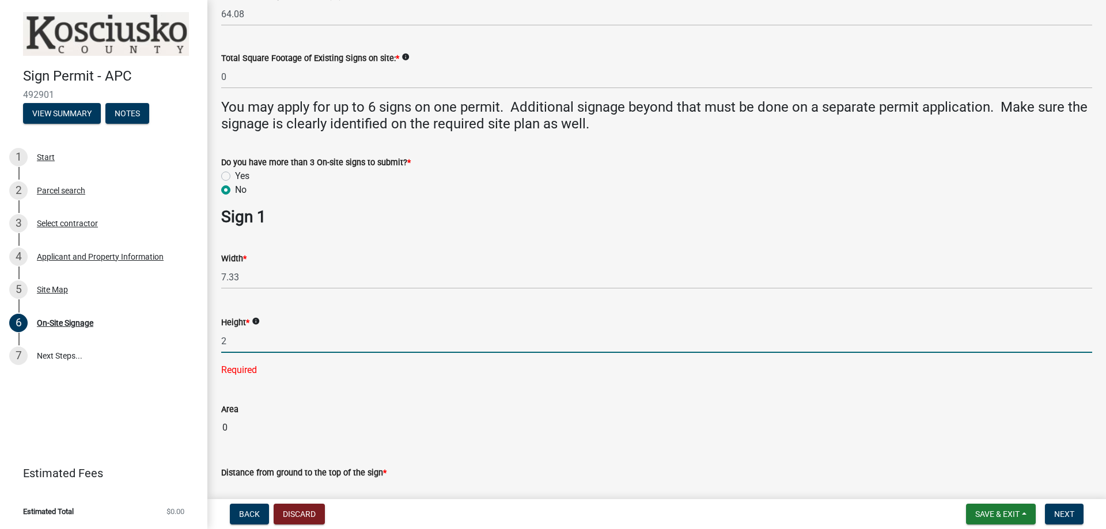
type input "2.00"
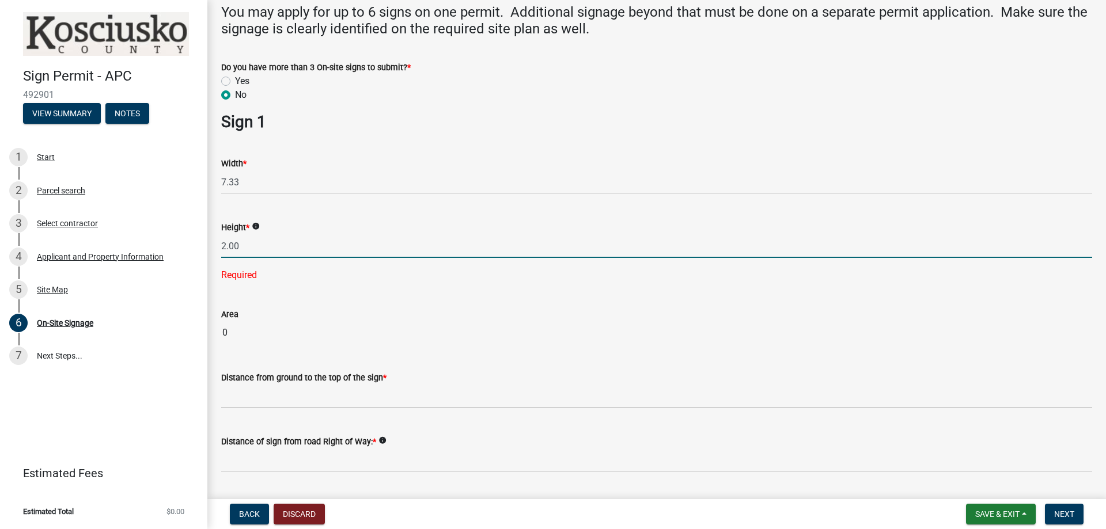
scroll to position [230, 0]
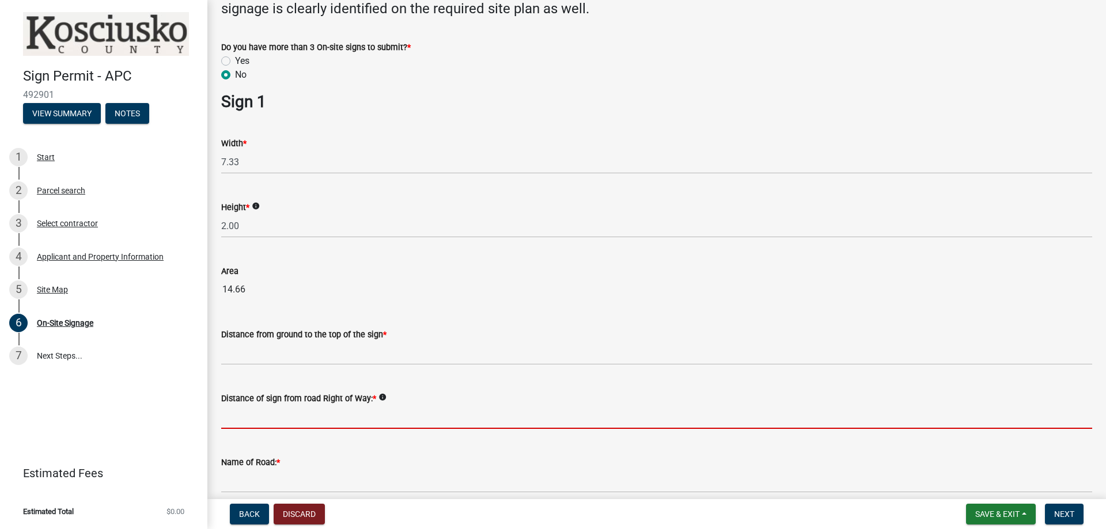
click at [995, 423] on input "text" at bounding box center [656, 418] width 871 height 24
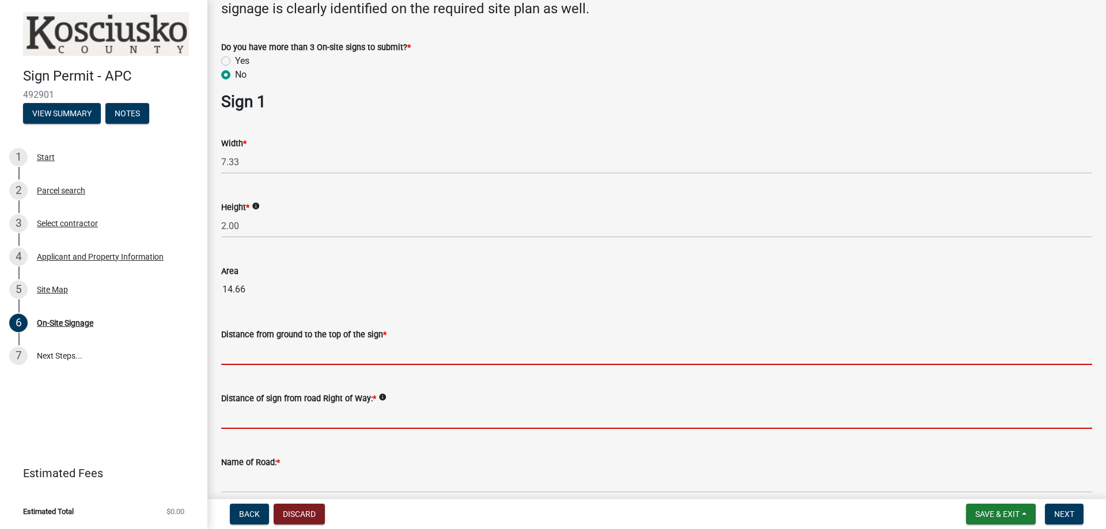
click at [340, 351] on input "text" at bounding box center [656, 354] width 871 height 24
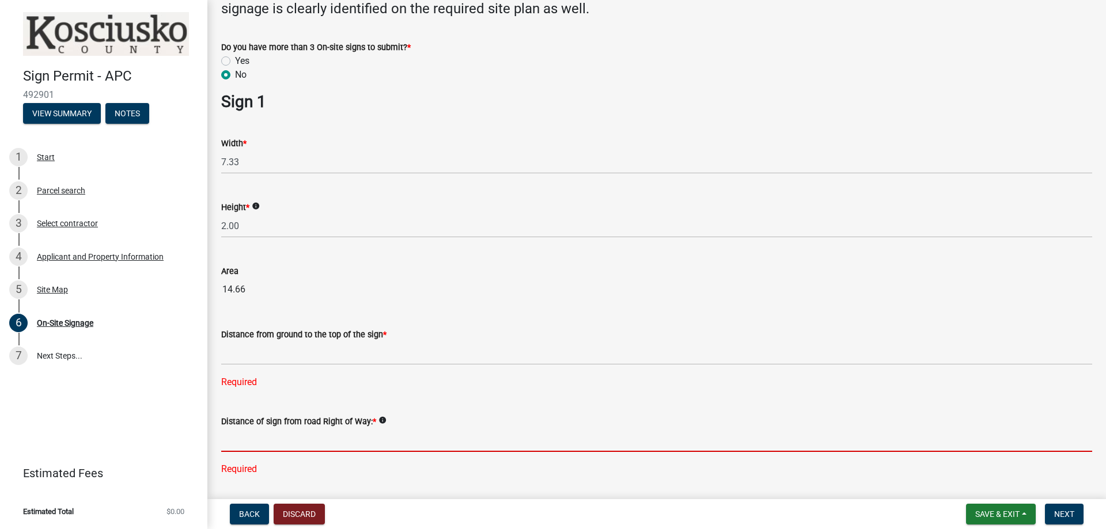
click at [499, 441] on input "text" at bounding box center [656, 441] width 871 height 24
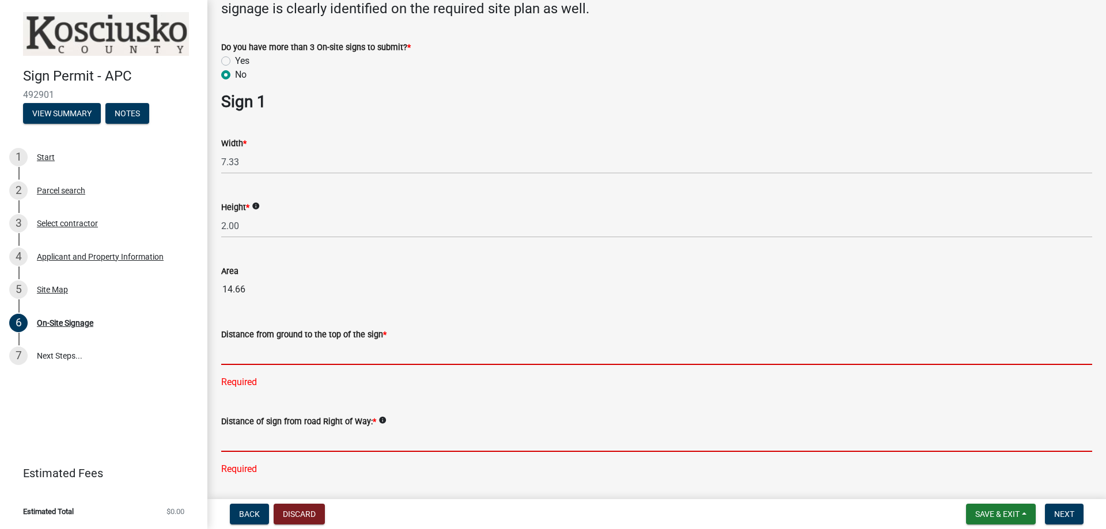
click at [237, 352] on input "text" at bounding box center [656, 354] width 871 height 24
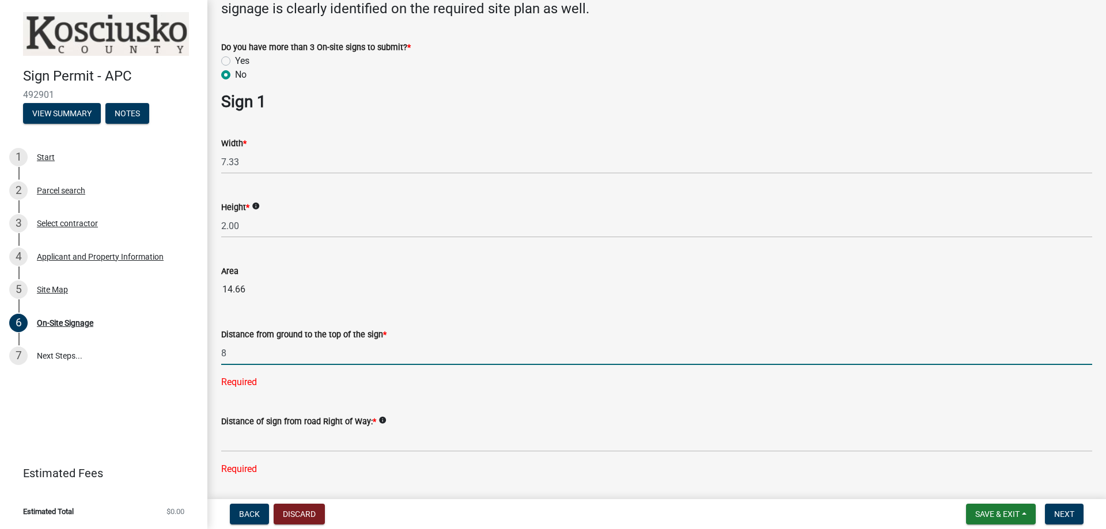
scroll to position [288, 0]
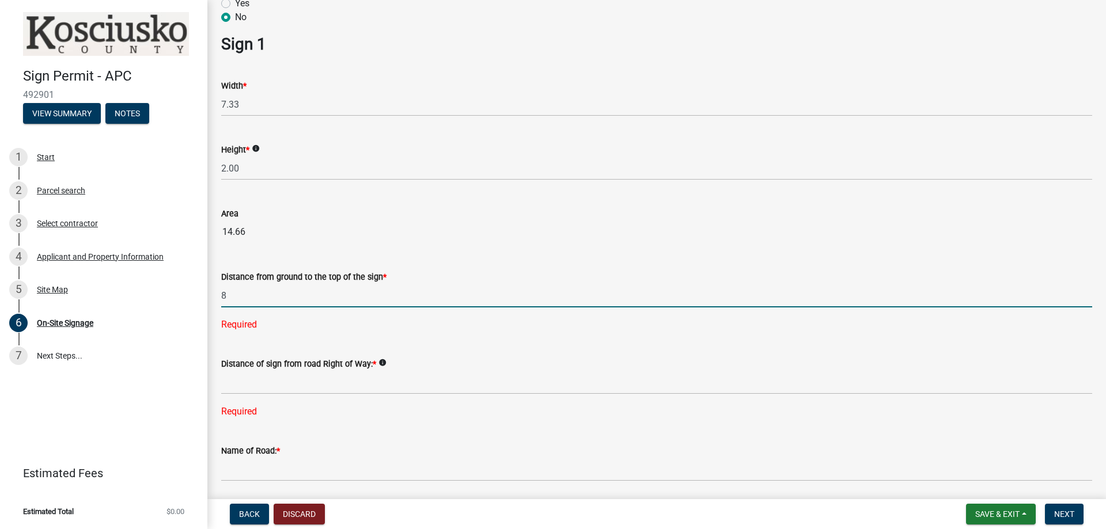
type input "8"
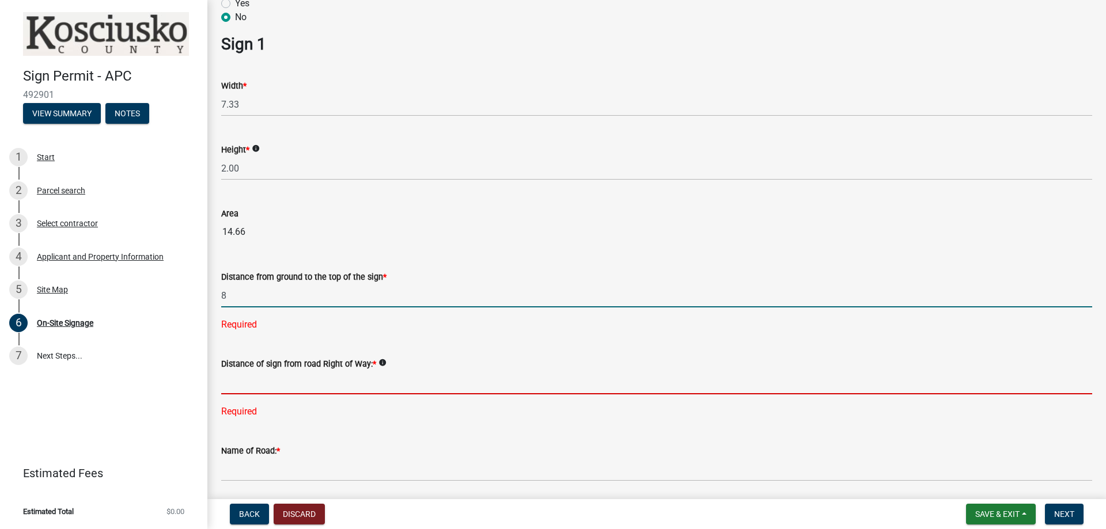
click at [339, 377] on div "Distance of sign from road Right of Way: * info Required" at bounding box center [656, 380] width 871 height 78
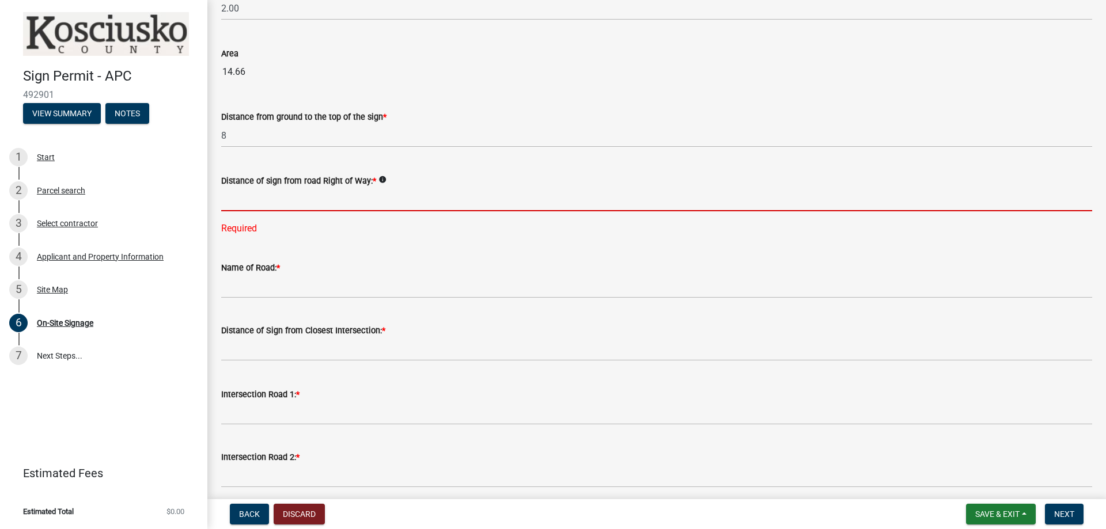
scroll to position [461, 0]
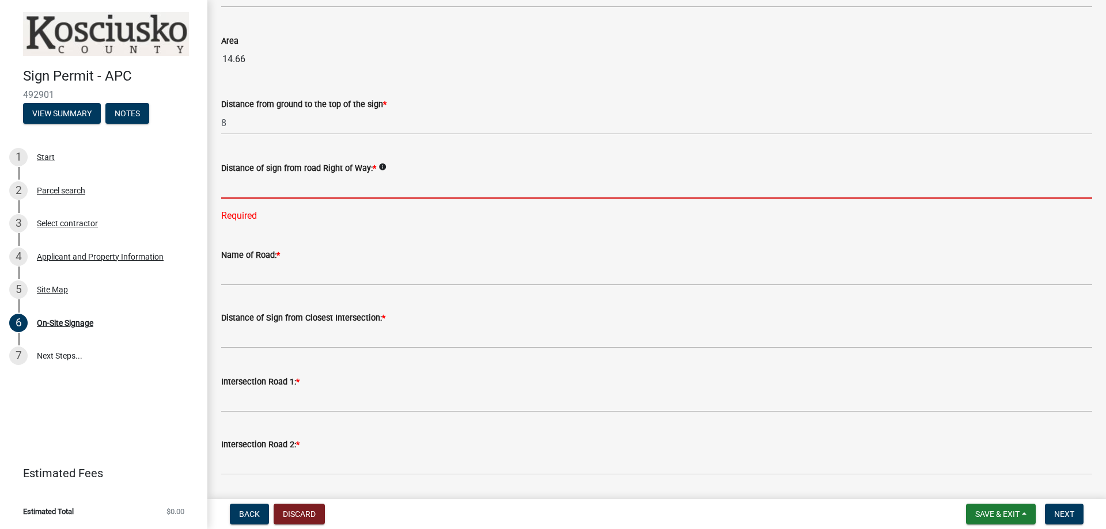
click at [406, 196] on input "text" at bounding box center [656, 187] width 871 height 24
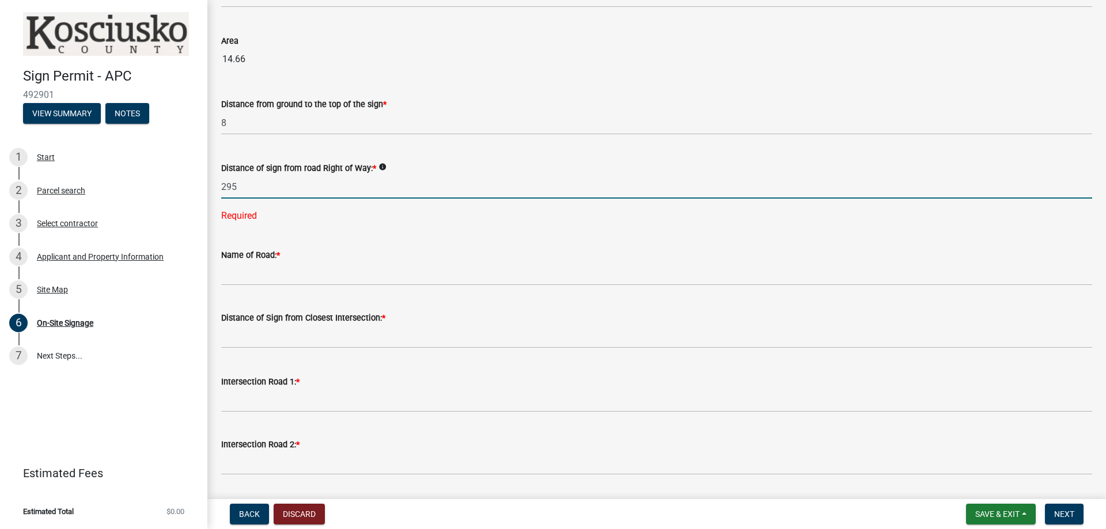
type input "295"
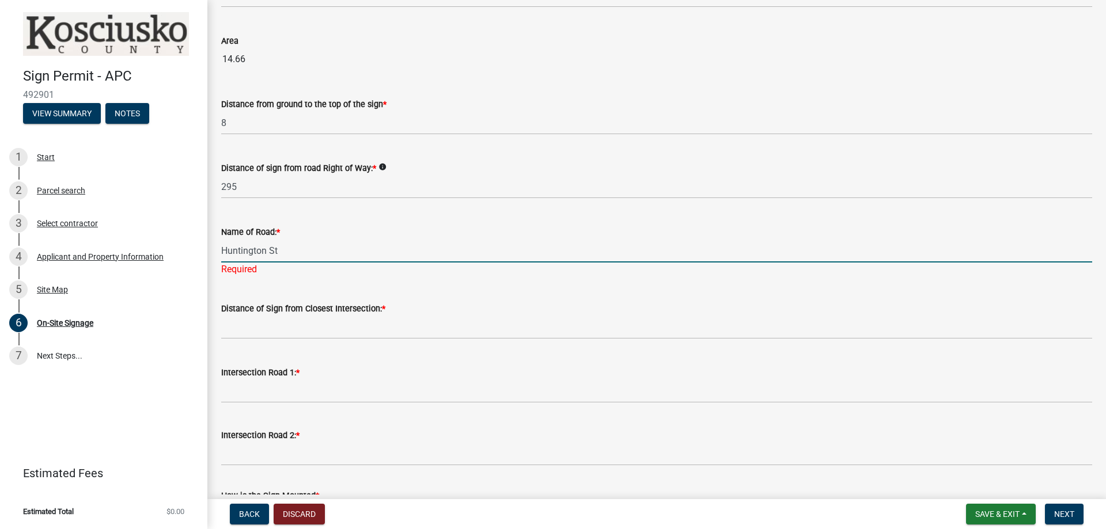
type input "Huntington St."
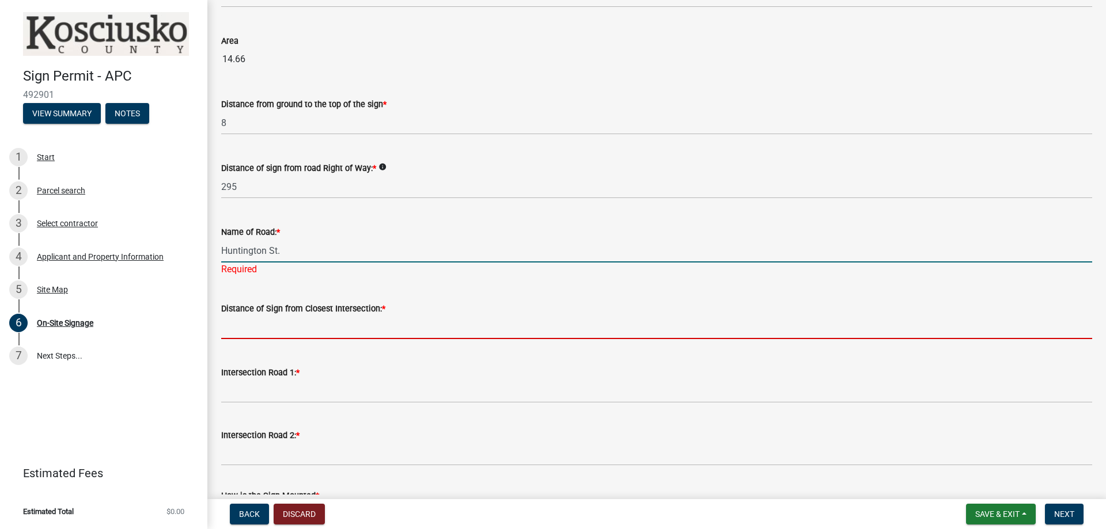
click at [310, 329] on wm-data-entity-input "Distance of Sign from Closest Intersection: *" at bounding box center [656, 318] width 871 height 64
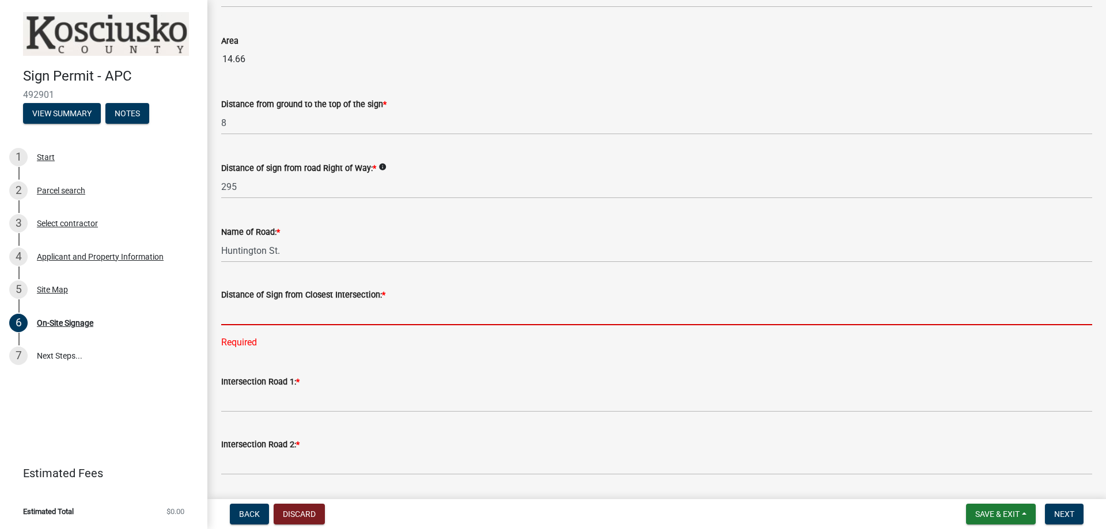
click at [401, 319] on input "text" at bounding box center [656, 314] width 871 height 24
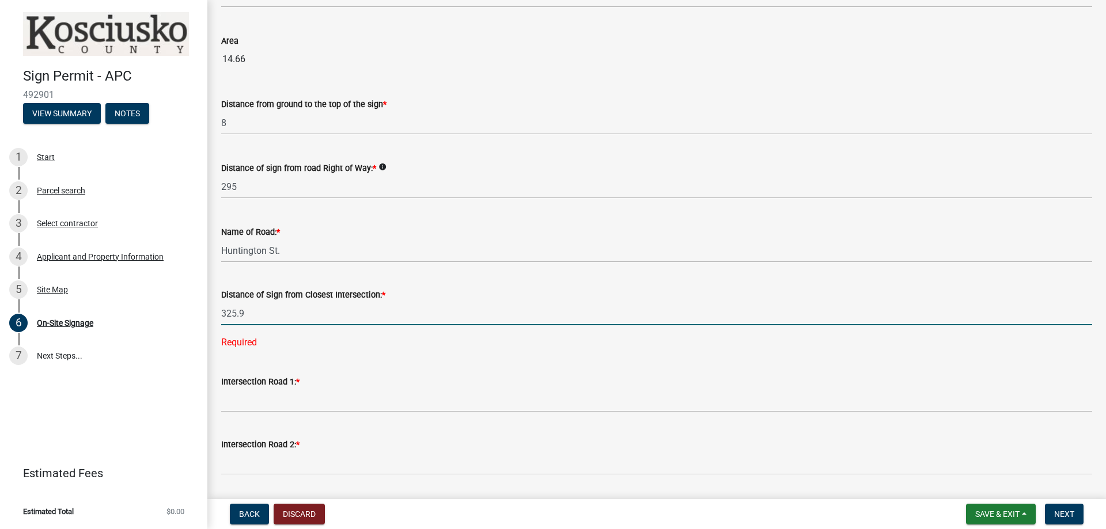
type input "325.9"
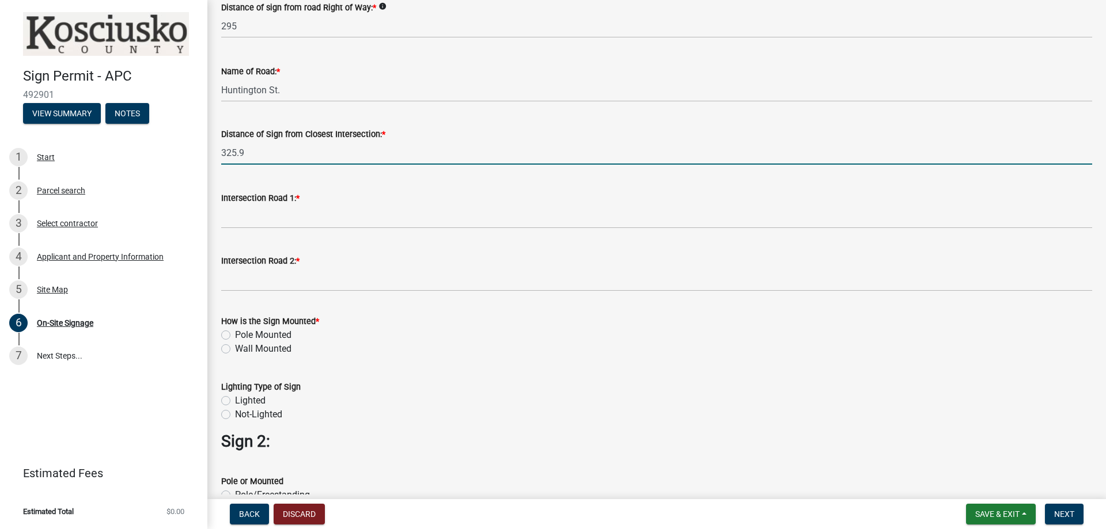
scroll to position [634, 0]
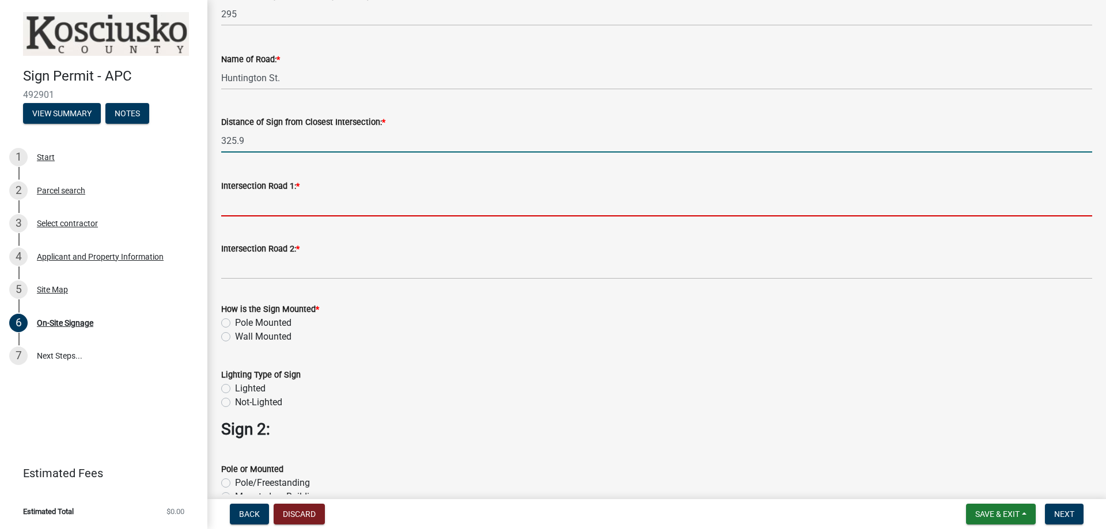
click at [346, 202] on input "Intersection Road 1: *" at bounding box center [656, 205] width 871 height 24
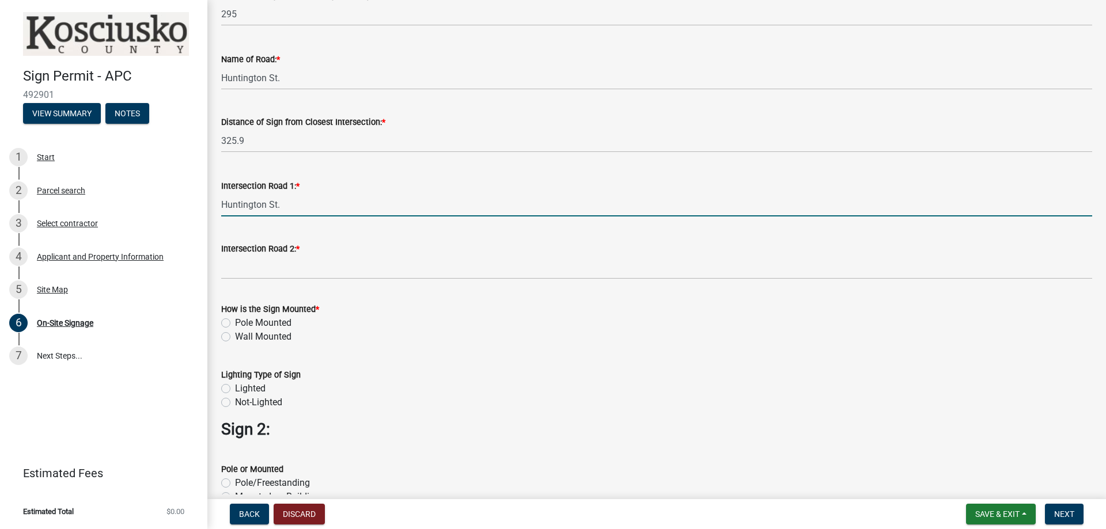
type input "Huntington St."
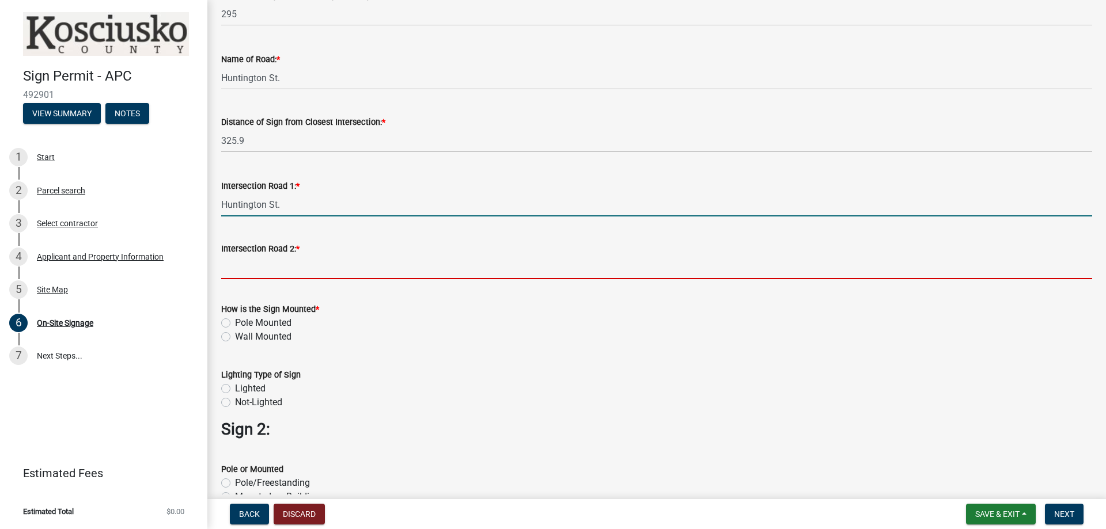
click at [325, 271] on input "Intersection Road 2: *" at bounding box center [656, 268] width 871 height 24
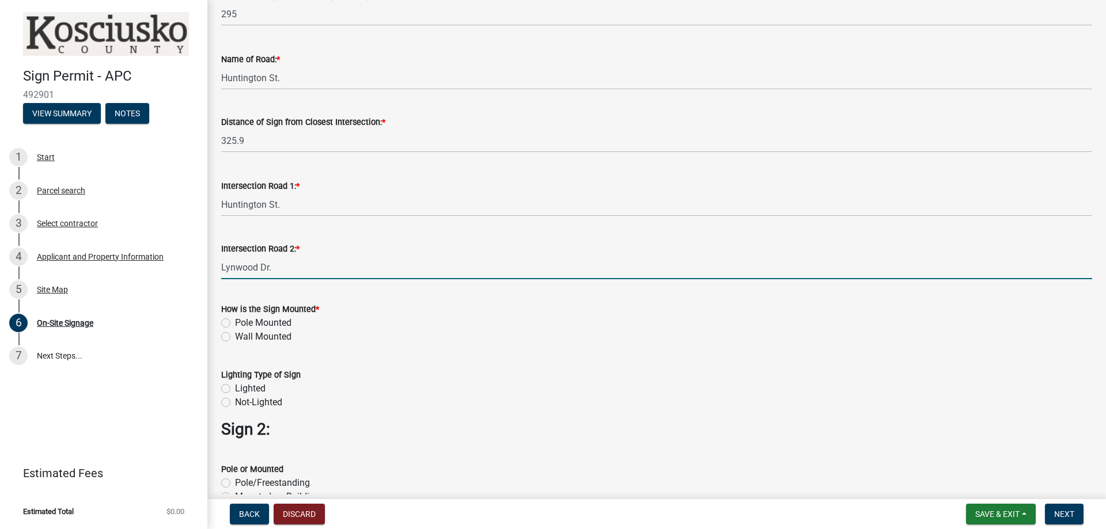
type input "Lynwood Dr."
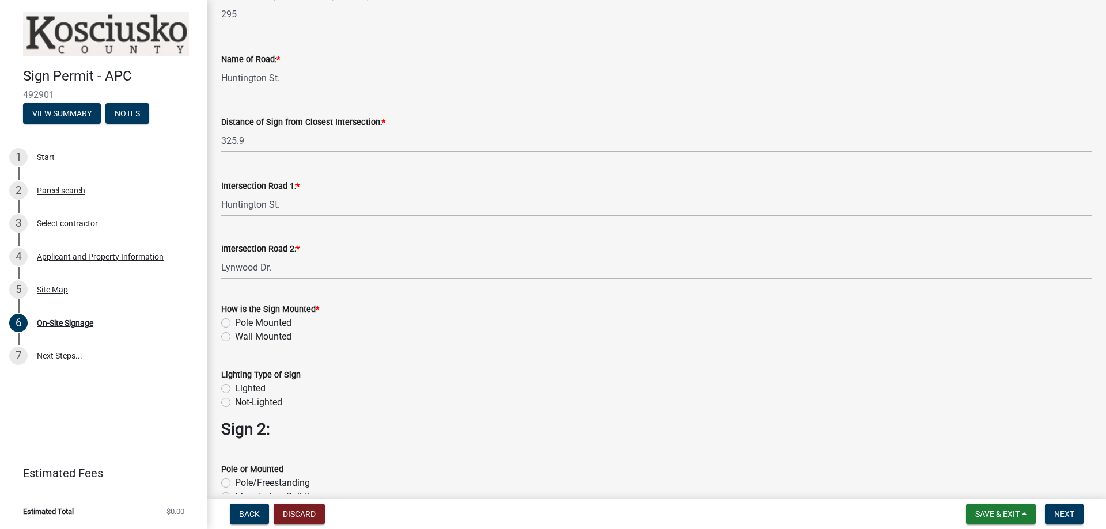
click at [240, 336] on label "Wall Mounted" at bounding box center [263, 337] width 56 height 14
click at [240, 336] on input "Wall Mounted" at bounding box center [238, 333] width 7 height 7
radio input "true"
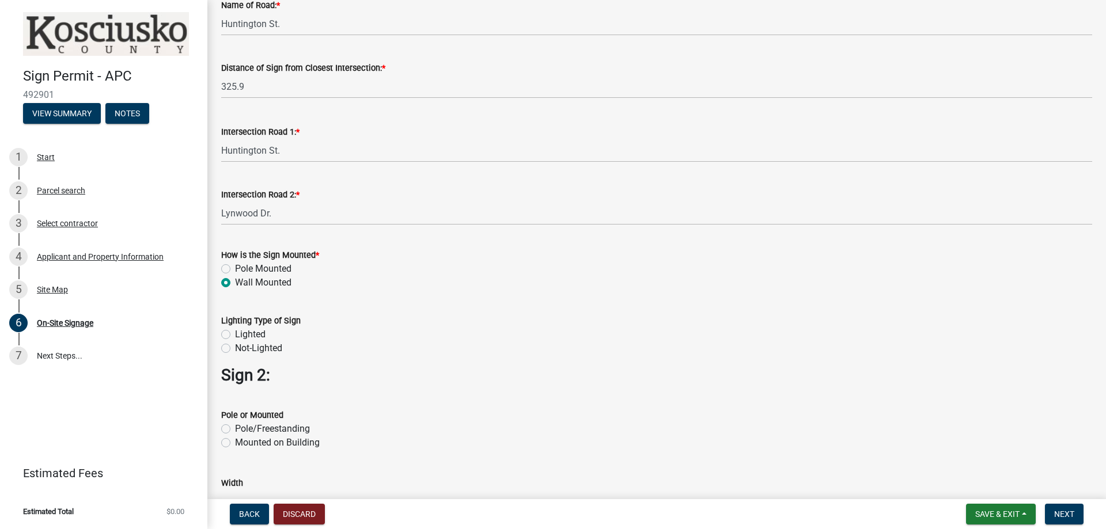
scroll to position [749, 0]
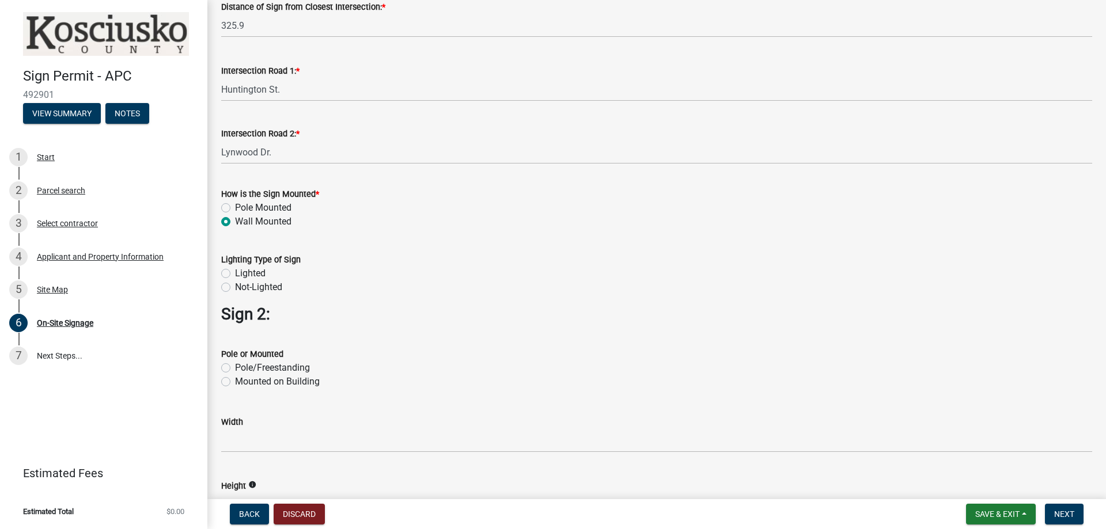
click at [219, 290] on div "Lighting Type of Sign Lighted Not-Lighted" at bounding box center [657, 266] width 888 height 55
click at [235, 286] on label "Not-Lighted" at bounding box center [258, 288] width 47 height 14
click at [235, 286] on input "Not-Lighted" at bounding box center [238, 284] width 7 height 7
radio input "true"
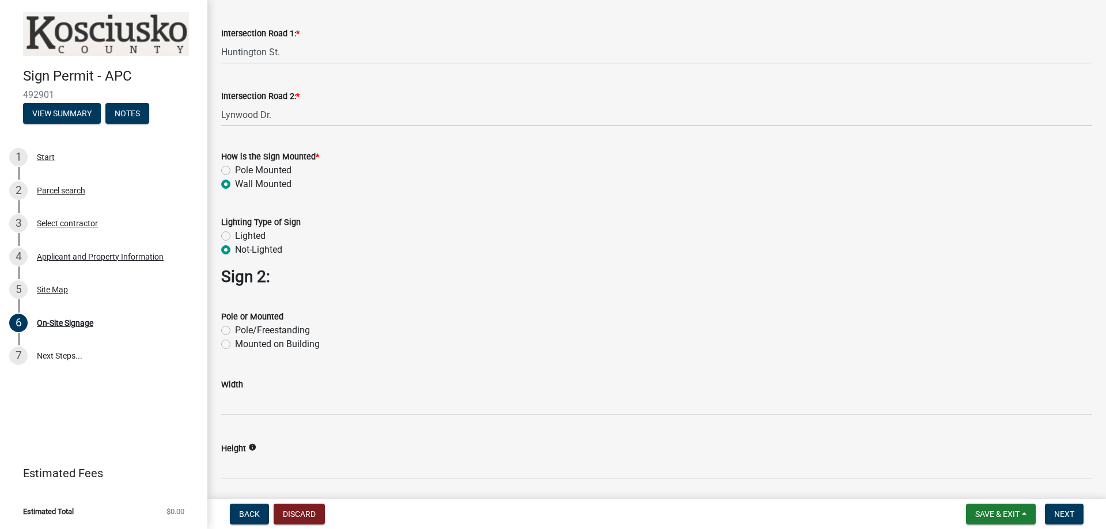
scroll to position [806, 0]
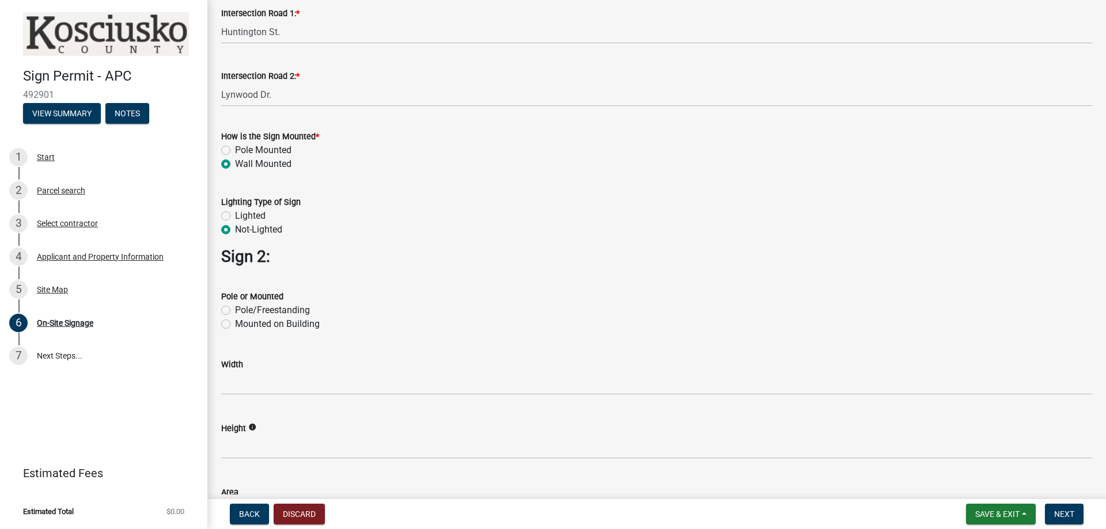
click at [235, 326] on label "Mounted on Building" at bounding box center [277, 324] width 85 height 14
click at [235, 325] on input "Mounted on Building" at bounding box center [238, 320] width 7 height 7
radio input "true"
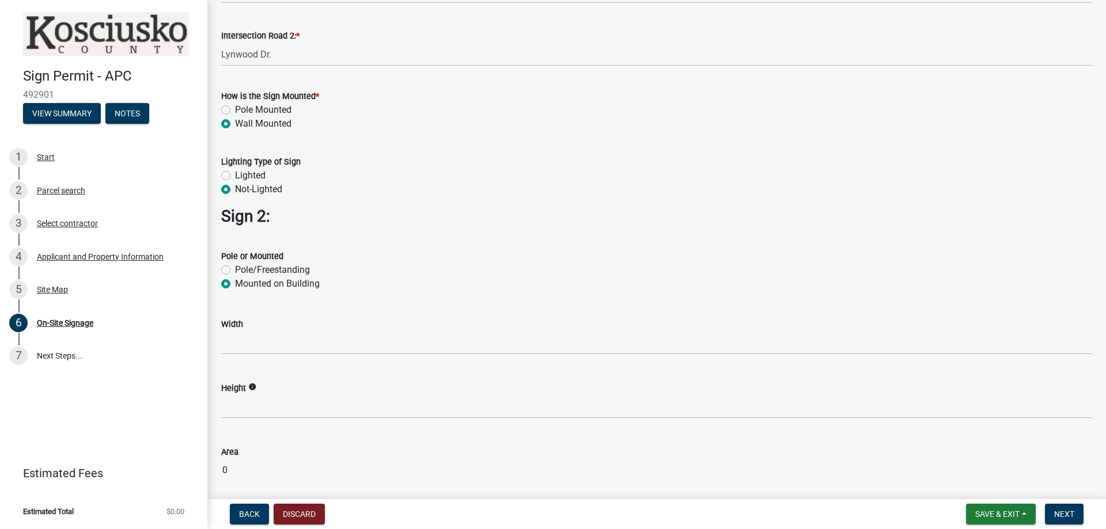
scroll to position [922, 0]
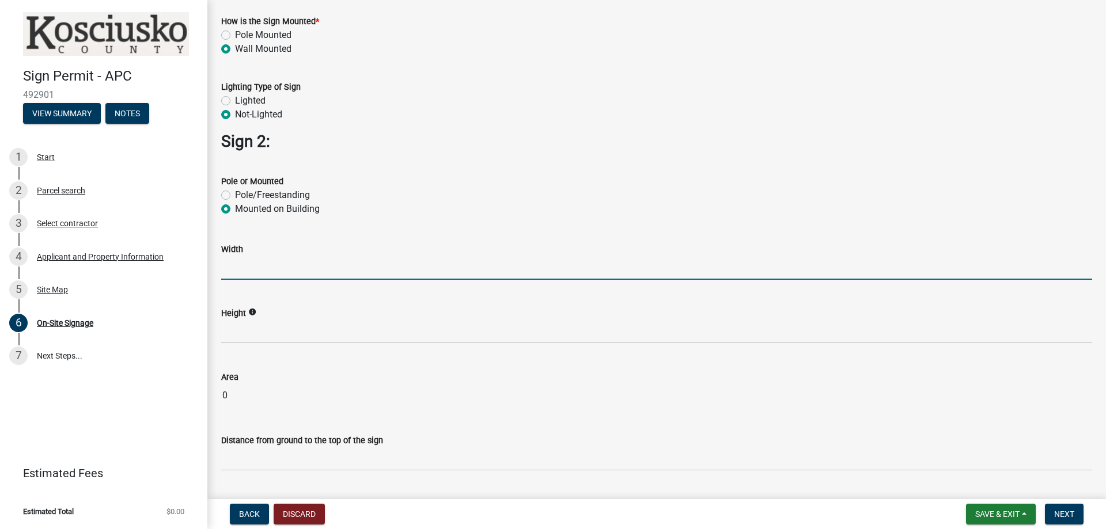
click at [310, 270] on input "text" at bounding box center [656, 268] width 871 height 24
click at [308, 264] on input "text" at bounding box center [656, 268] width 871 height 24
type input "47.5"
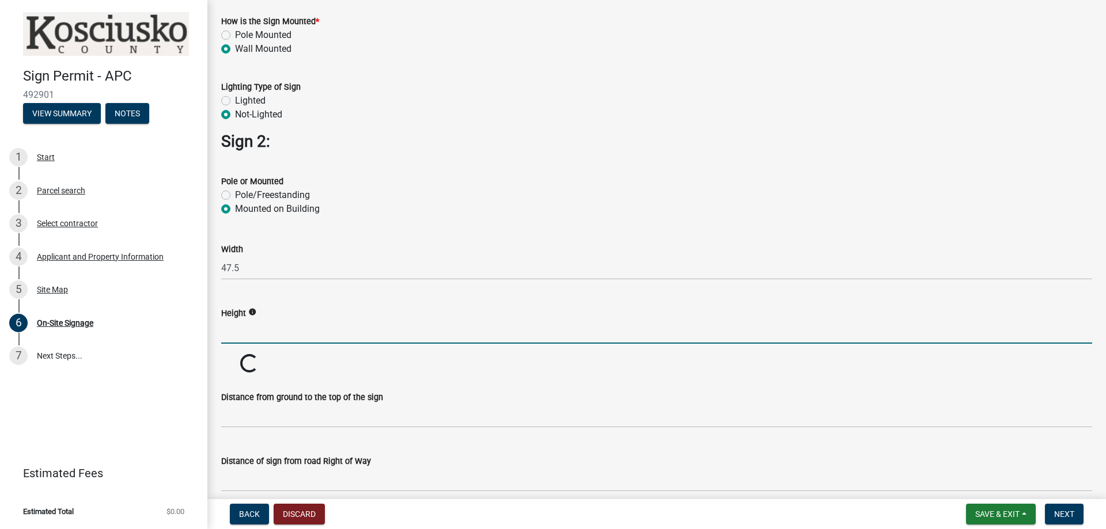
drag, startPoint x: 285, startPoint y: 342, endPoint x: 286, endPoint y: 334, distance: 7.5
click at [285, 340] on input "text" at bounding box center [656, 332] width 871 height 24
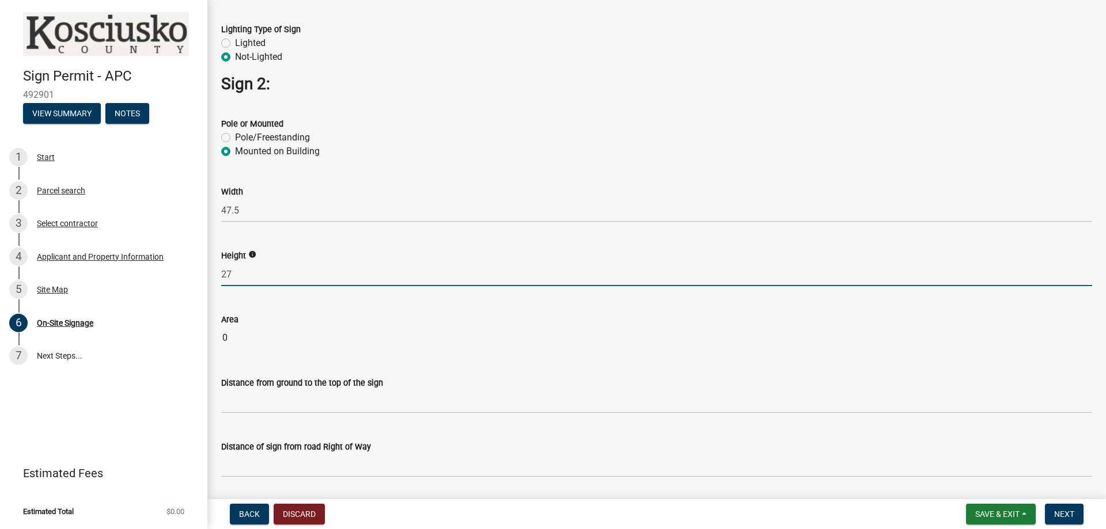
type input "27"
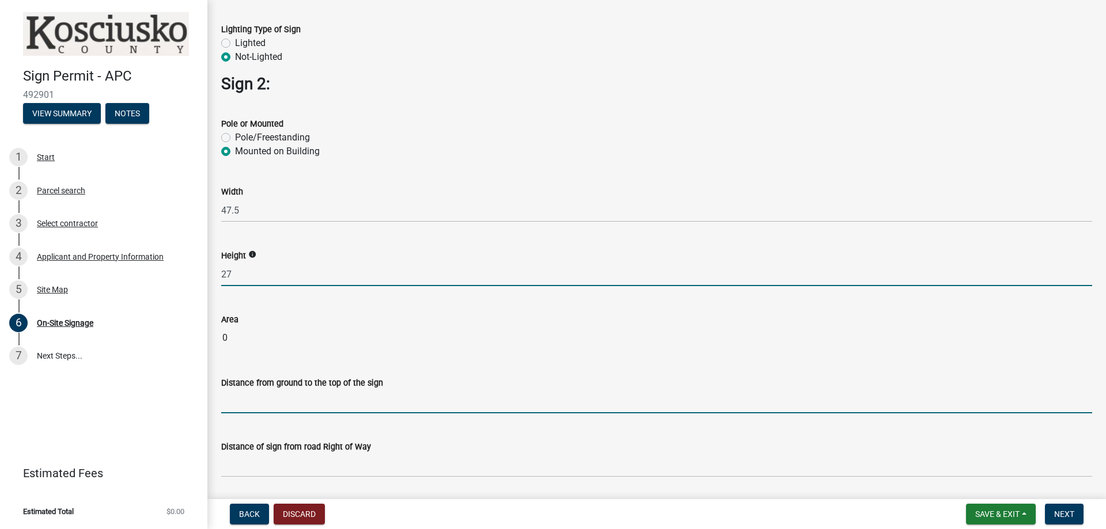
click at [320, 403] on wm-data-entity-input-list "Measurements and dimensions entered should be in Feet or Square Feet. In instan…" at bounding box center [656, 245] width 871 height 2320
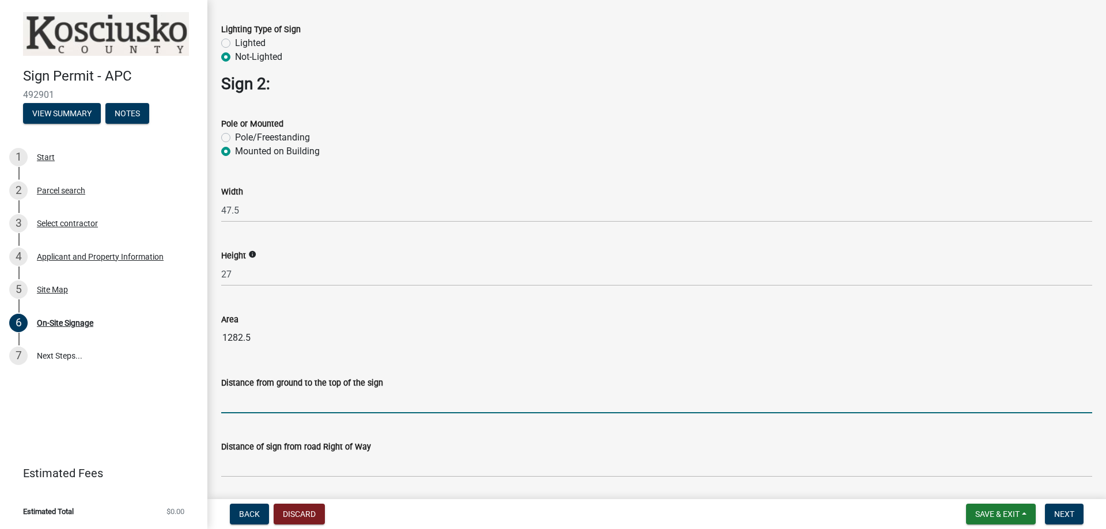
type input "6"
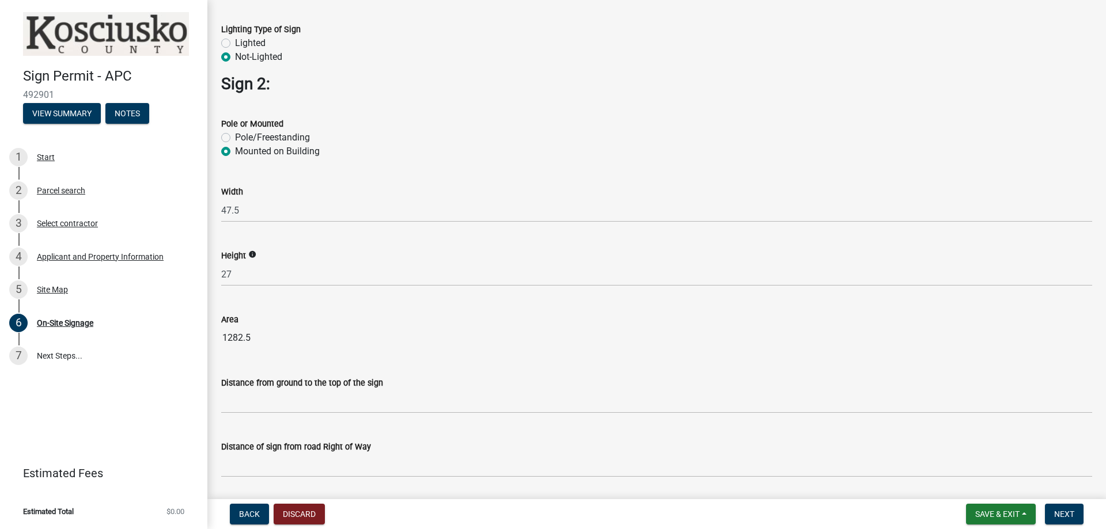
click at [780, 143] on div "Pole/Freestanding" at bounding box center [656, 138] width 871 height 14
click at [526, 479] on wm-data-entity-input "Distance of sign from road Right of Way" at bounding box center [656, 456] width 871 height 64
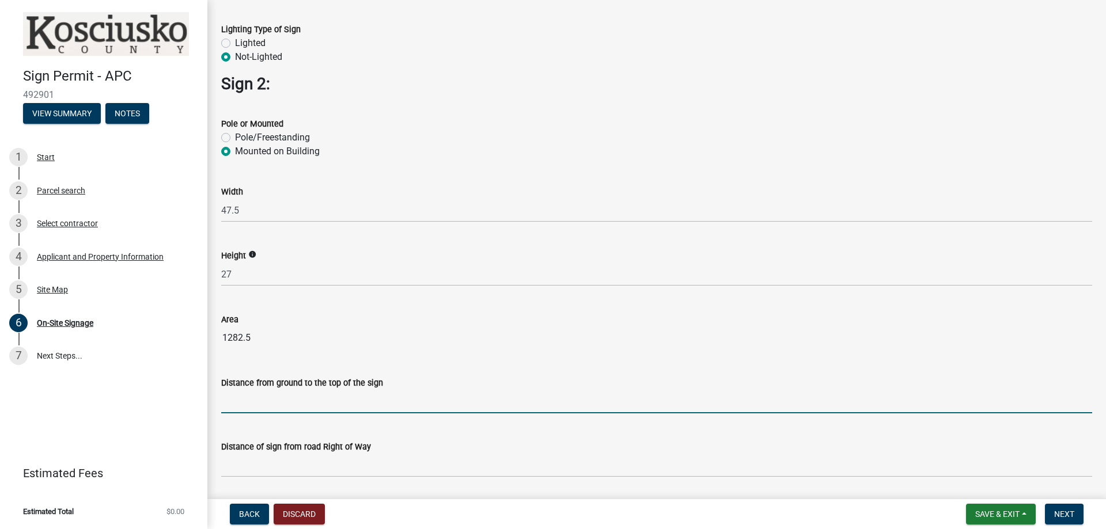
click at [324, 399] on input "text" at bounding box center [656, 402] width 871 height 24
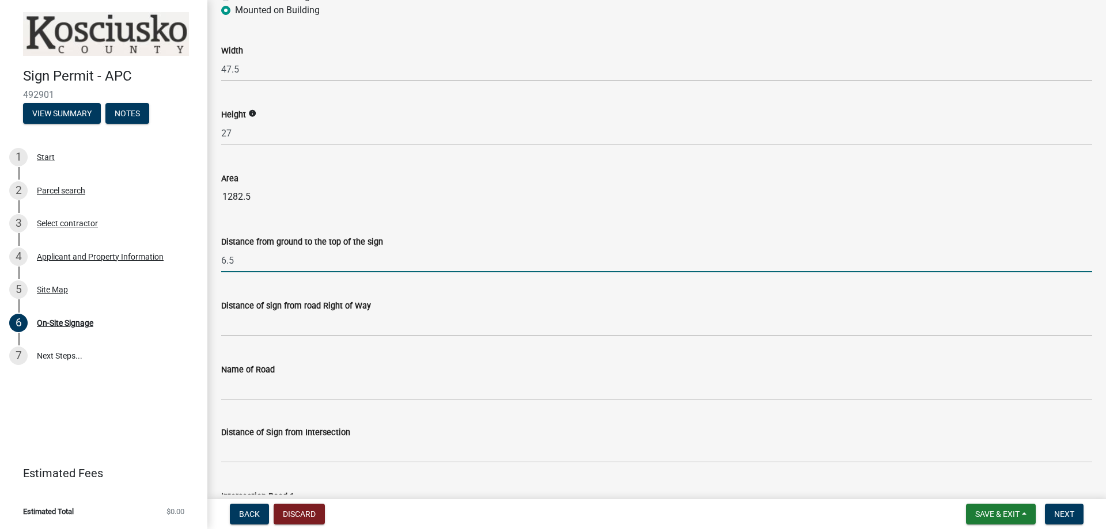
scroll to position [1152, 0]
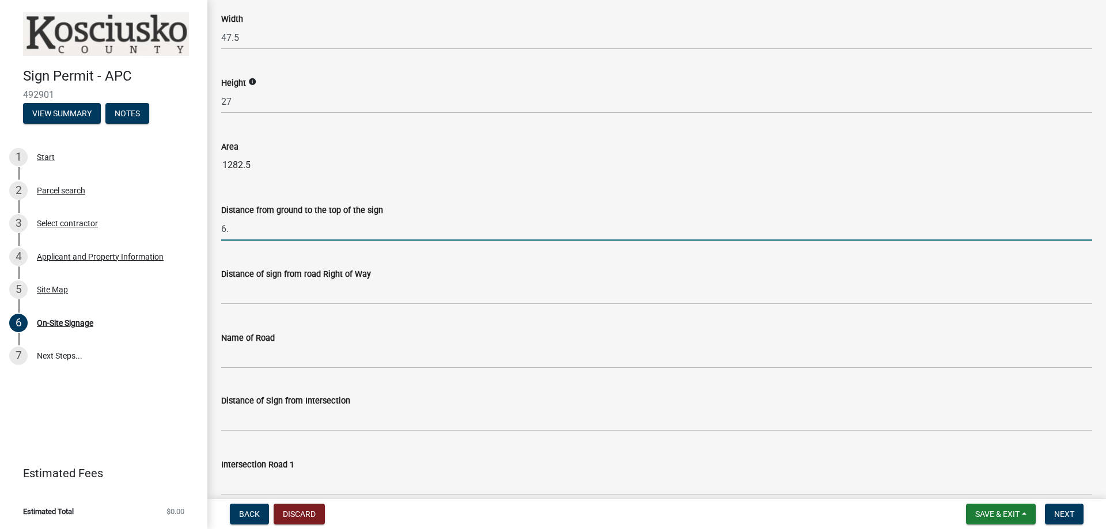
type input "6"
type input "7.5"
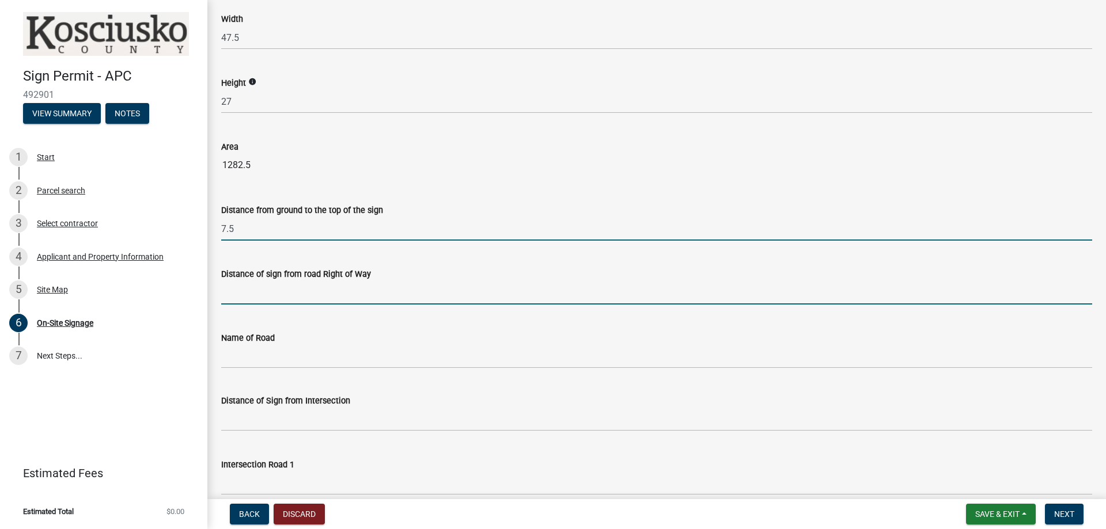
click at [310, 285] on input "text" at bounding box center [656, 293] width 871 height 24
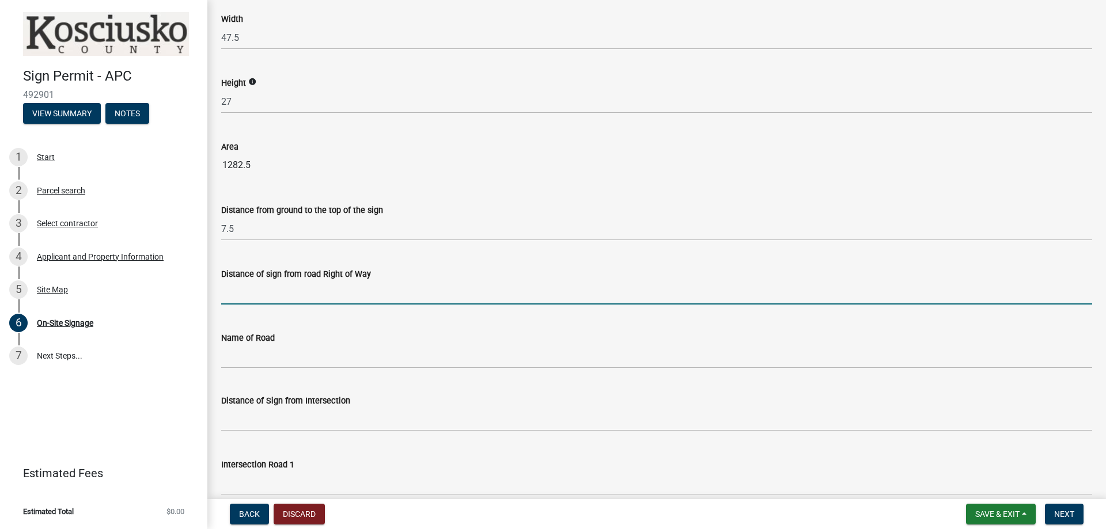
click at [362, 301] on input "text" at bounding box center [656, 293] width 871 height 24
type input "303.8"
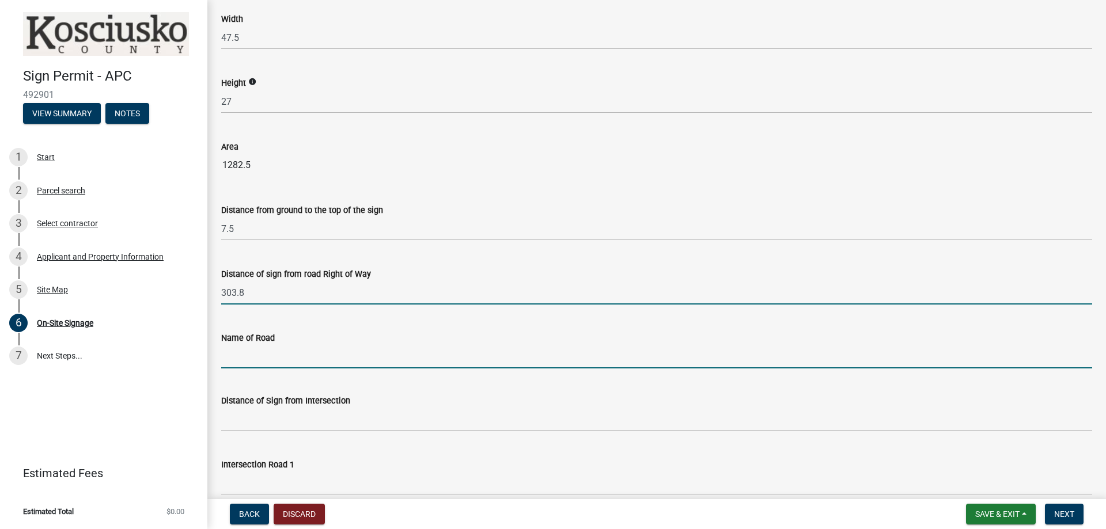
click at [225, 359] on input "Name of Road" at bounding box center [656, 357] width 871 height 24
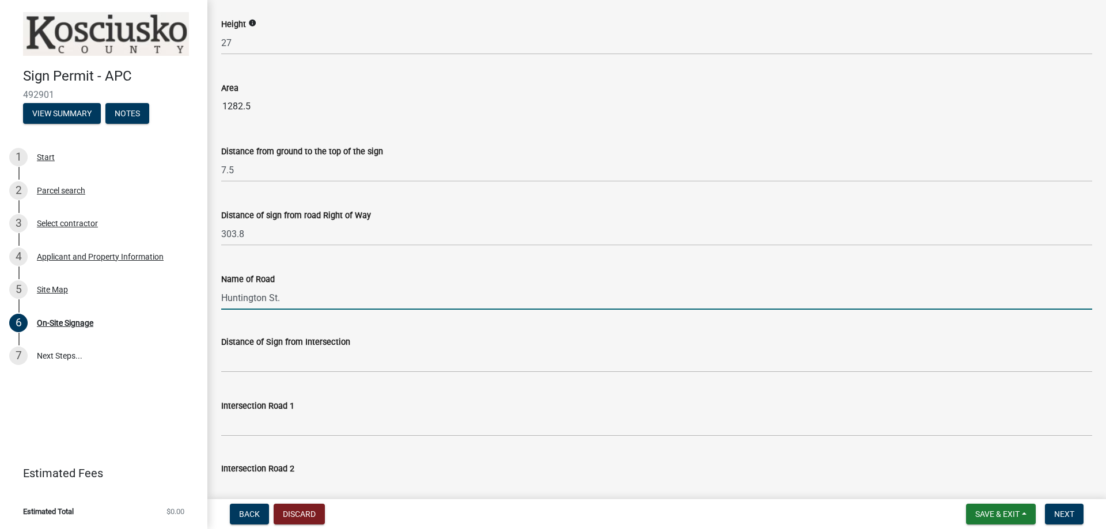
scroll to position [1267, 0]
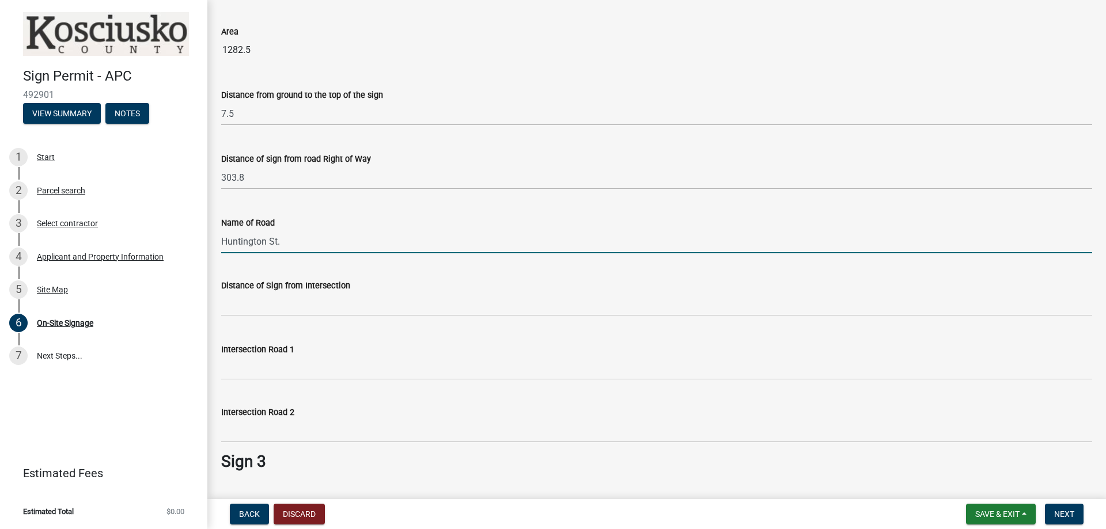
type input "Huntington St."
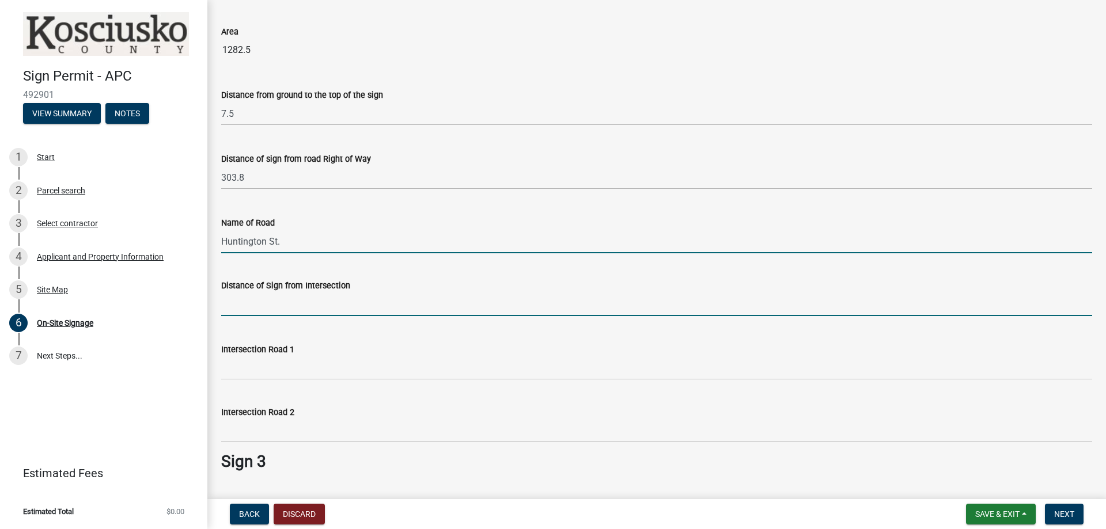
click at [352, 303] on input "text" at bounding box center [656, 305] width 871 height 24
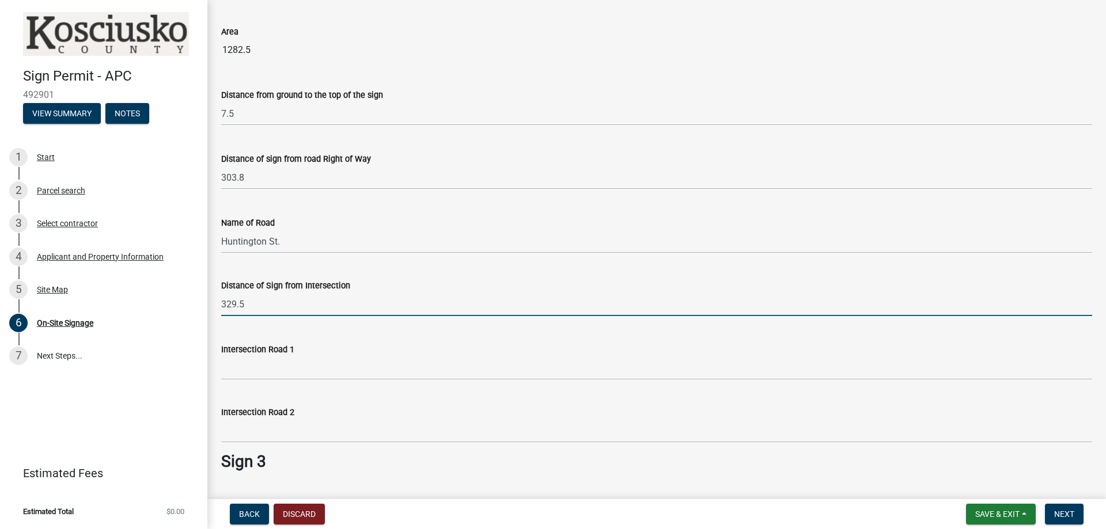
type input "329.5"
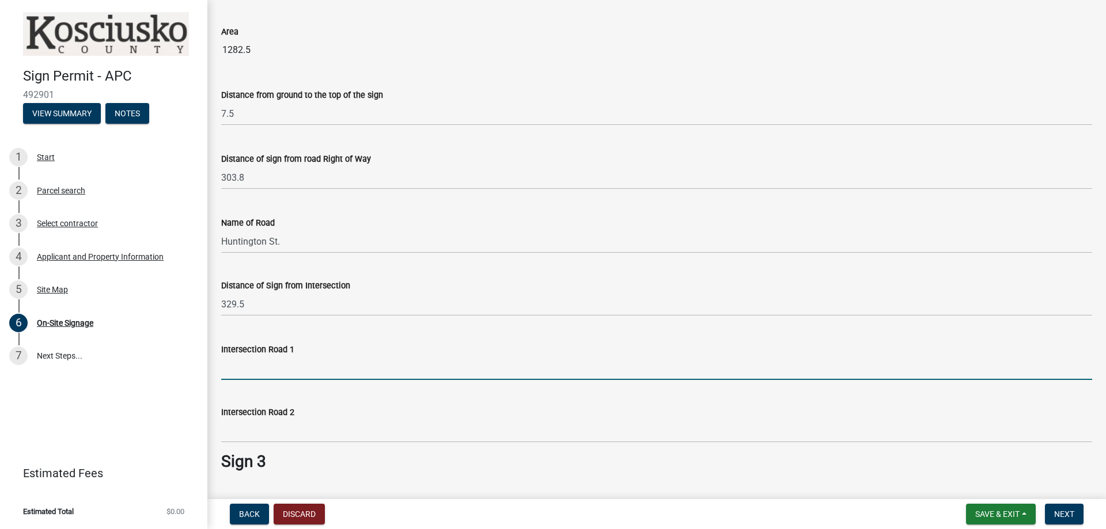
click at [342, 363] on input "Intersection Road 1" at bounding box center [656, 369] width 871 height 24
type input "Huntington St."
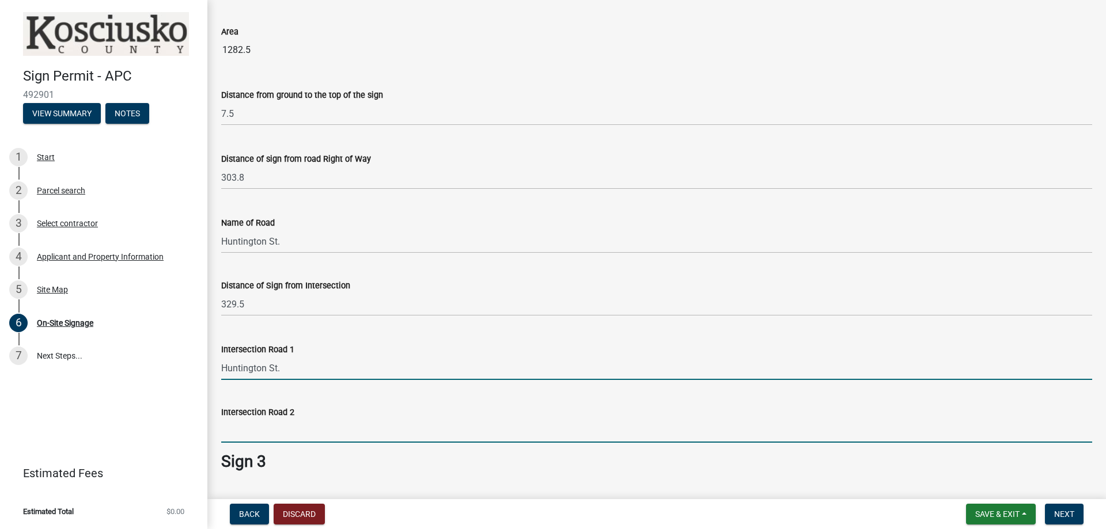
click at [334, 433] on input "Intersection Road 2" at bounding box center [656, 431] width 871 height 24
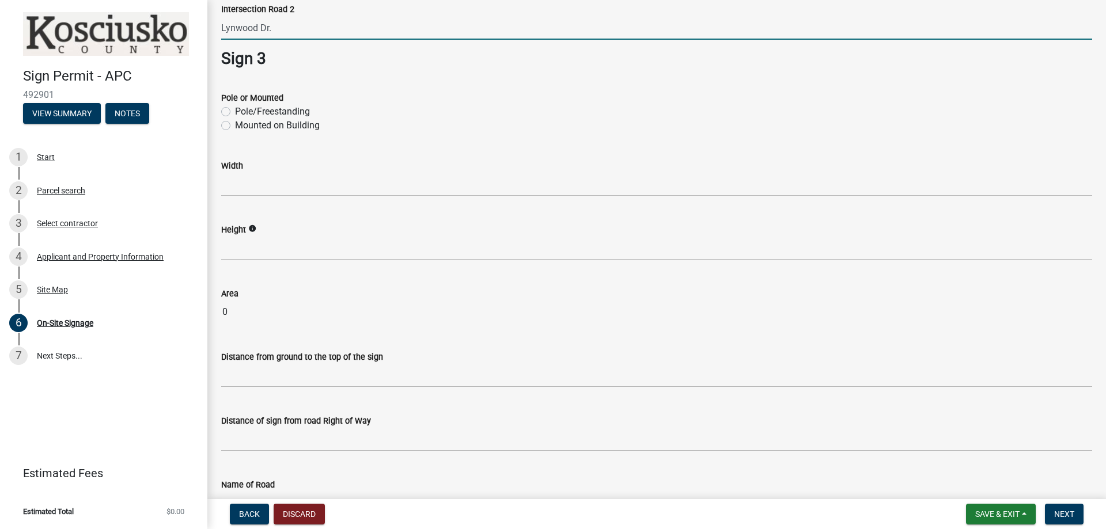
scroll to position [1935, 0]
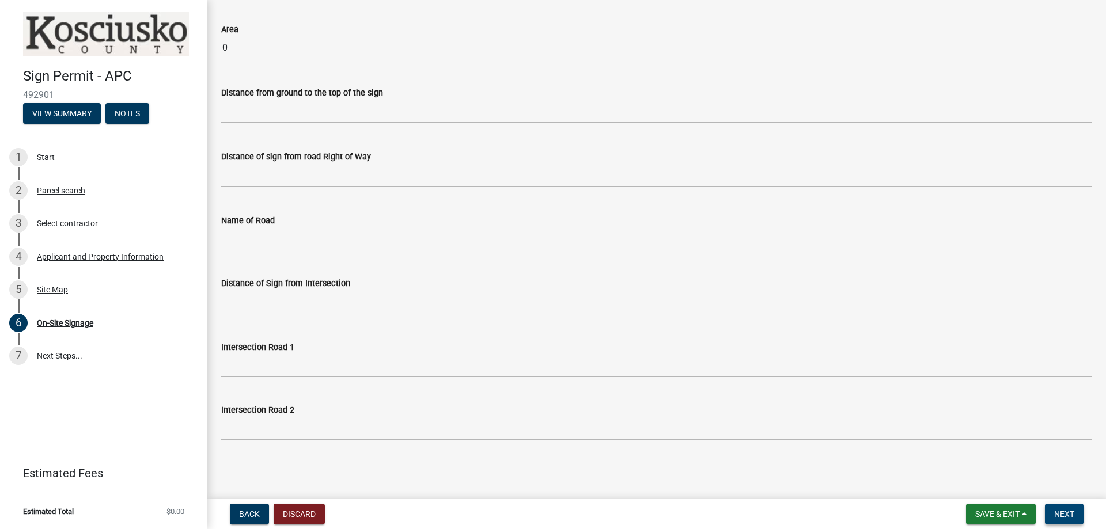
type input "Lynwood Dr."
click at [1069, 518] on span "Next" at bounding box center [1064, 514] width 20 height 9
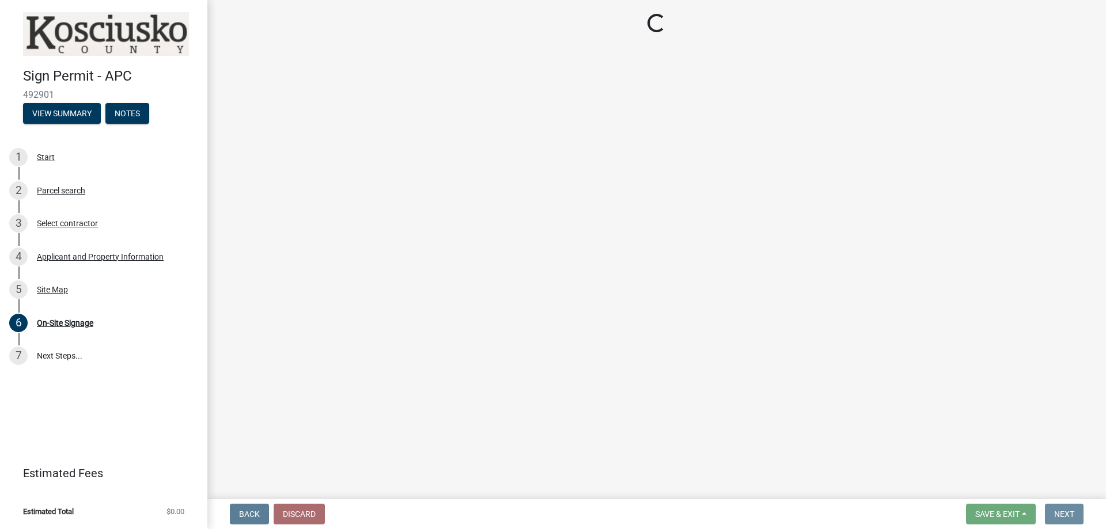
scroll to position [0, 0]
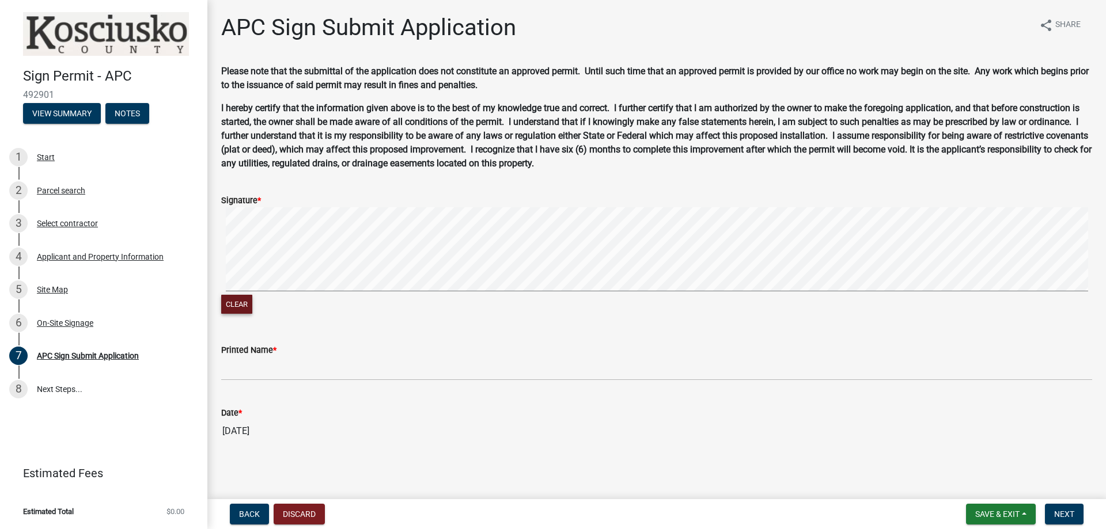
click at [245, 308] on button "Clear" at bounding box center [236, 304] width 31 height 19
click at [236, 315] on div "Clear" at bounding box center [656, 306] width 871 height 22
click at [241, 312] on button "Clear" at bounding box center [236, 304] width 31 height 19
click at [427, 314] on div "Clear" at bounding box center [656, 261] width 871 height 109
click at [241, 308] on button "Clear" at bounding box center [236, 304] width 31 height 19
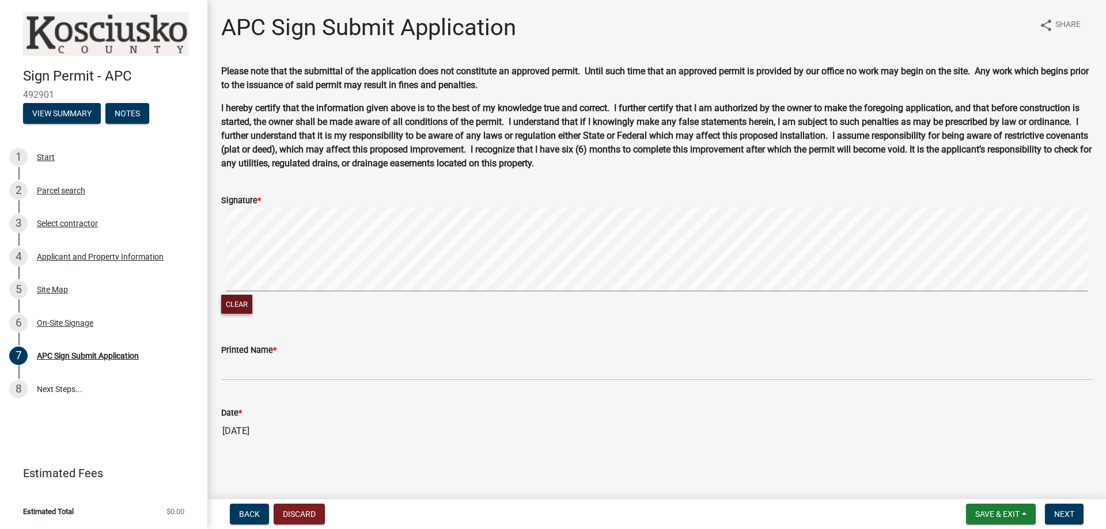
click at [229, 309] on button "Clear" at bounding box center [236, 304] width 31 height 19
click at [243, 308] on button "Clear" at bounding box center [236, 304] width 31 height 19
click at [248, 310] on button "Clear" at bounding box center [236, 304] width 31 height 19
click at [239, 305] on button "Clear" at bounding box center [236, 304] width 31 height 19
click at [430, 297] on div "Clear" at bounding box center [656, 261] width 871 height 109
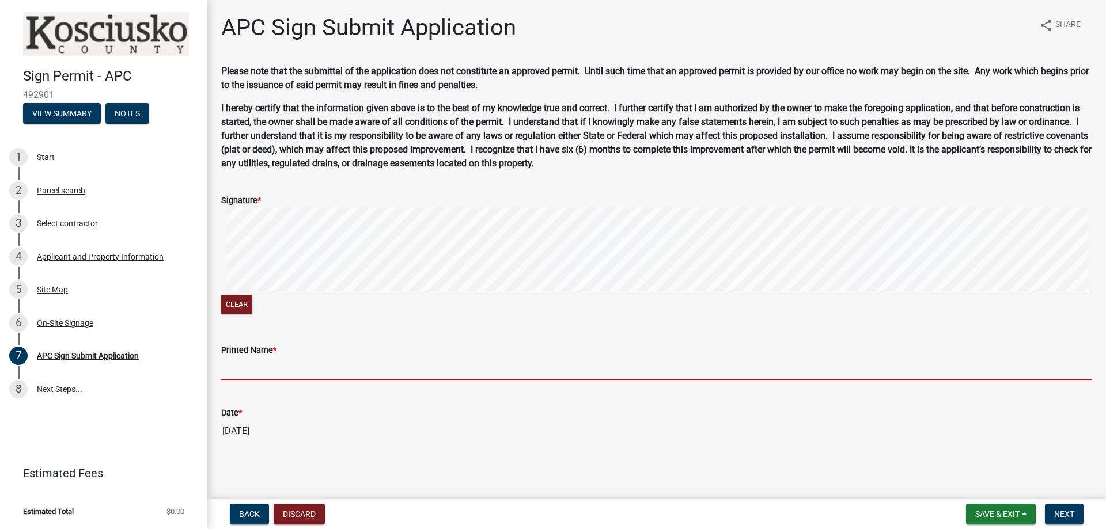
click at [366, 367] on input "Printed Name *" at bounding box center [656, 369] width 871 height 24
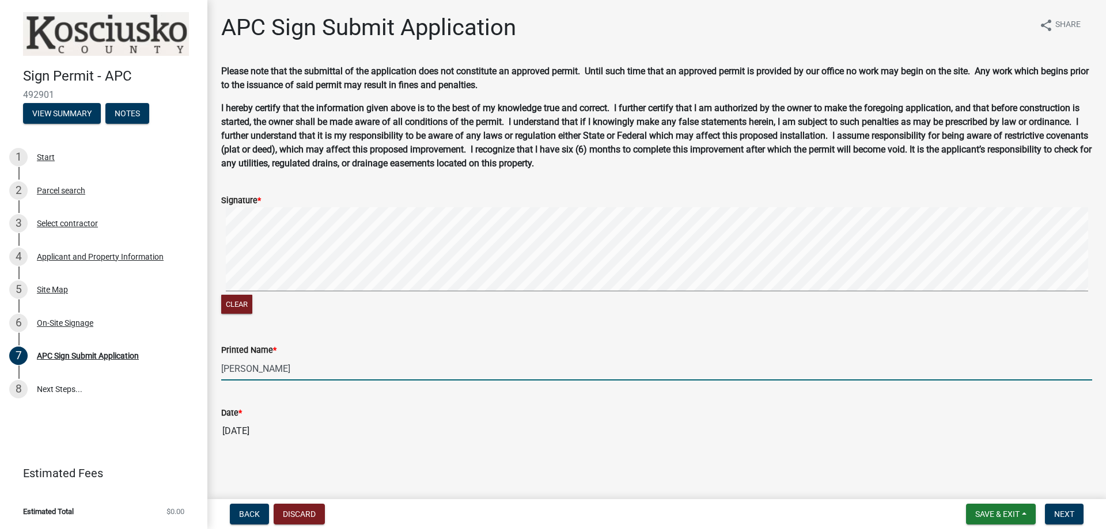
type input "[PERSON_NAME]"
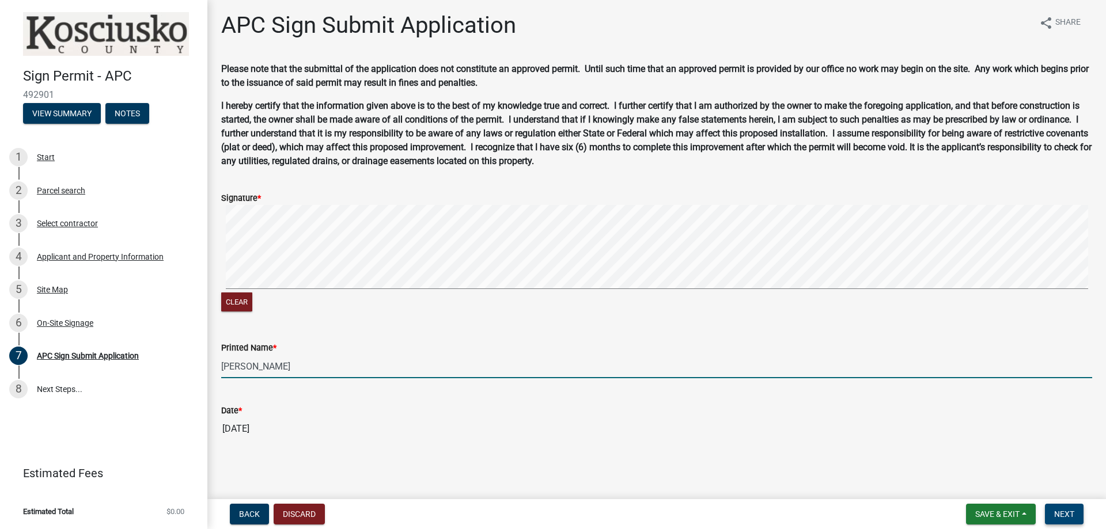
click at [1075, 517] on button "Next" at bounding box center [1064, 514] width 39 height 21
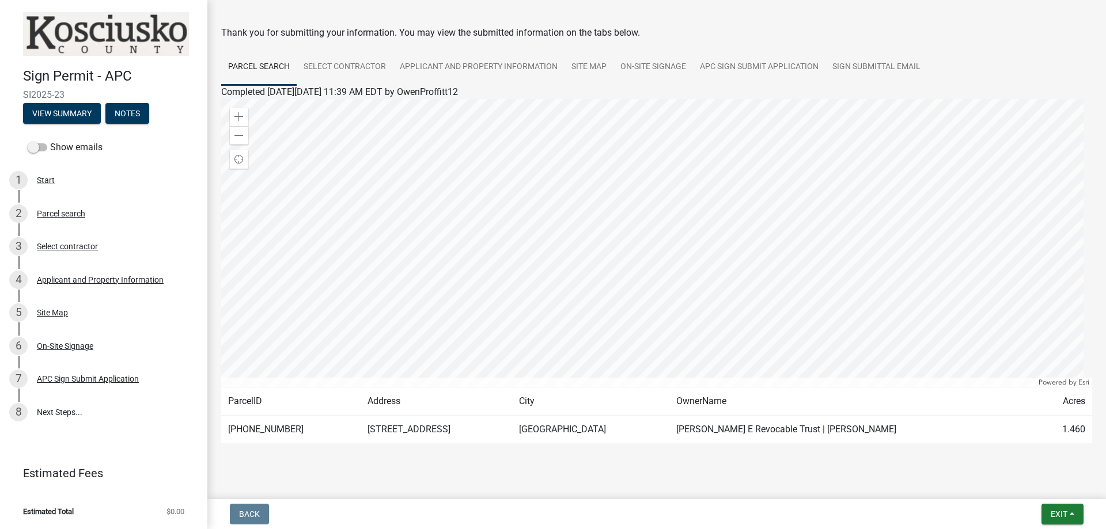
scroll to position [55, 0]
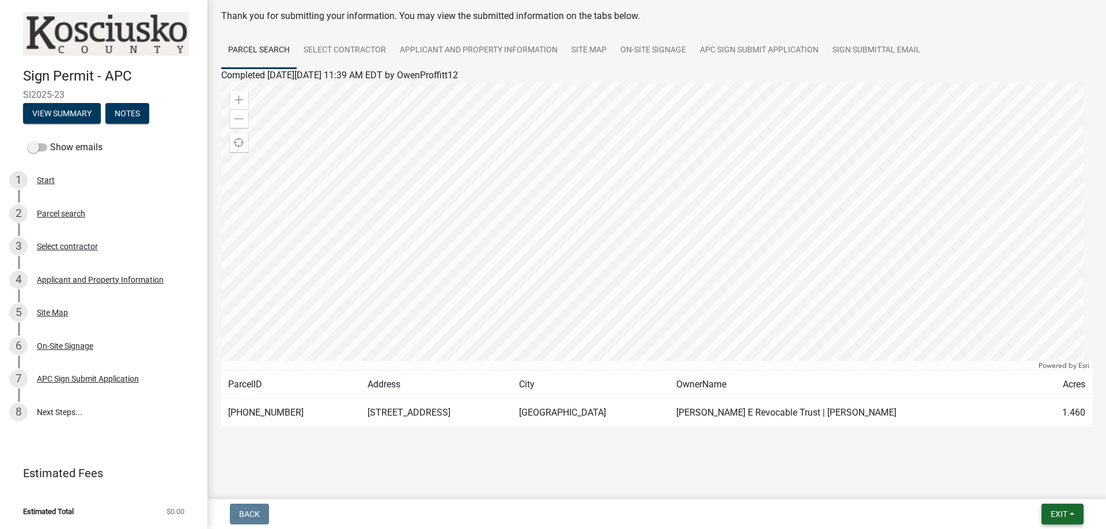
click at [1074, 511] on button "Exit" at bounding box center [1062, 514] width 42 height 21
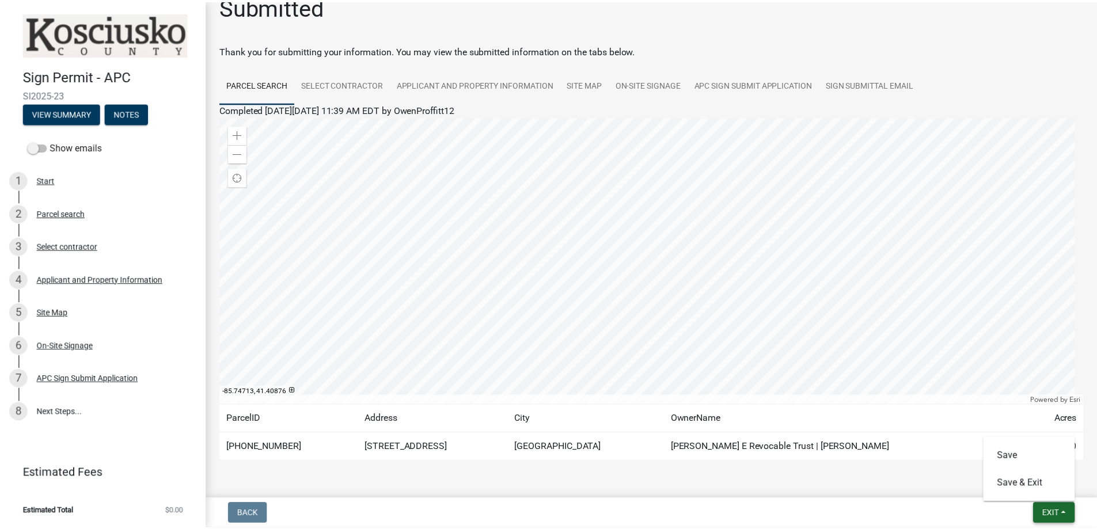
scroll to position [0, 0]
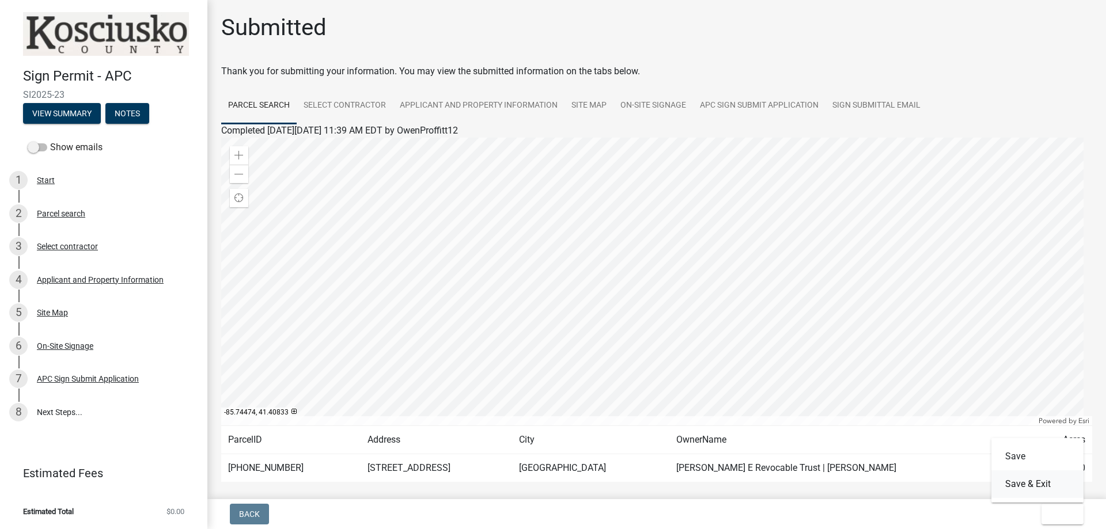
click at [1050, 486] on button "Save & Exit" at bounding box center [1037, 485] width 92 height 28
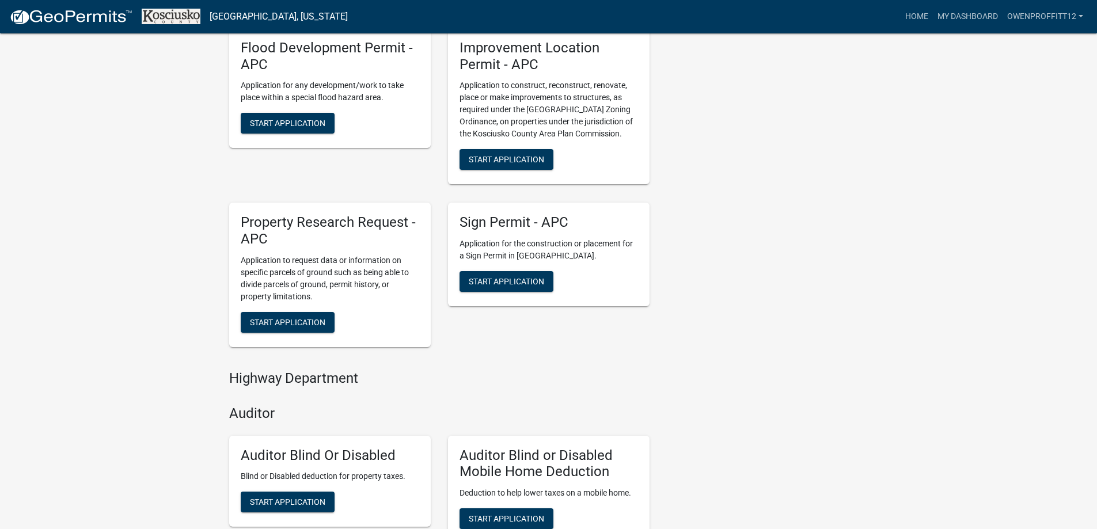
scroll to position [461, 0]
